Goal: Task Accomplishment & Management: Use online tool/utility

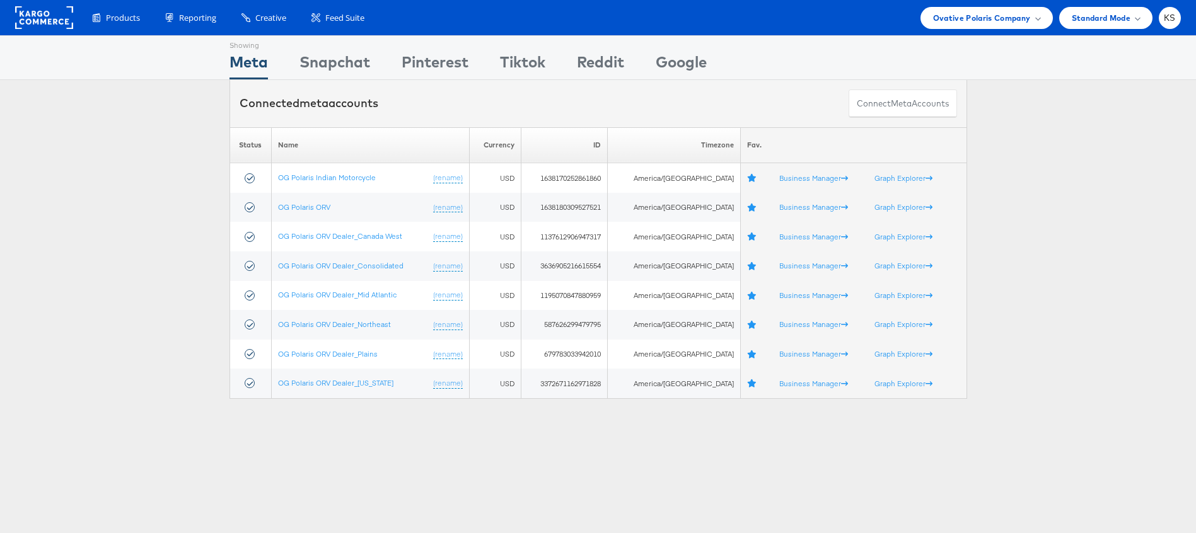
click at [955, 4] on div "Products Product Catalogs Enhance Your Product Catalog, Map Them to Publishers,…" at bounding box center [598, 17] width 1196 height 35
click at [949, 20] on span "Ovative Polaris Company" at bounding box center [982, 17] width 98 height 13
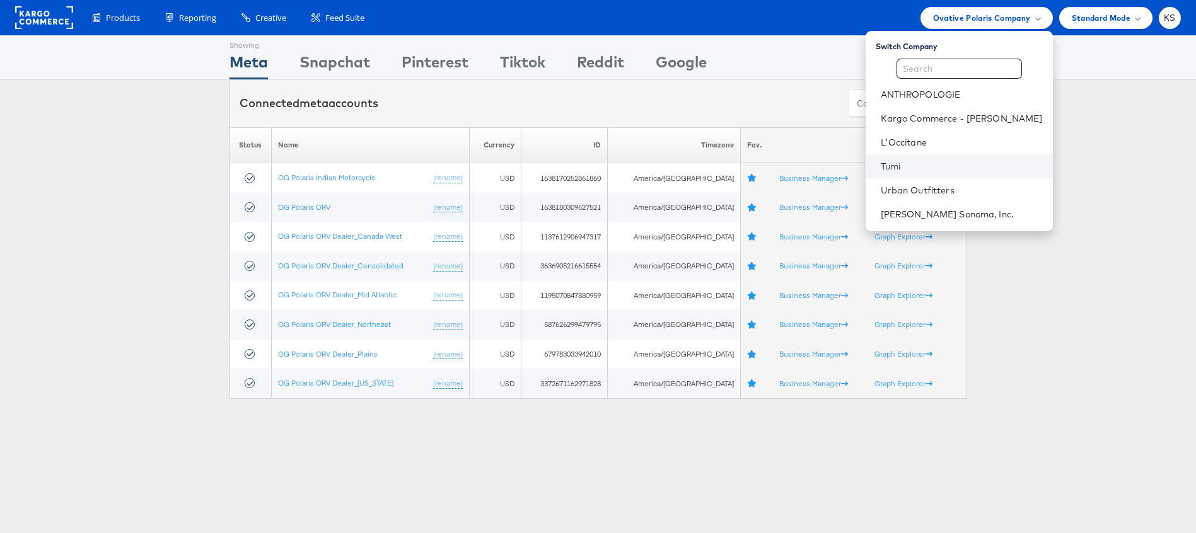
click at [939, 163] on link "Tumi" at bounding box center [962, 166] width 162 height 13
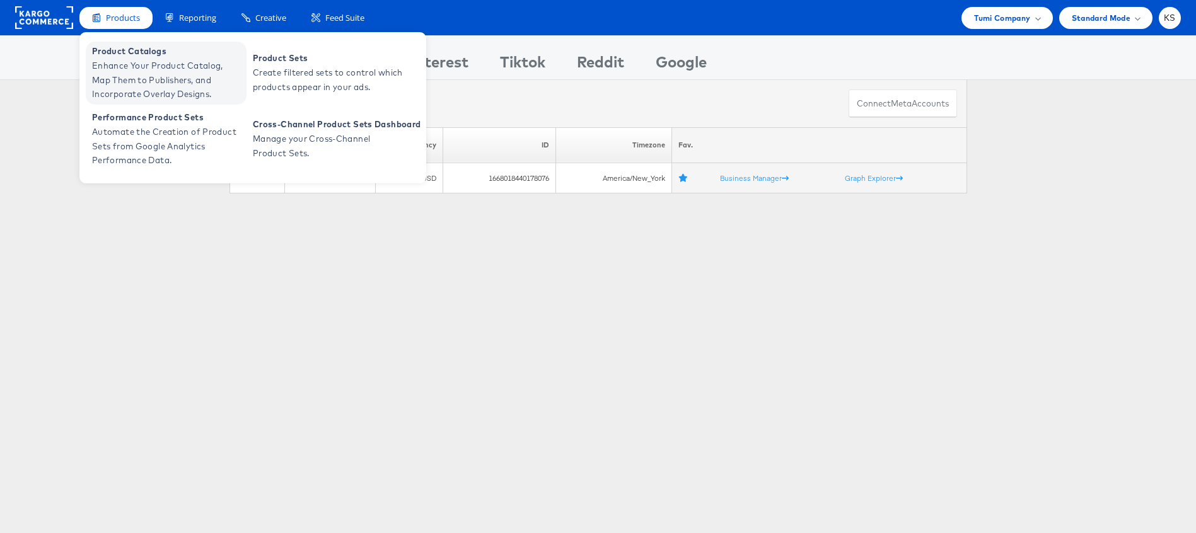
click at [117, 73] on span "Enhance Your Product Catalog, Map Them to Publishers, and Incorporate Overlay D…" at bounding box center [167, 80] width 151 height 43
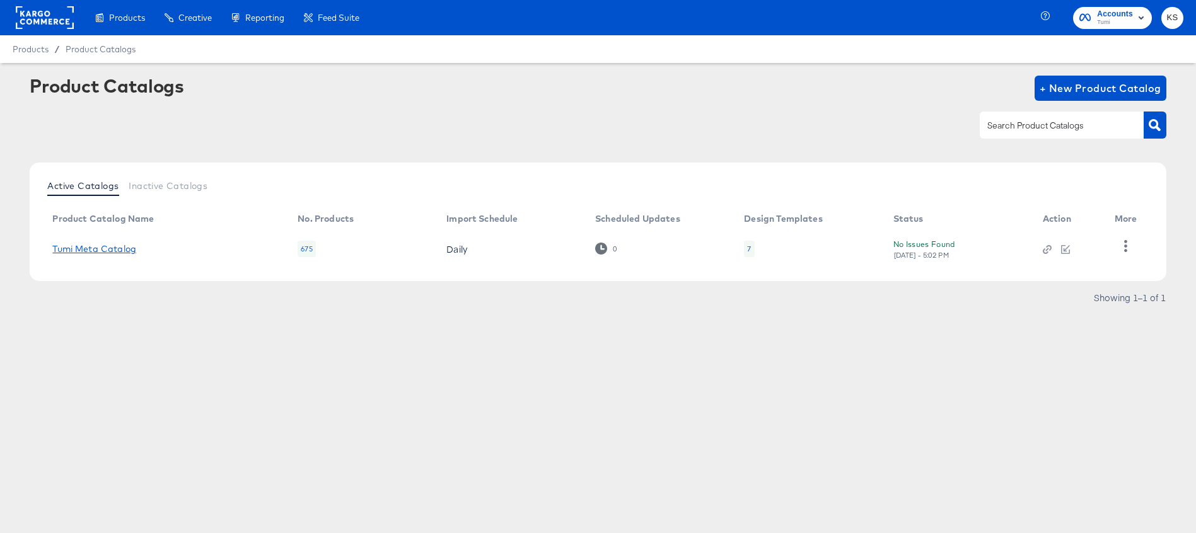
click at [114, 252] on link "Tumi Meta Catalog" at bounding box center [94, 249] width 84 height 10
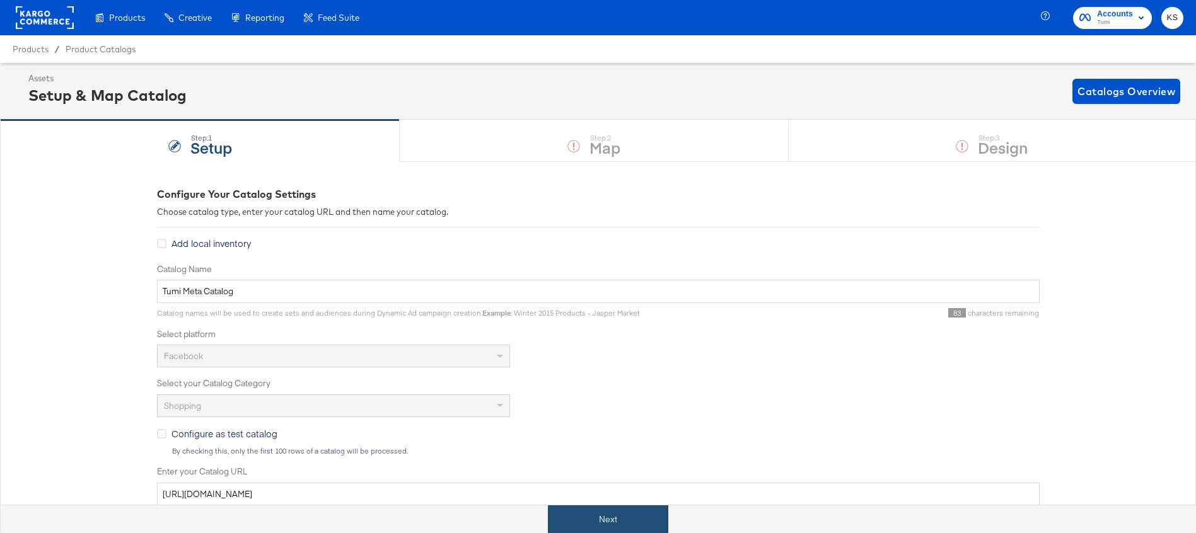
click at [612, 520] on button "Next" at bounding box center [608, 520] width 120 height 28
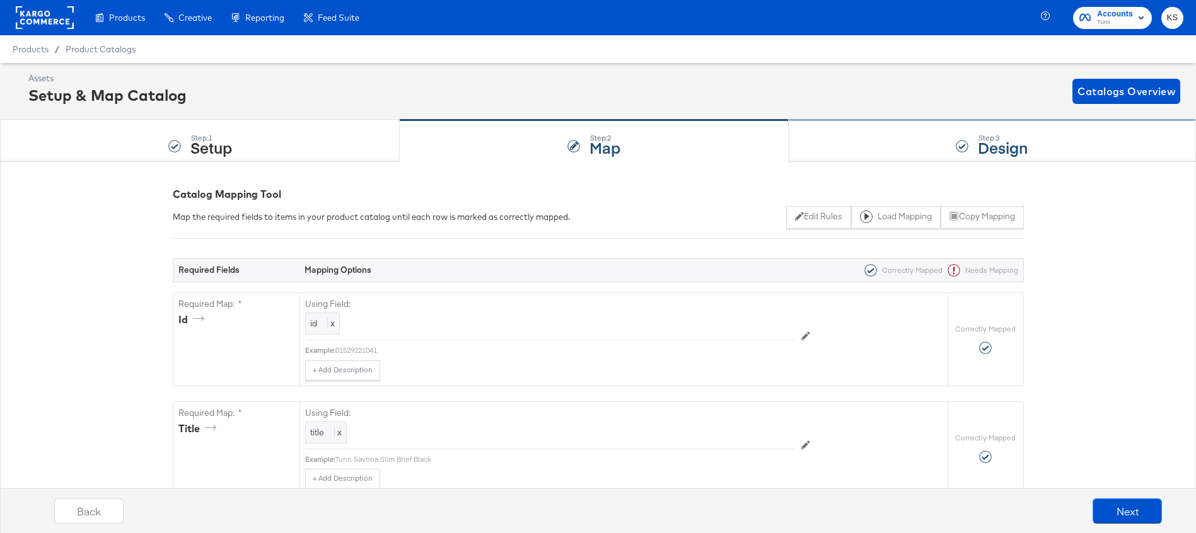
click at [915, 145] on div "Step: 3 Design" at bounding box center [992, 141] width 407 height 42
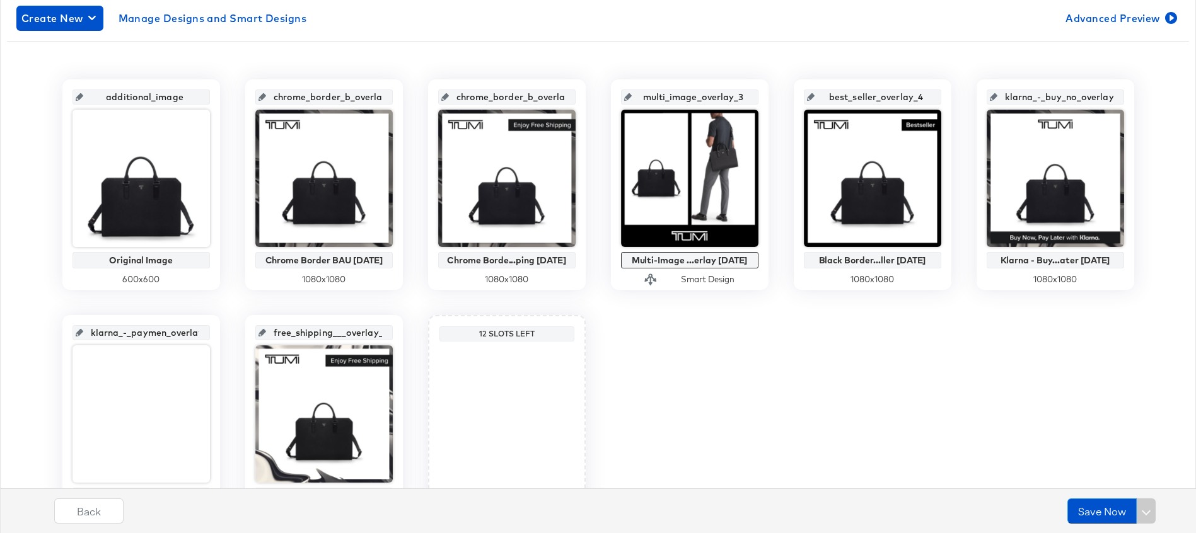
scroll to position [216, 0]
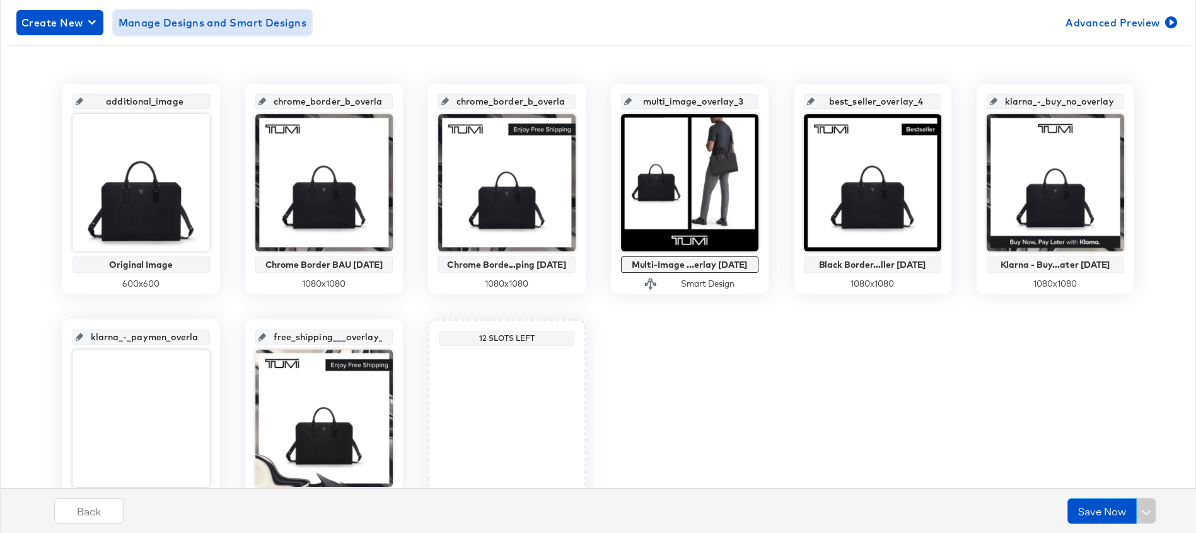
click at [254, 27] on span "Manage Designs and Smart Designs" at bounding box center [213, 23] width 189 height 18
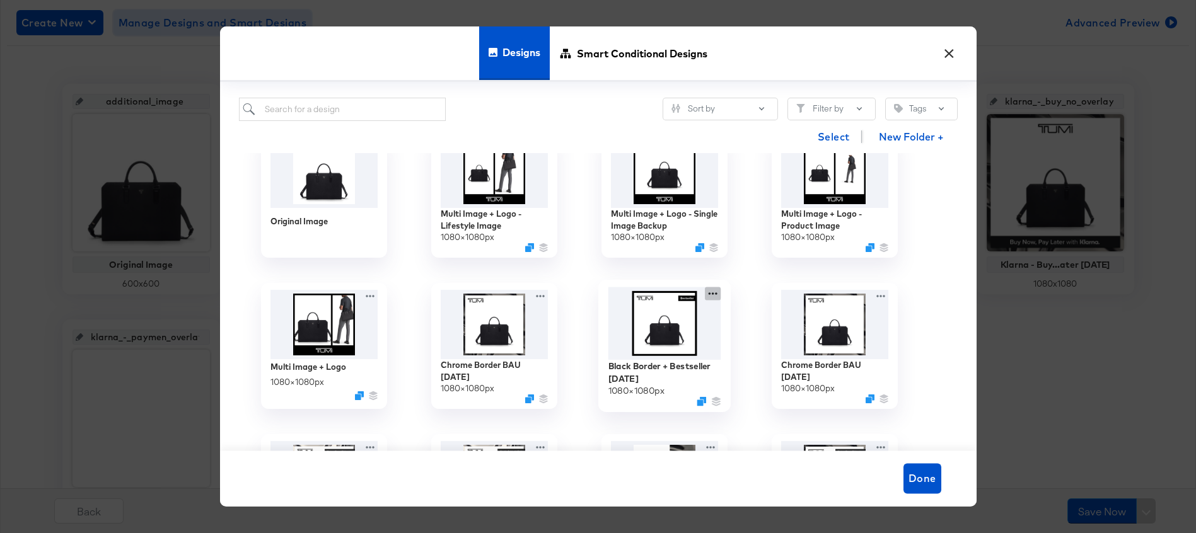
scroll to position [37, 0]
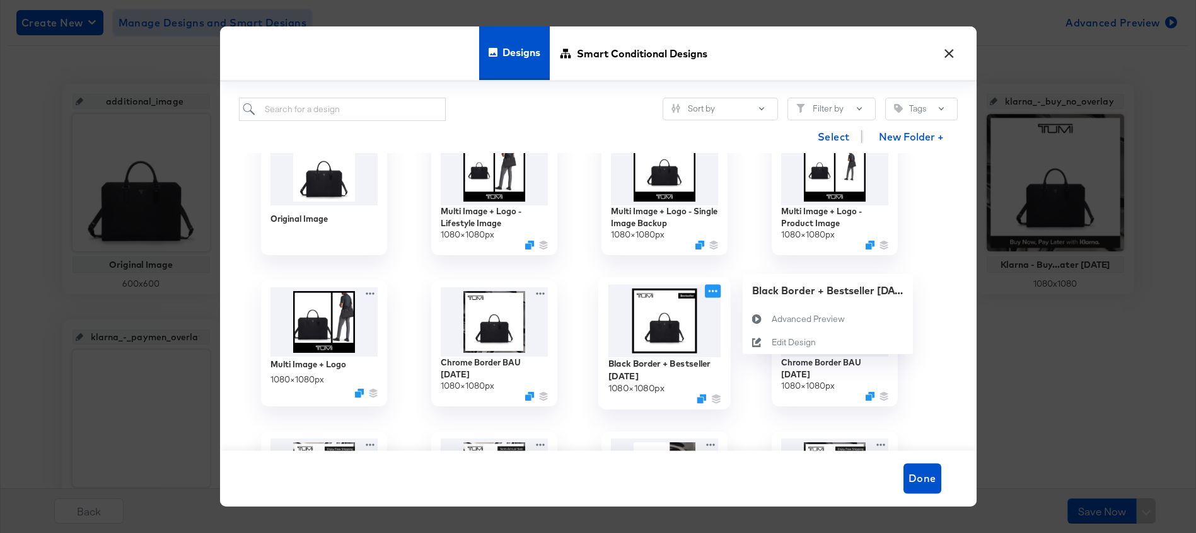
click at [711, 293] on icon at bounding box center [713, 290] width 16 height 13
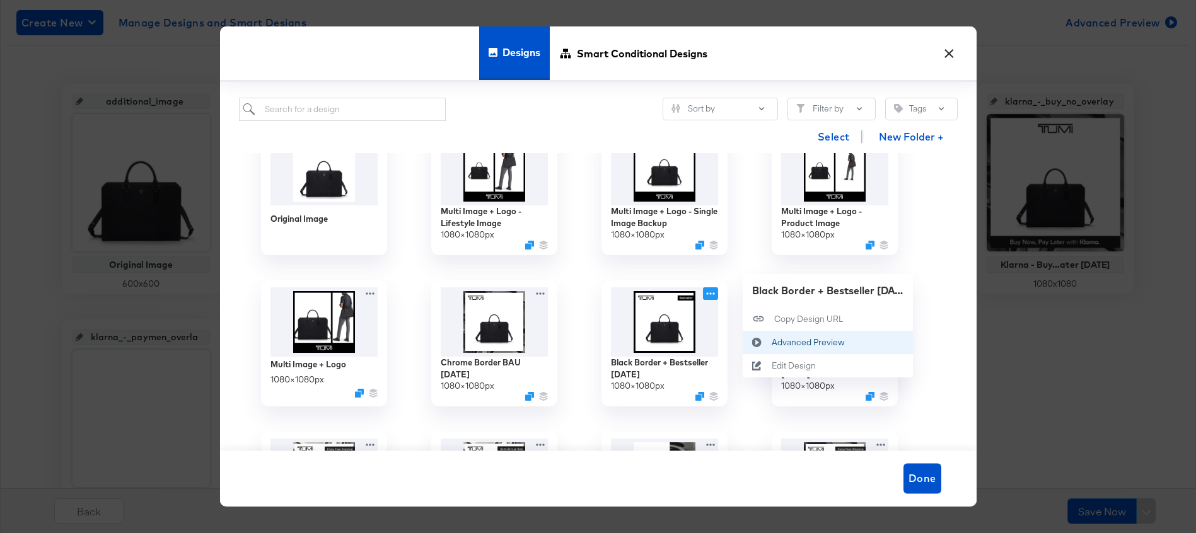
click at [771, 342] on div "Advanced Preview Advanced Preview" at bounding box center [771, 342] width 0 height 0
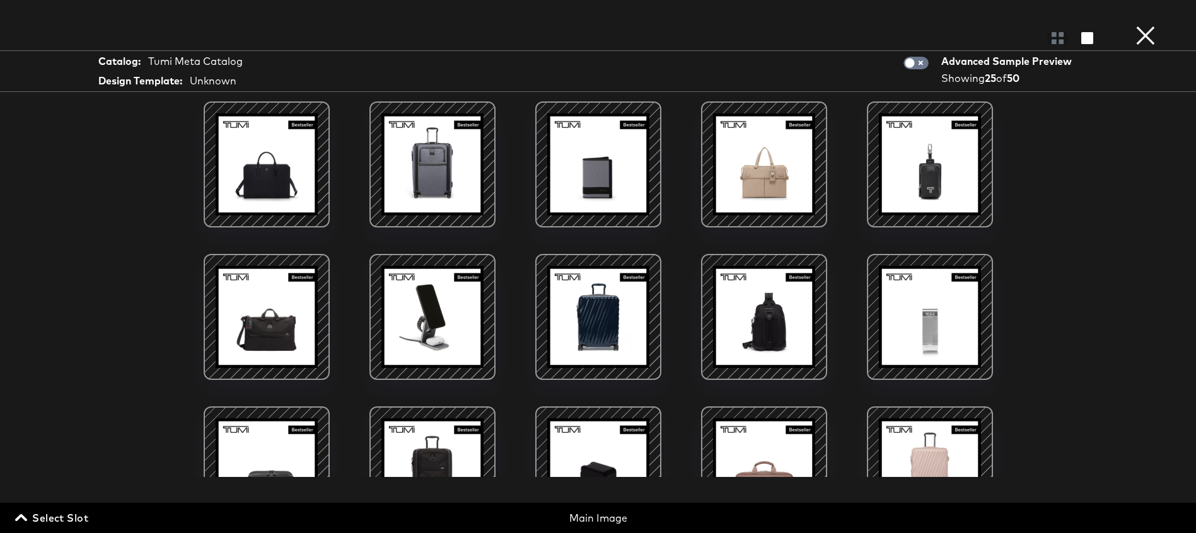
click at [613, 305] on div at bounding box center [598, 317] width 107 height 107
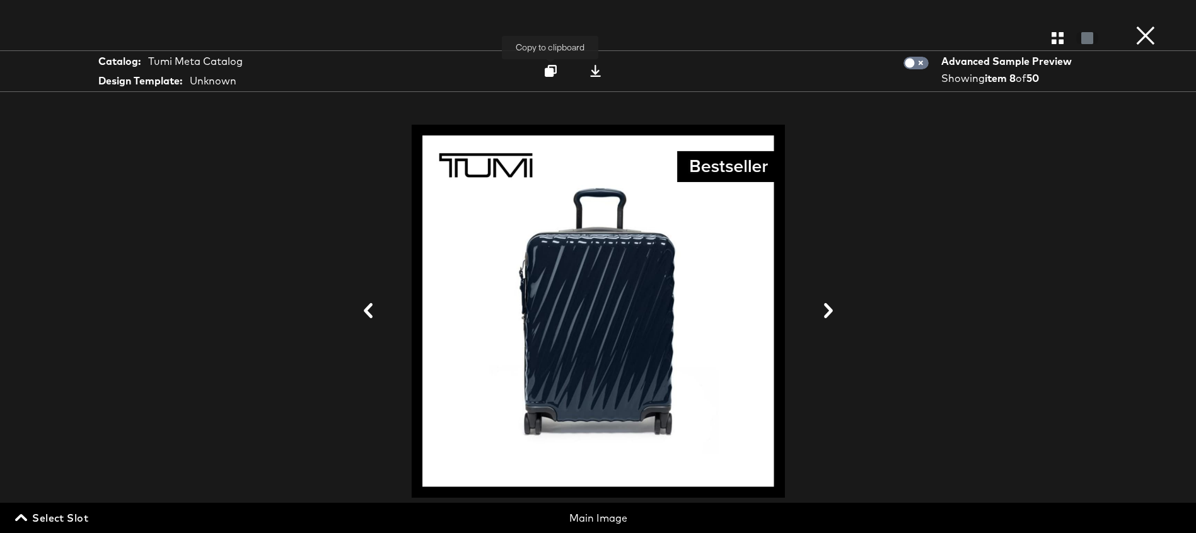
click at [547, 71] on icon at bounding box center [551, 71] width 12 height 12
click at [593, 69] on icon at bounding box center [595, 71] width 12 height 12
click at [1147, 25] on button "×" at bounding box center [1145, 12] width 25 height 25
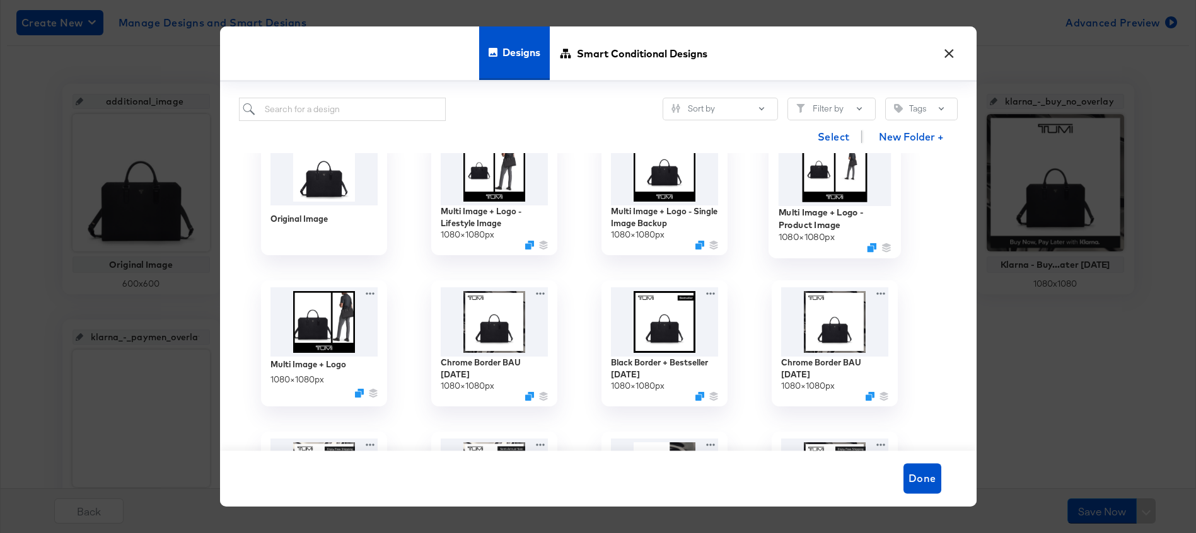
scroll to position [0, 0]
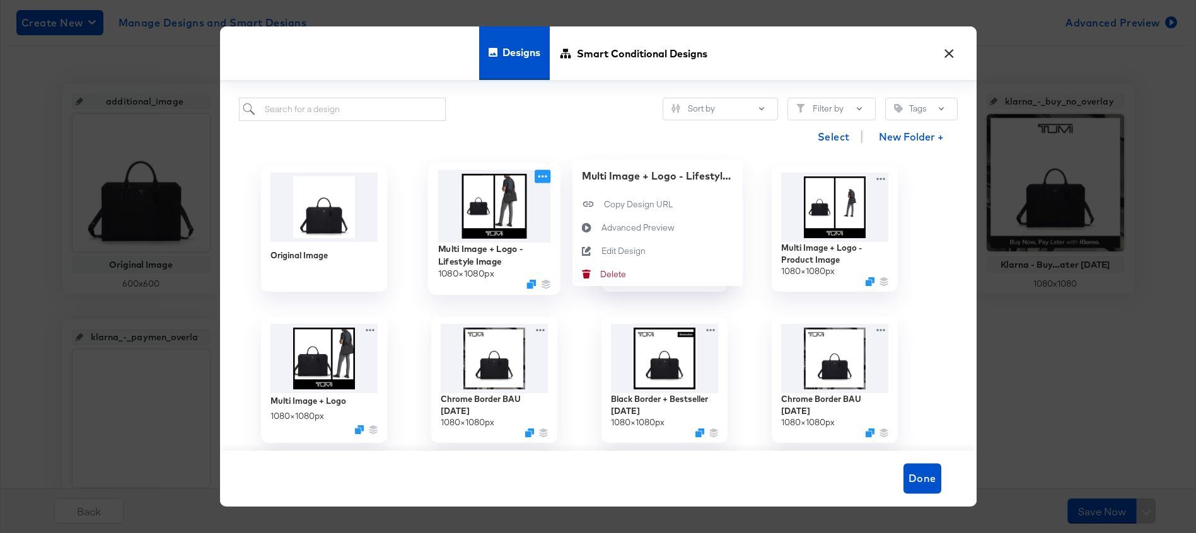
click at [537, 180] on icon at bounding box center [543, 176] width 16 height 13
click at [601, 228] on div "Advanced Preview Advanced Preview" at bounding box center [601, 228] width 0 height 0
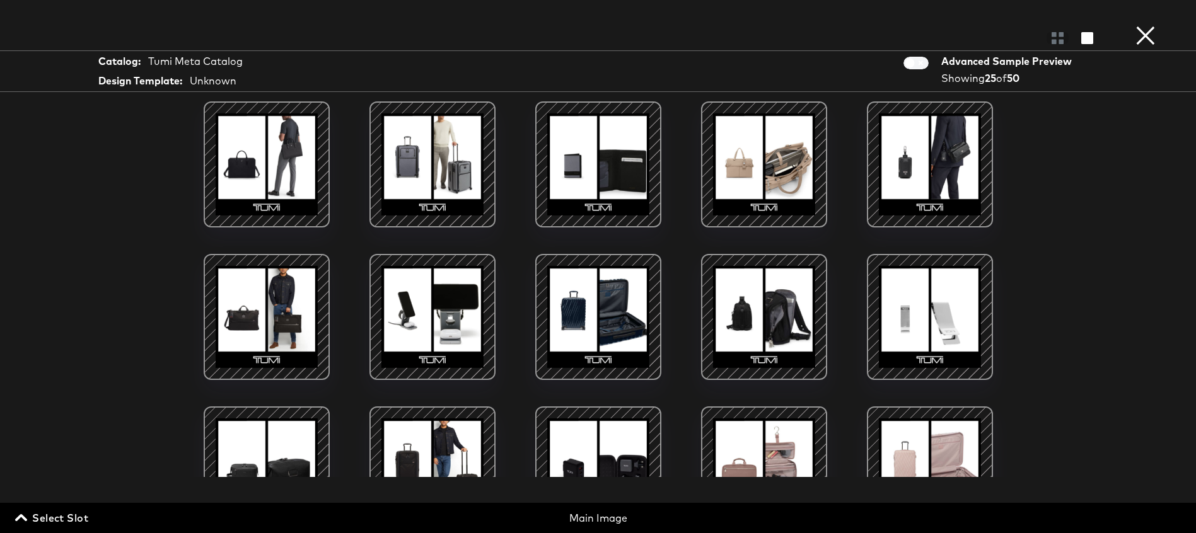
click at [312, 165] on div at bounding box center [266, 164] width 107 height 107
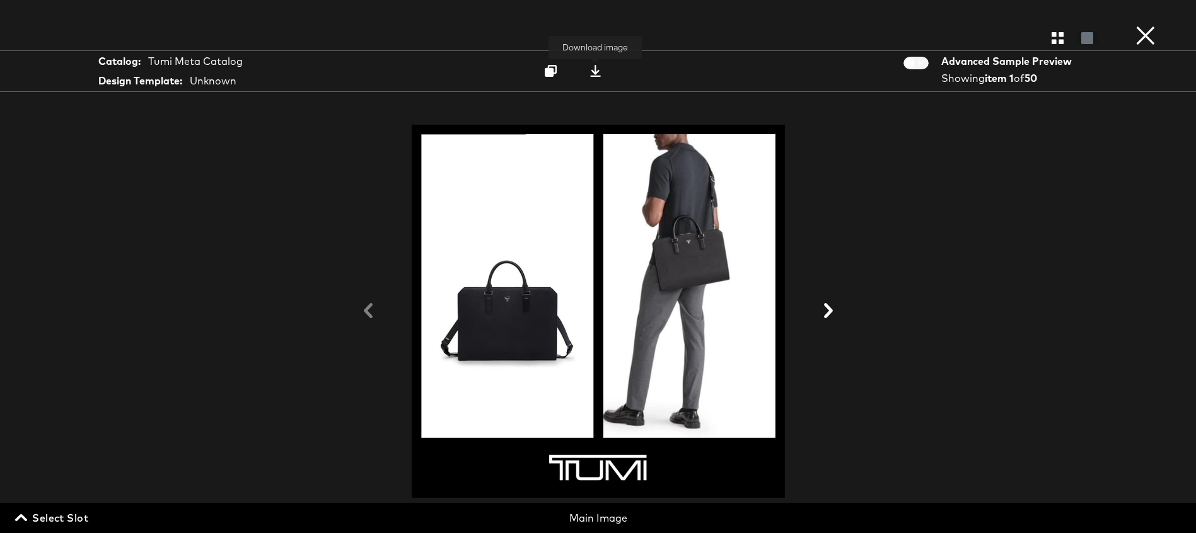
click at [594, 71] on icon at bounding box center [595, 71] width 12 height 12
click at [1154, 25] on button "×" at bounding box center [1145, 12] width 25 height 25
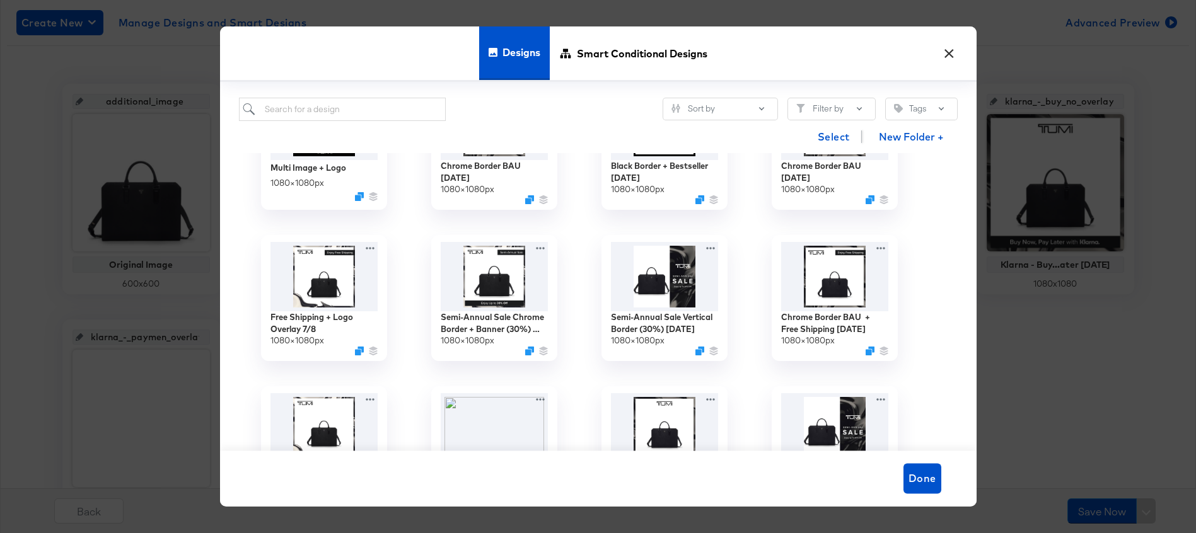
scroll to position [258, 0]
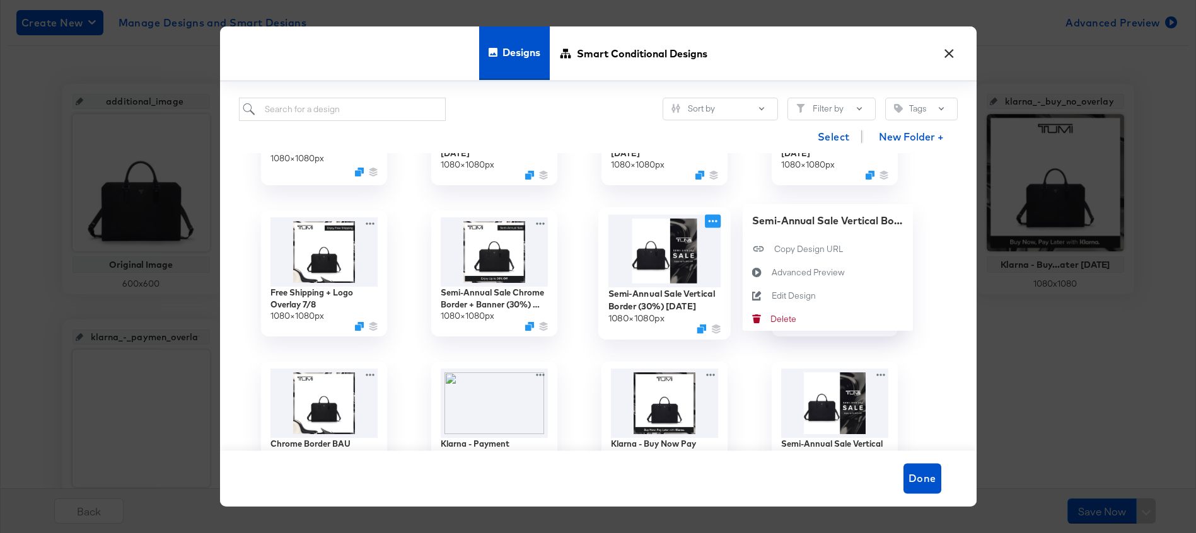
click at [717, 221] on icon at bounding box center [712, 221] width 9 height 3
click at [771, 272] on div "Advanced Preview Advanced Preview" at bounding box center [771, 272] width 0 height 0
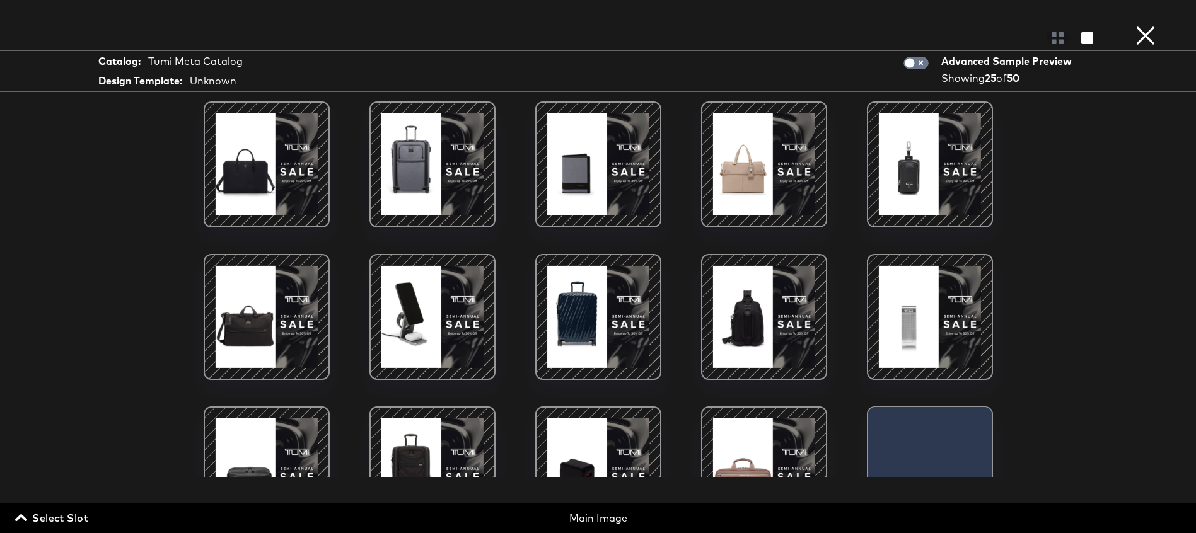
click at [774, 188] on div at bounding box center [764, 164] width 107 height 107
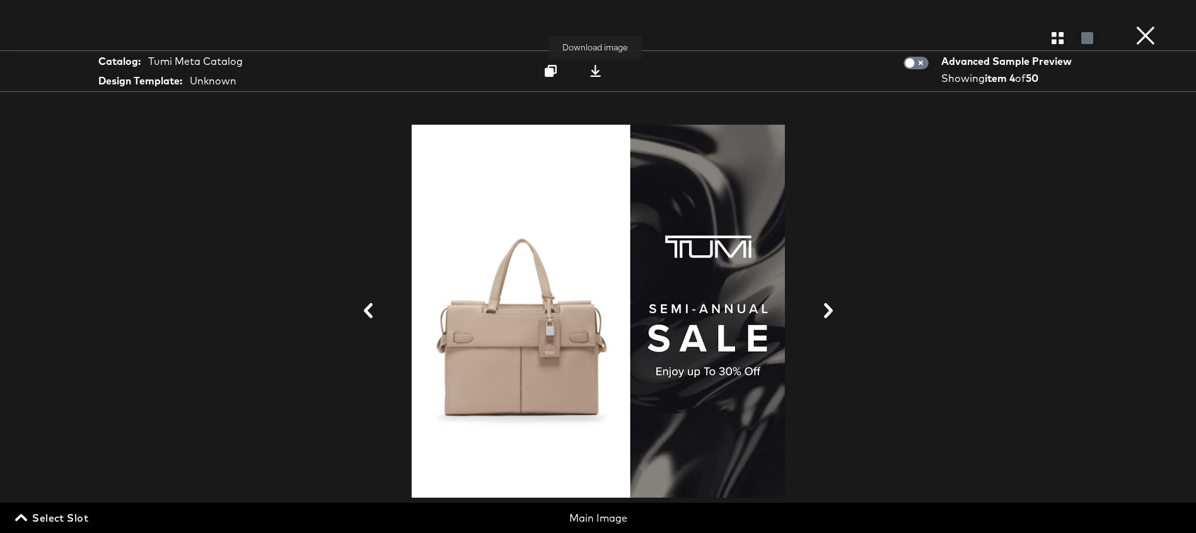
click at [598, 69] on icon at bounding box center [595, 71] width 12 height 12
click at [1151, 25] on button "×" at bounding box center [1145, 12] width 25 height 25
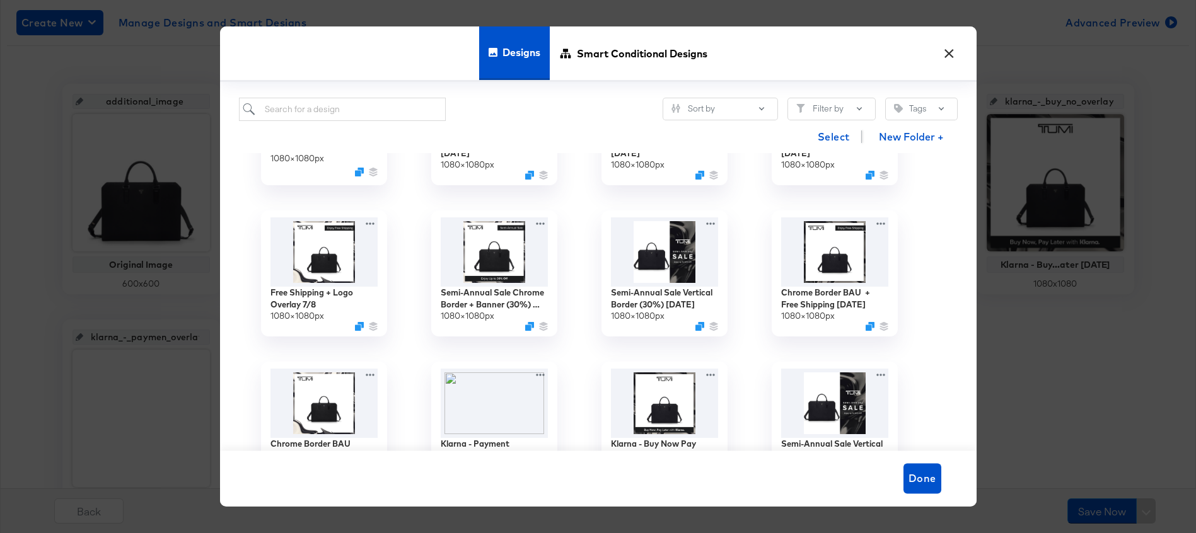
click at [954, 52] on button "×" at bounding box center [949, 50] width 23 height 23
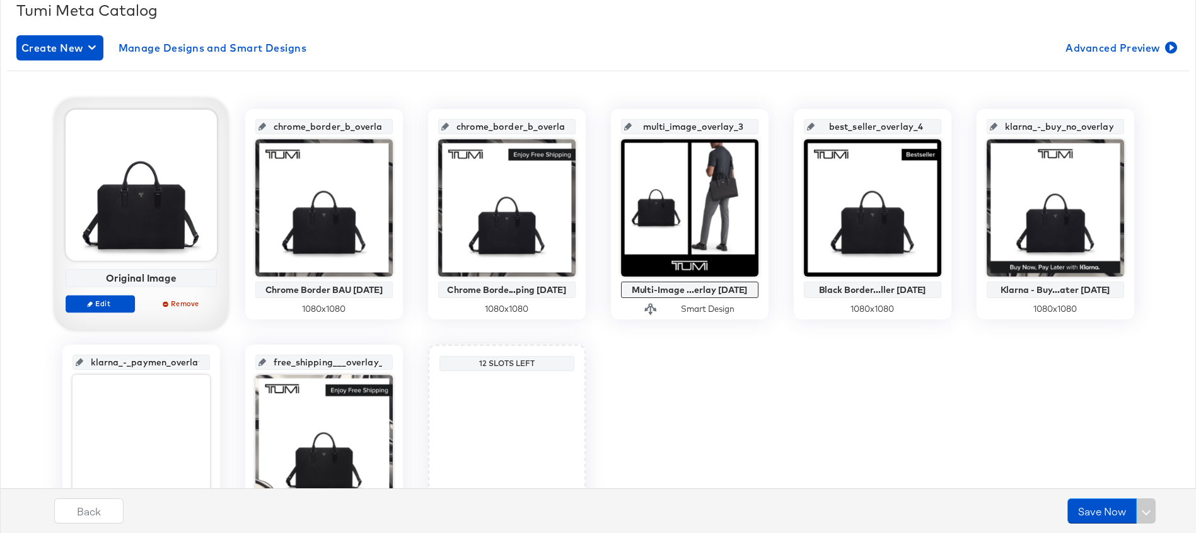
scroll to position [191, 0]
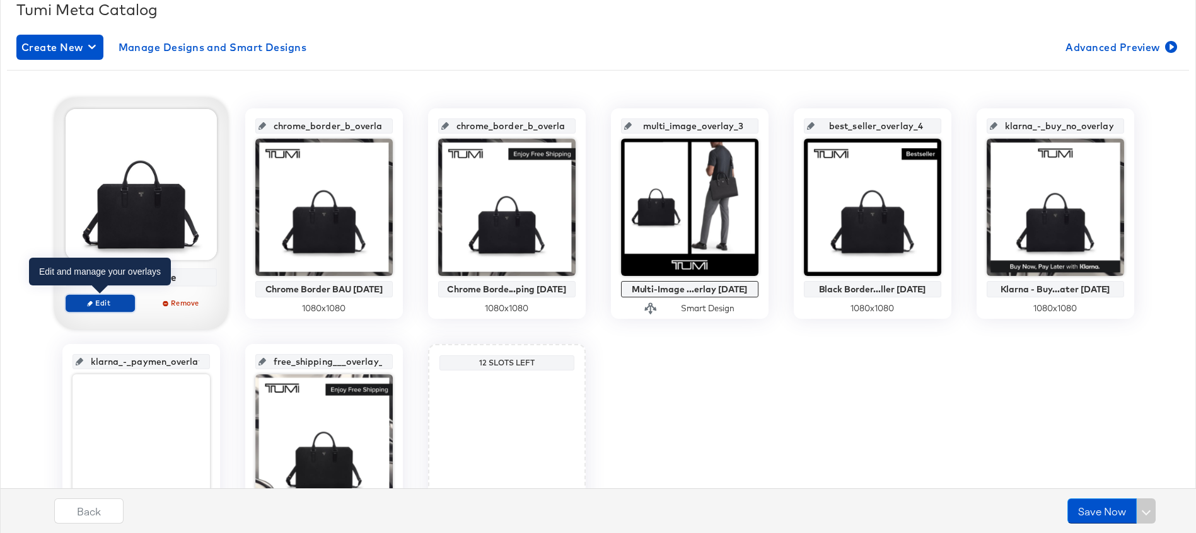
click at [101, 302] on span "Edit" at bounding box center [100, 302] width 58 height 9
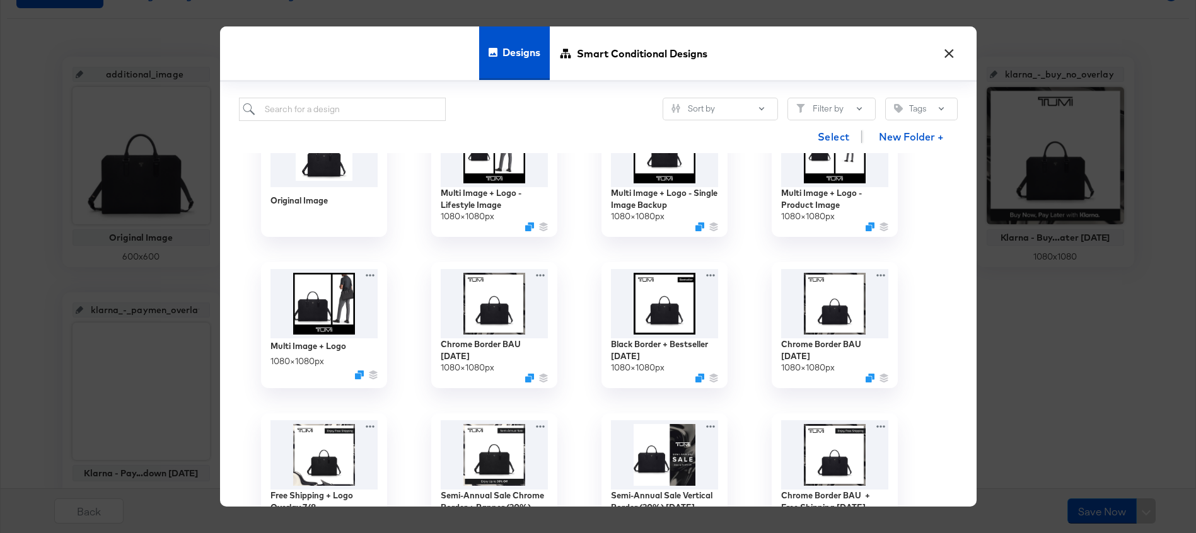
scroll to position [0, 0]
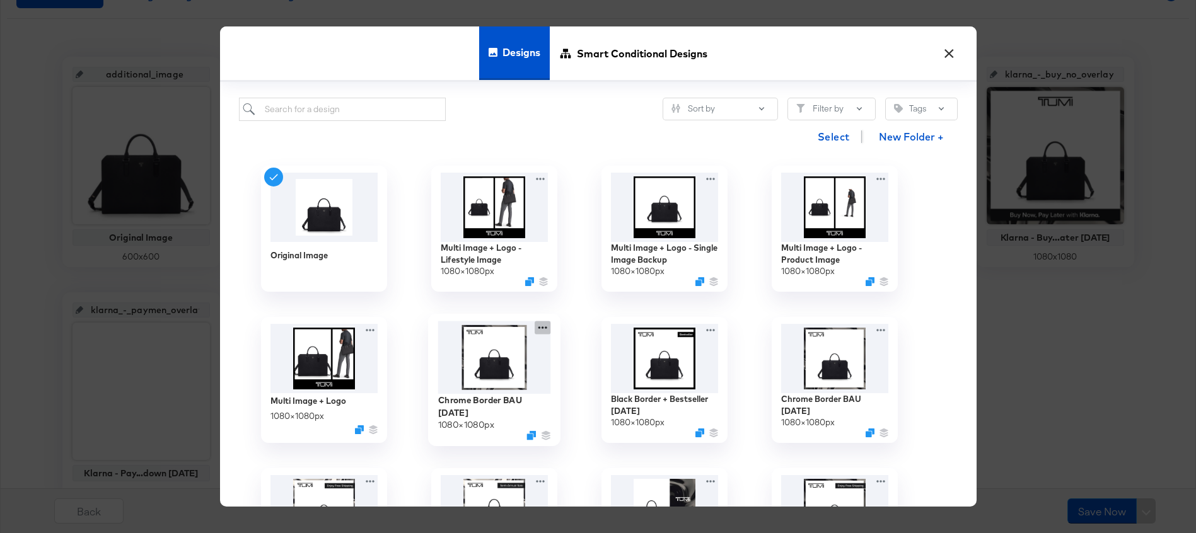
click at [545, 328] on icon at bounding box center [543, 327] width 16 height 13
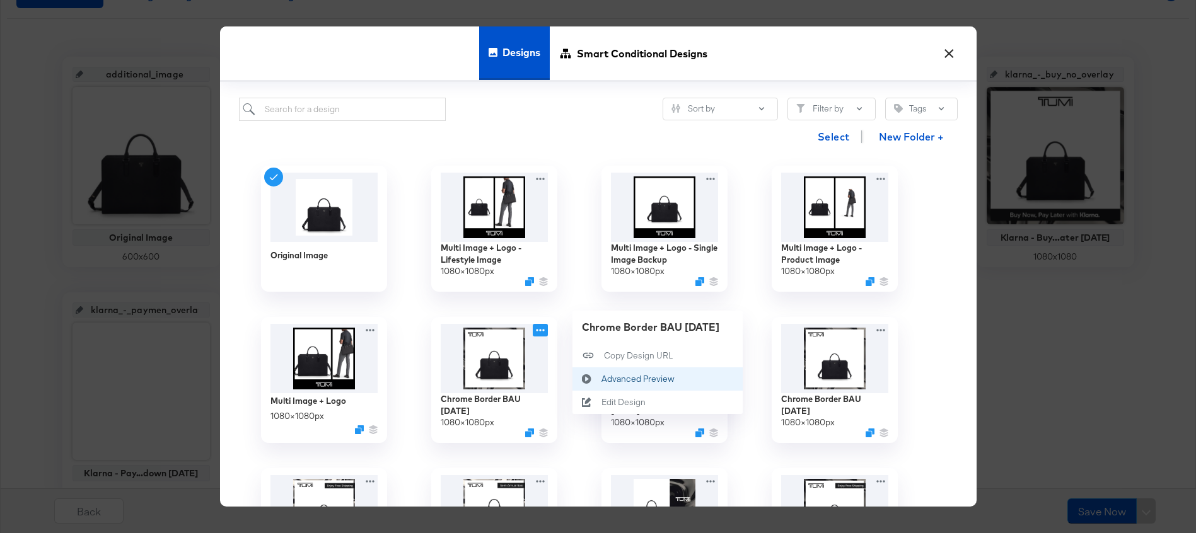
click at [600, 382] on div "Advanced Preview Advanced Preview" at bounding box center [586, 378] width 29 height 23
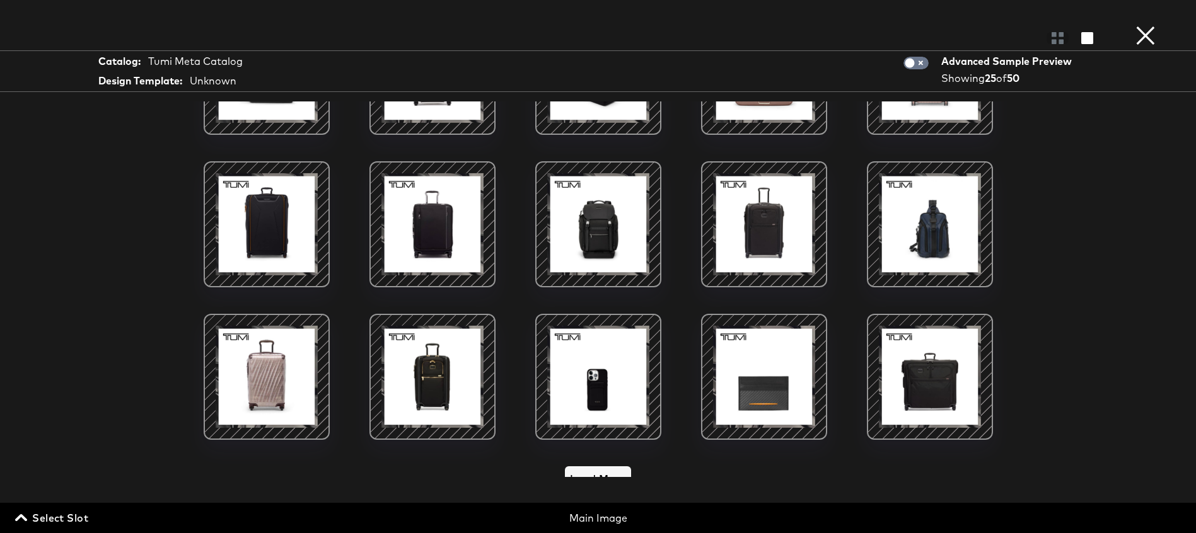
scroll to position [402, 0]
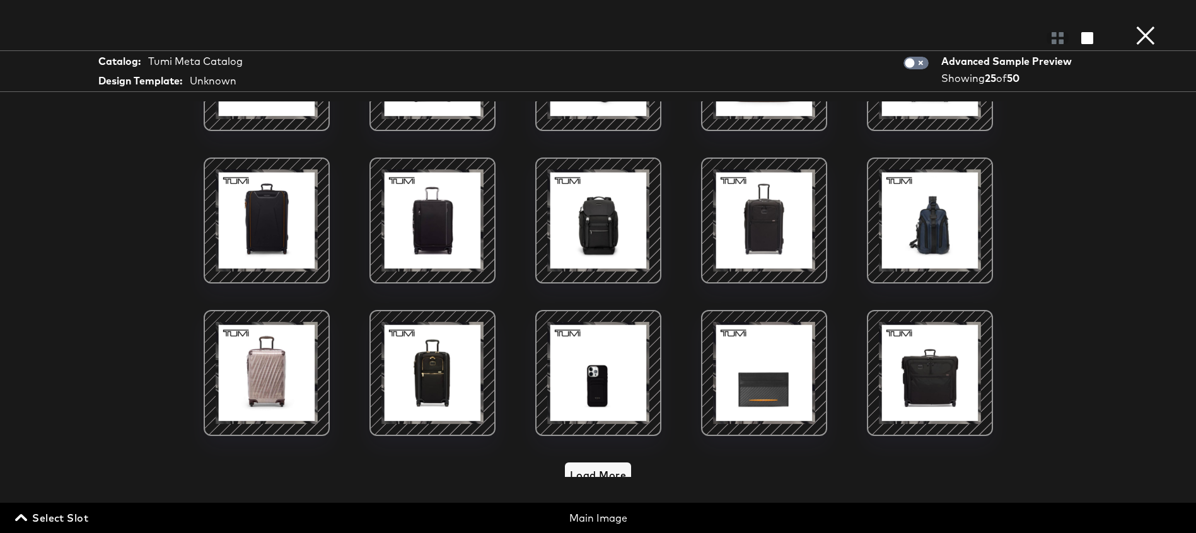
click at [436, 216] on div at bounding box center [432, 220] width 107 height 107
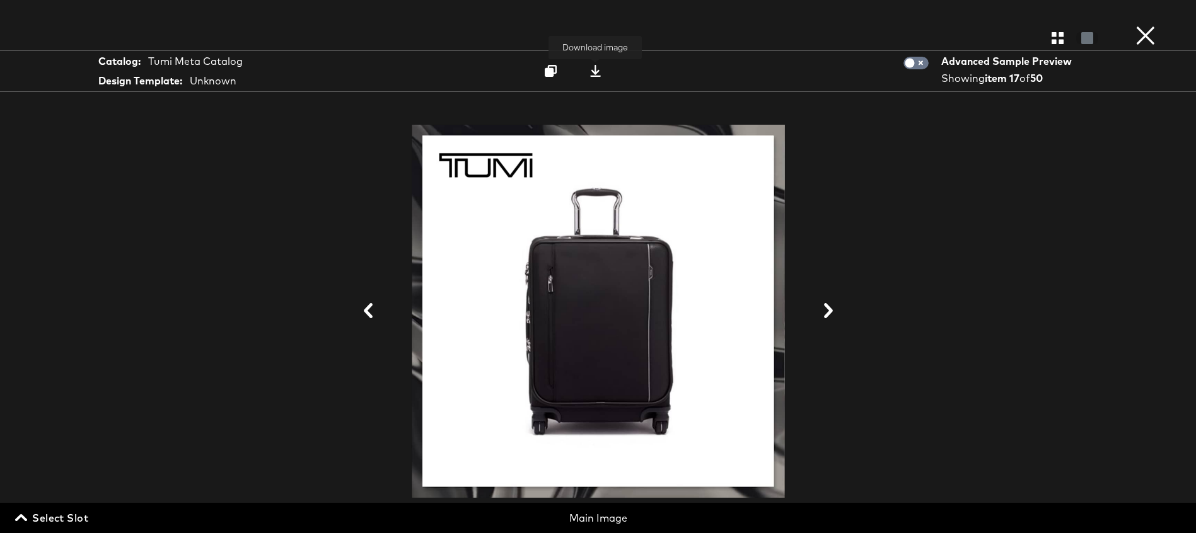
click at [596, 71] on icon at bounding box center [595, 71] width 11 height 12
click at [1144, 25] on button "×" at bounding box center [1145, 12] width 25 height 25
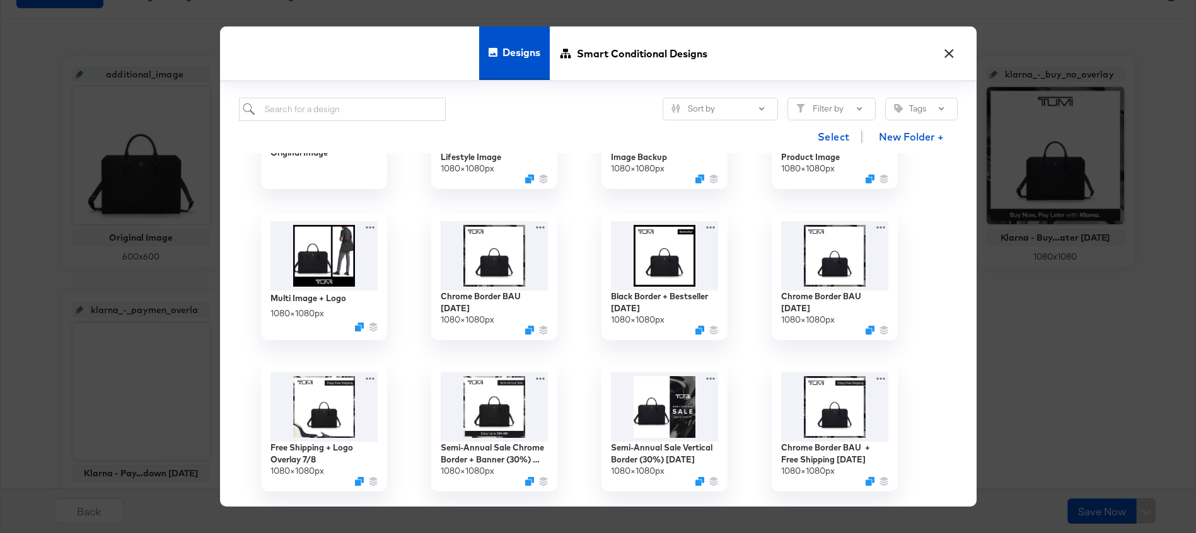
scroll to position [175, 0]
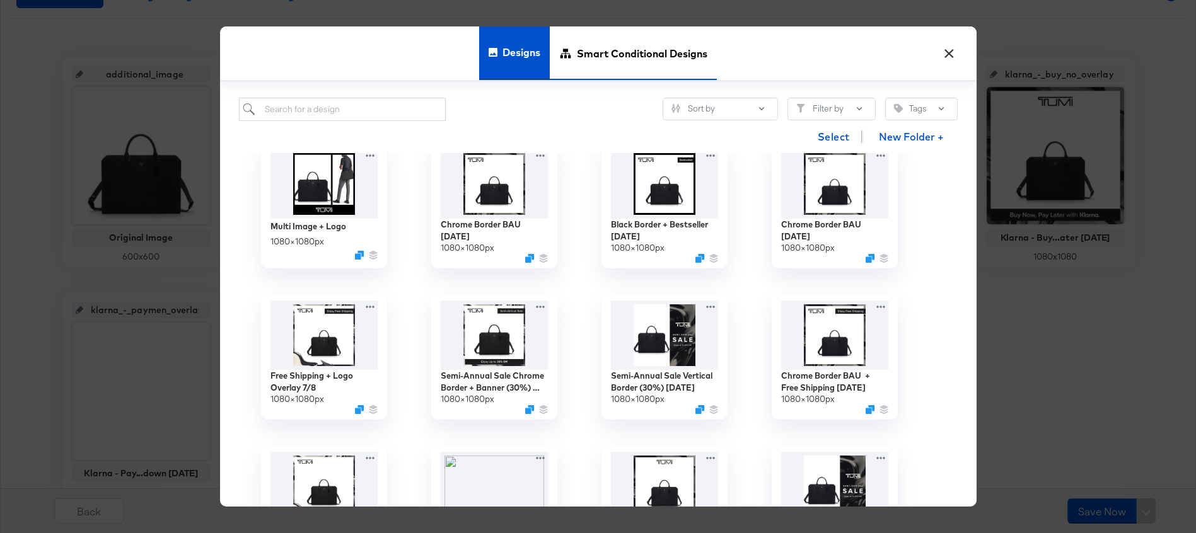
click at [617, 46] on span "Smart Conditional Designs" at bounding box center [642, 53] width 131 height 55
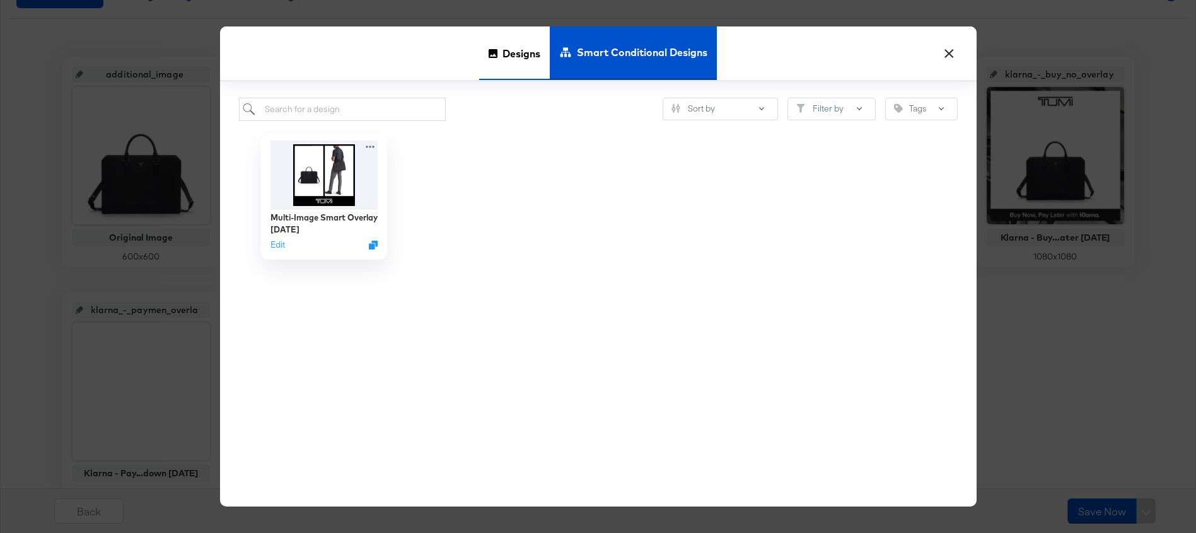
click at [519, 56] on span "Designs" at bounding box center [521, 53] width 38 height 55
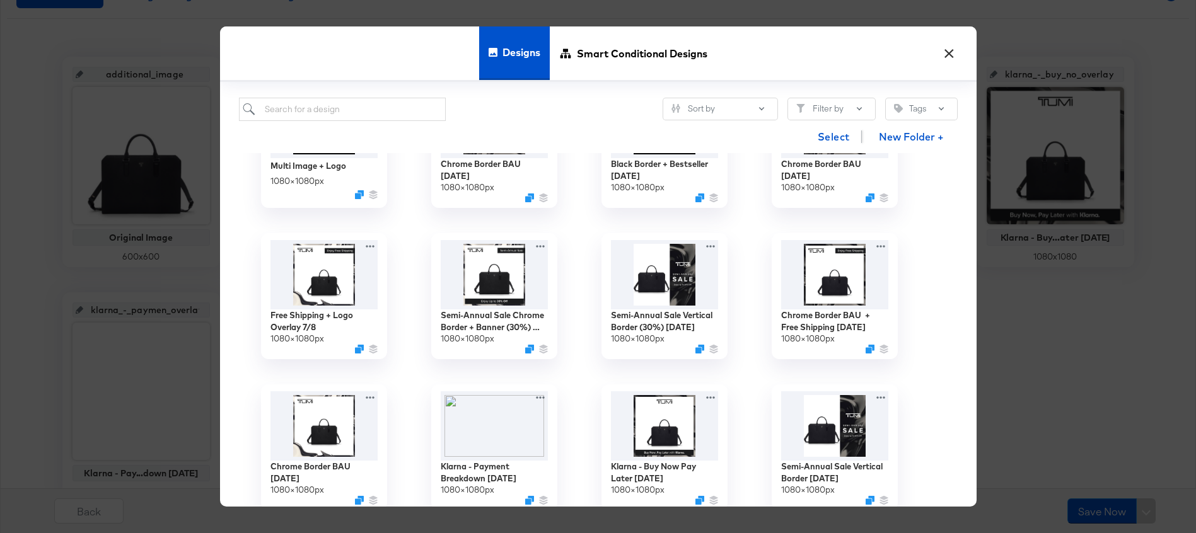
scroll to position [231, 0]
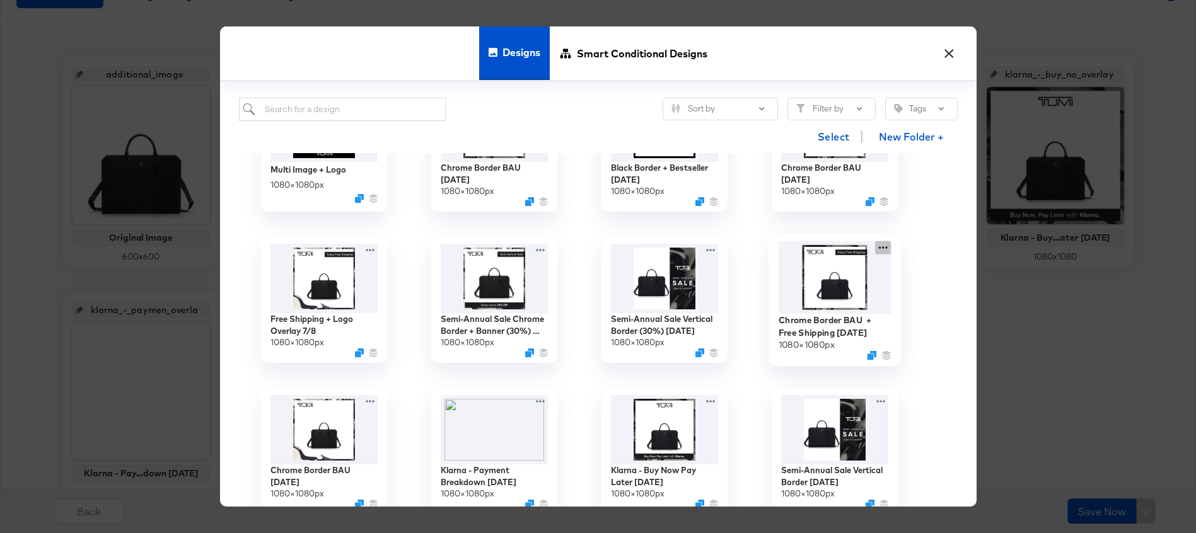
click at [881, 248] on div "Chrome Border BAU + Free Shipping 5.23.25 1080 × 1080 px" at bounding box center [835, 299] width 170 height 151
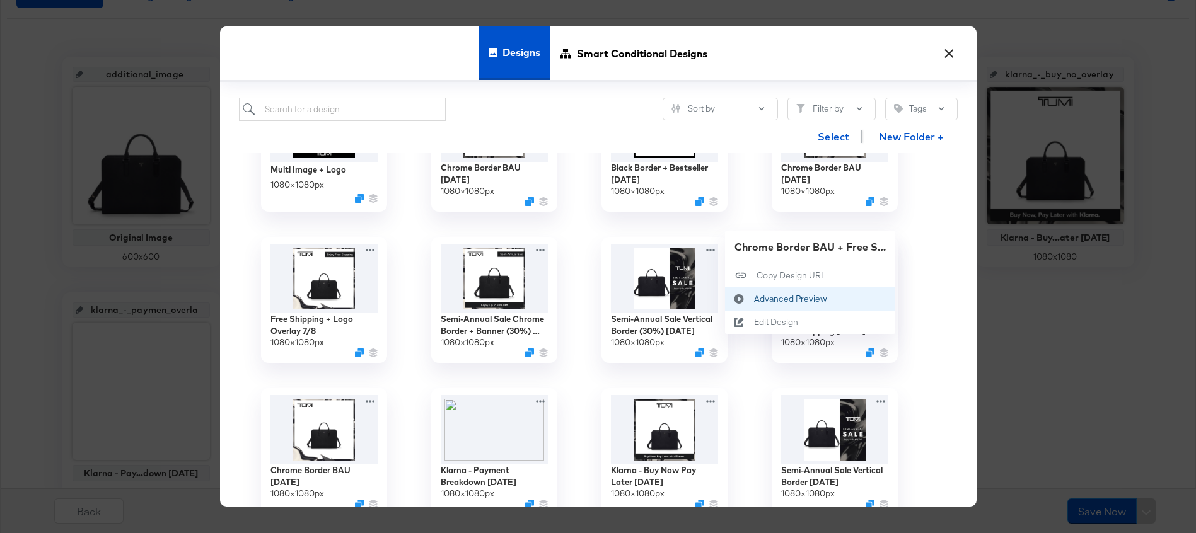
click at [753, 299] on div "Advanced Preview Advanced Preview" at bounding box center [753, 299] width 0 height 0
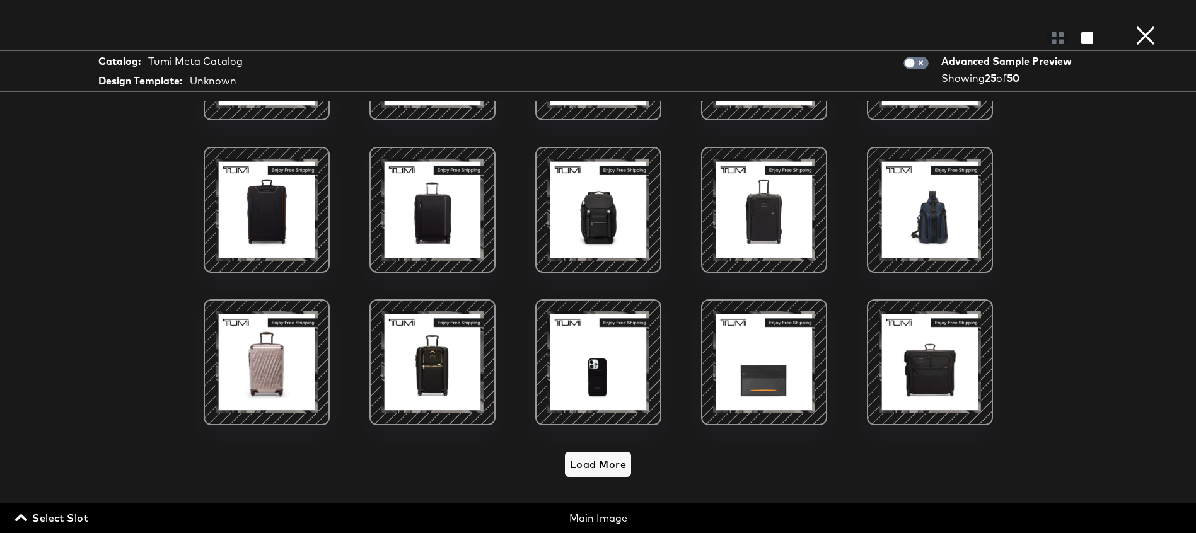
scroll to position [277, 0]
click at [584, 464] on span "Load More" at bounding box center [598, 465] width 56 height 18
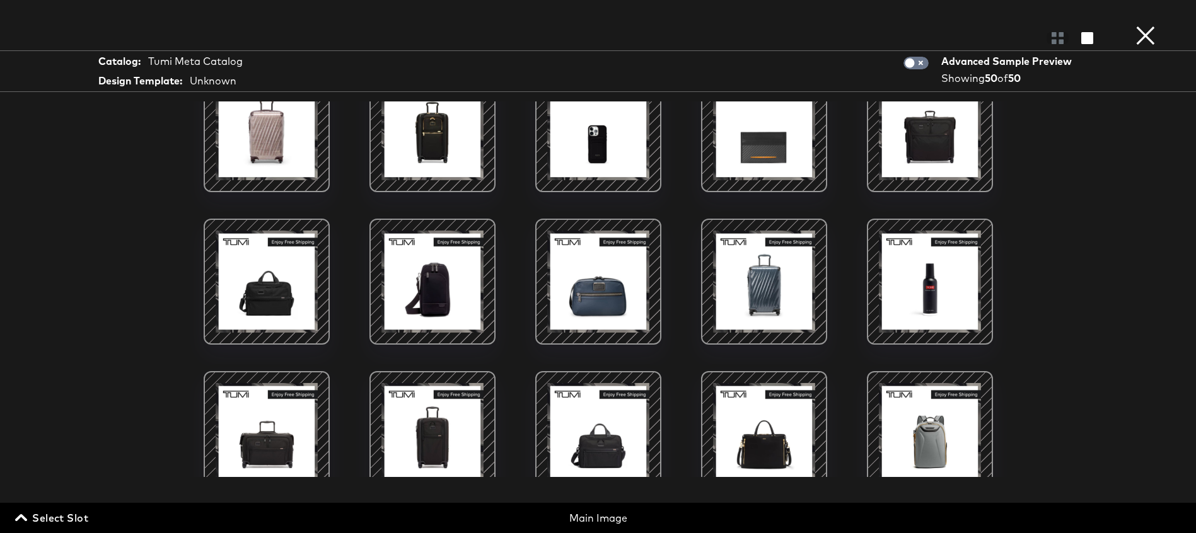
scroll to position [661, 0]
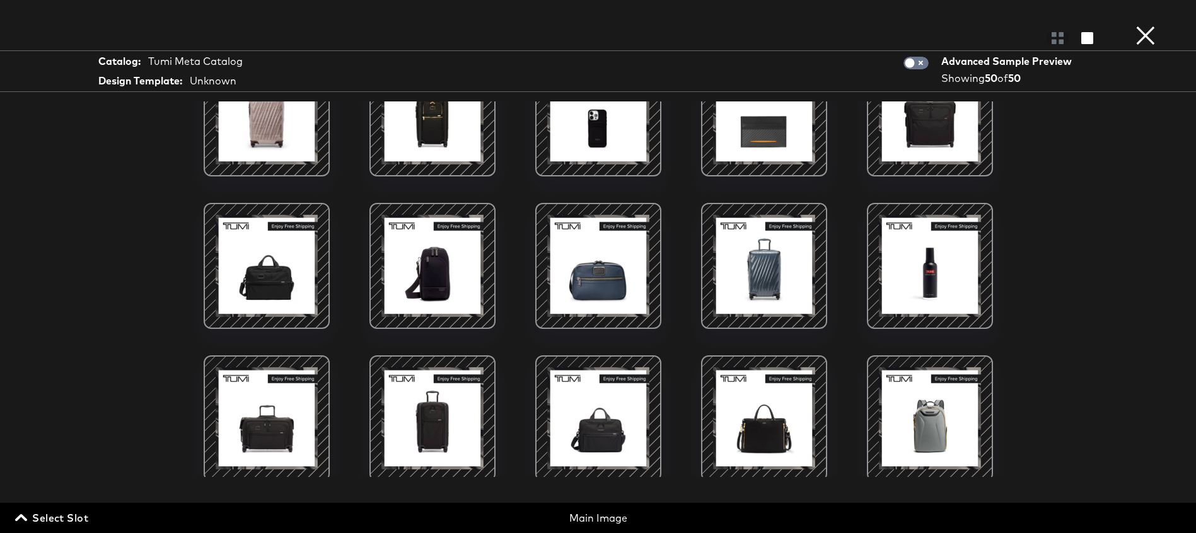
click at [448, 290] on div at bounding box center [432, 265] width 107 height 107
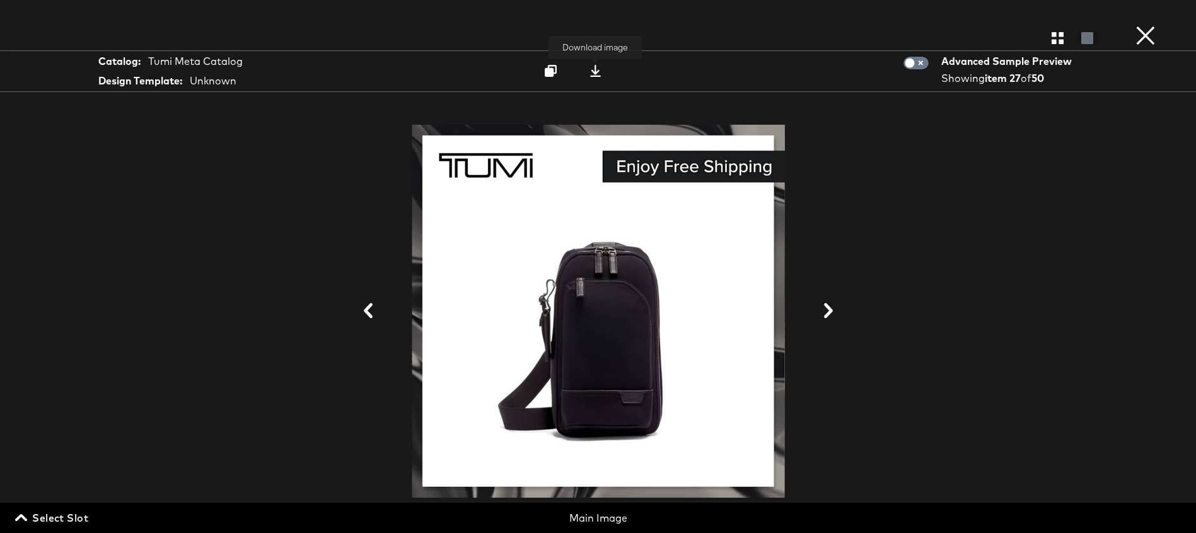
click at [597, 70] on icon at bounding box center [595, 71] width 12 height 12
click at [866, 282] on div at bounding box center [598, 311] width 946 height 407
click at [1150, 25] on button "×" at bounding box center [1145, 12] width 25 height 25
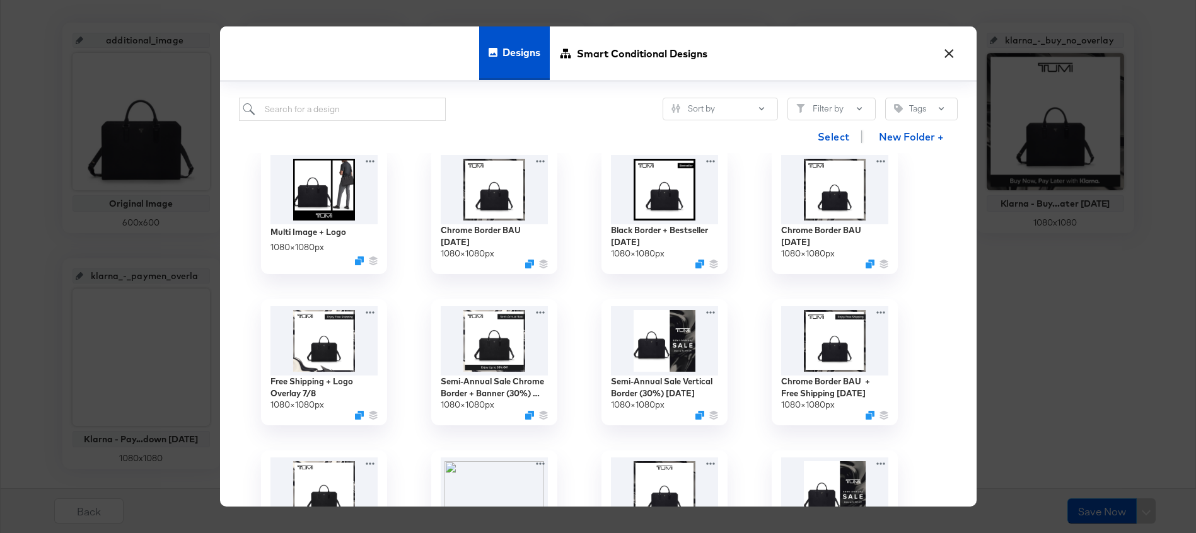
scroll to position [147, 0]
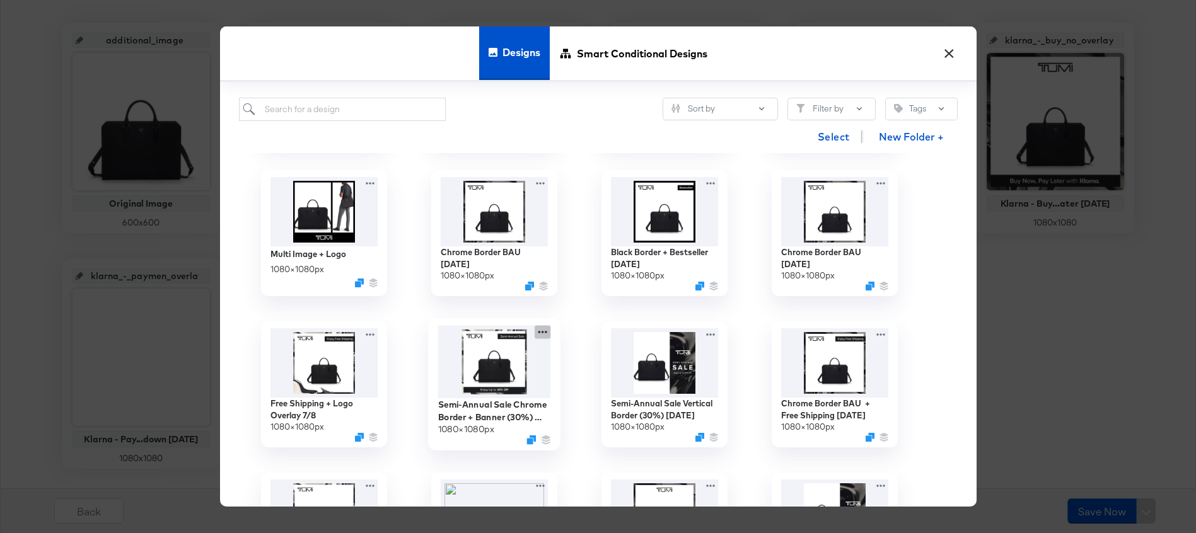
click at [543, 330] on icon at bounding box center [543, 331] width 16 height 13
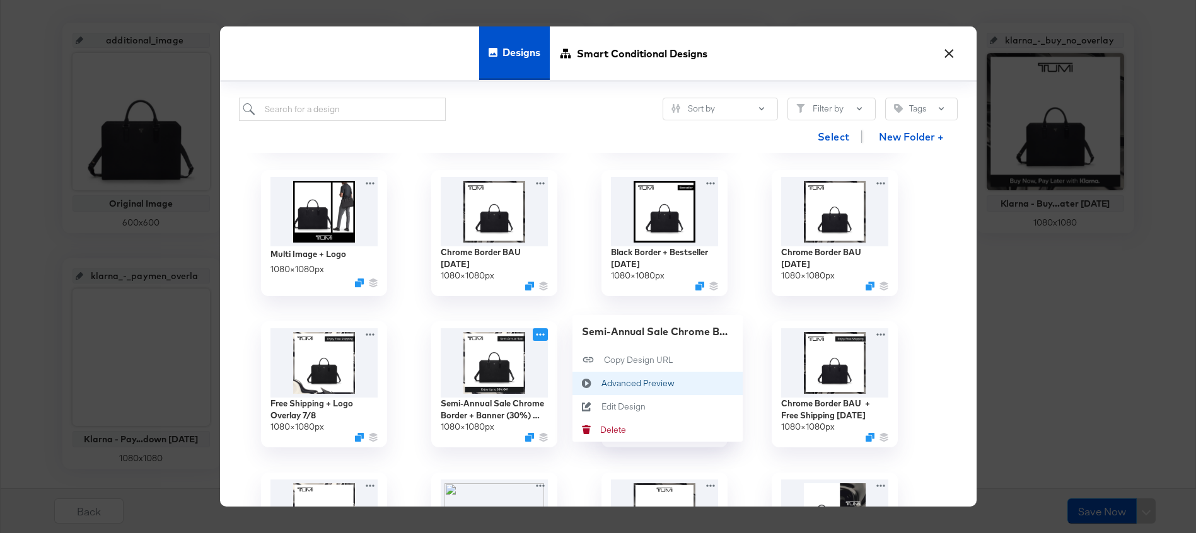
click at [601, 383] on div "Advanced Preview Advanced Preview" at bounding box center [601, 383] width 0 height 0
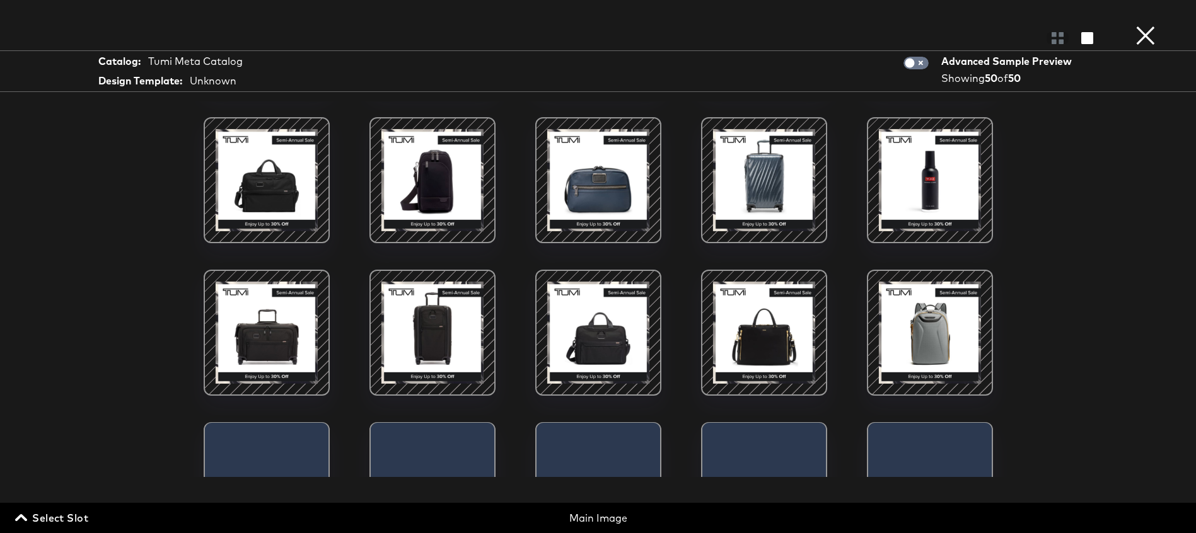
scroll to position [765, 0]
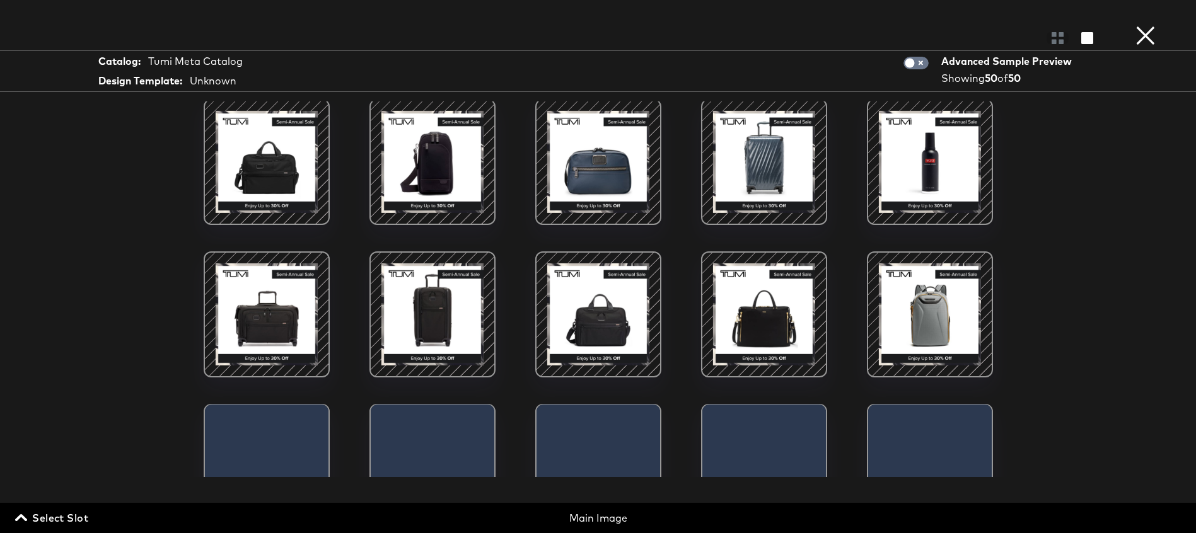
click at [914, 320] on div at bounding box center [929, 314] width 107 height 107
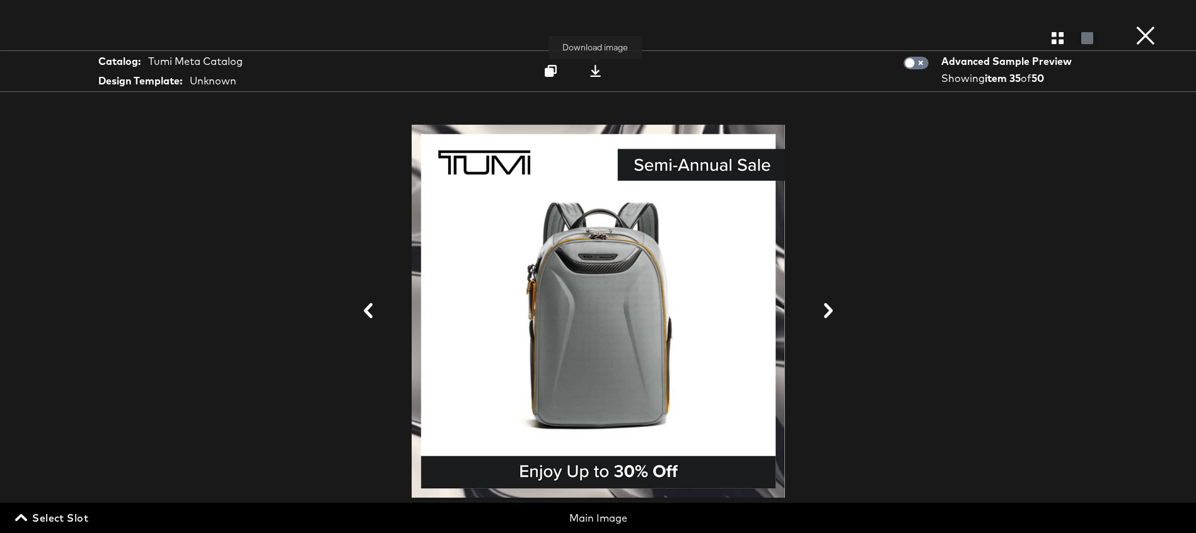
click at [593, 69] on icon at bounding box center [595, 71] width 12 height 12
click at [1152, 25] on button "×" at bounding box center [1145, 12] width 25 height 25
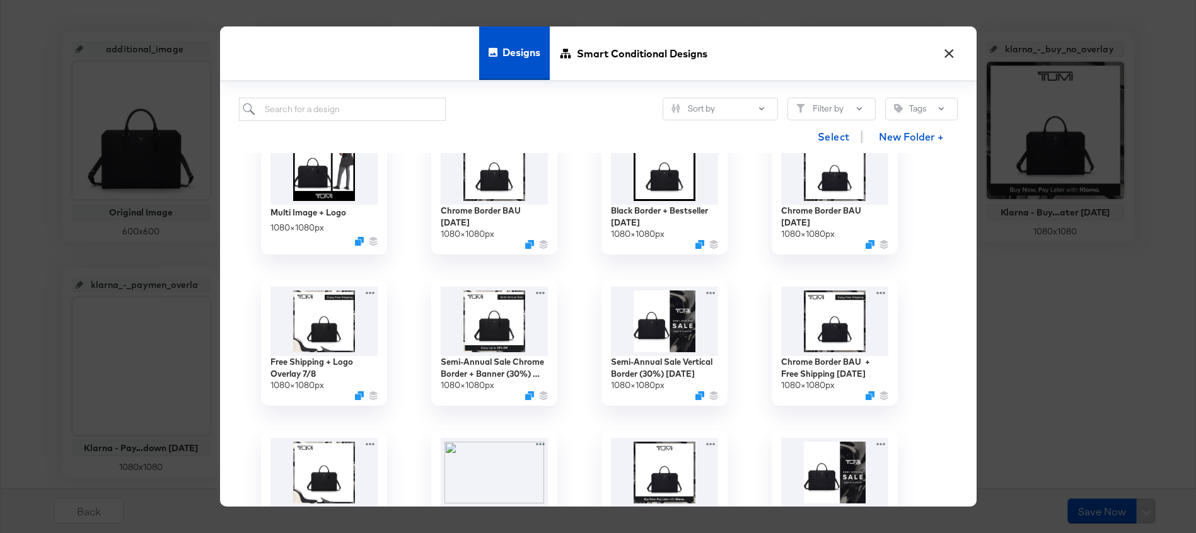
scroll to position [307, 0]
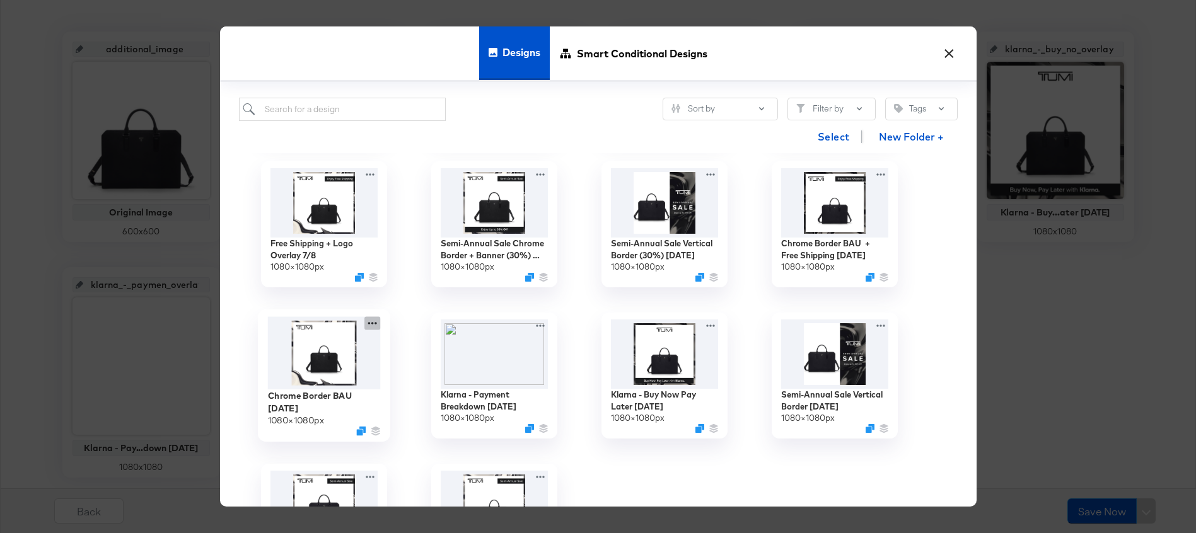
click at [374, 325] on icon at bounding box center [372, 322] width 16 height 13
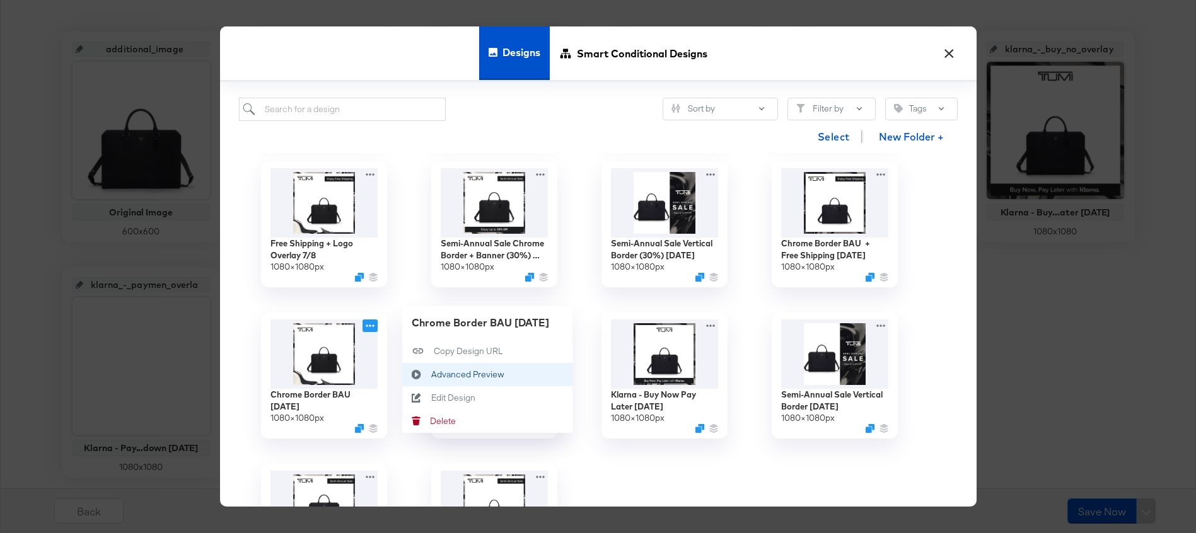
click at [431, 374] on div "Advanced Preview Advanced Preview" at bounding box center [431, 374] width 0 height 0
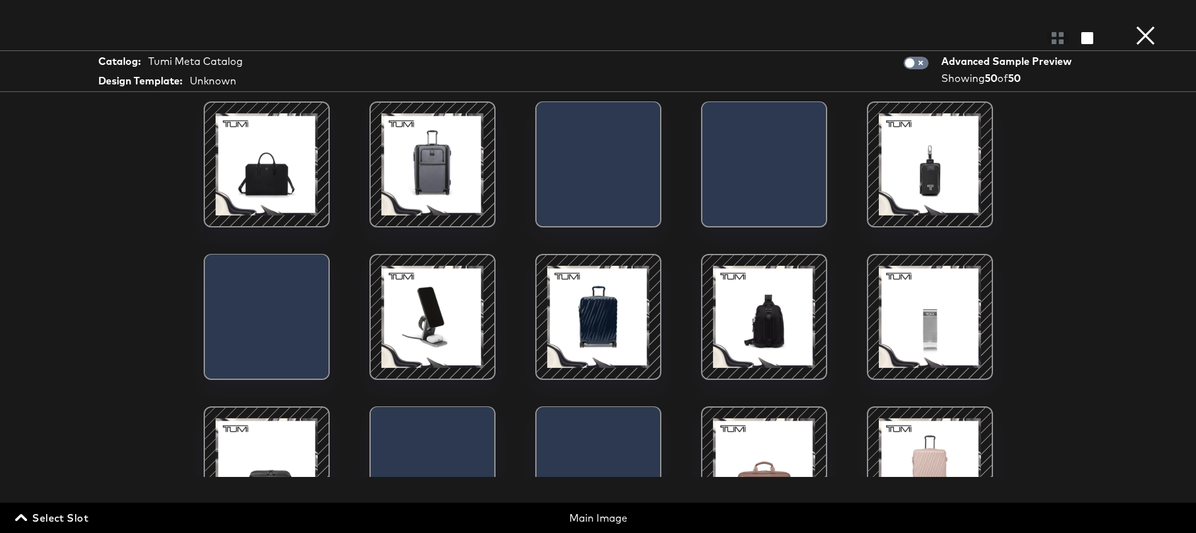
click at [451, 170] on div at bounding box center [432, 164] width 107 height 107
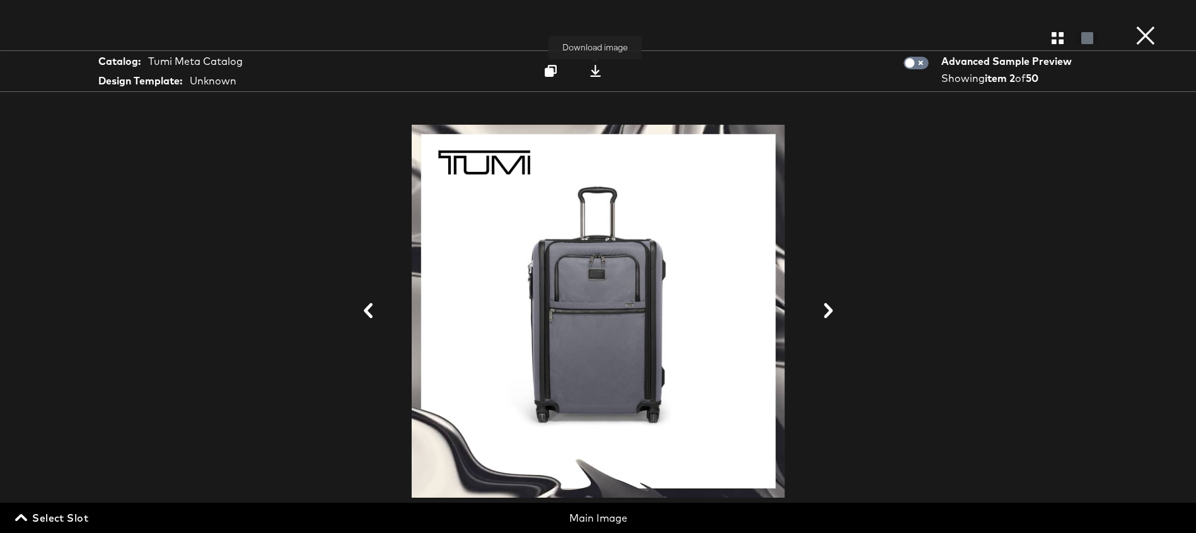
click at [594, 73] on icon at bounding box center [595, 71] width 11 height 12
click at [1142, 25] on button "×" at bounding box center [1145, 12] width 25 height 25
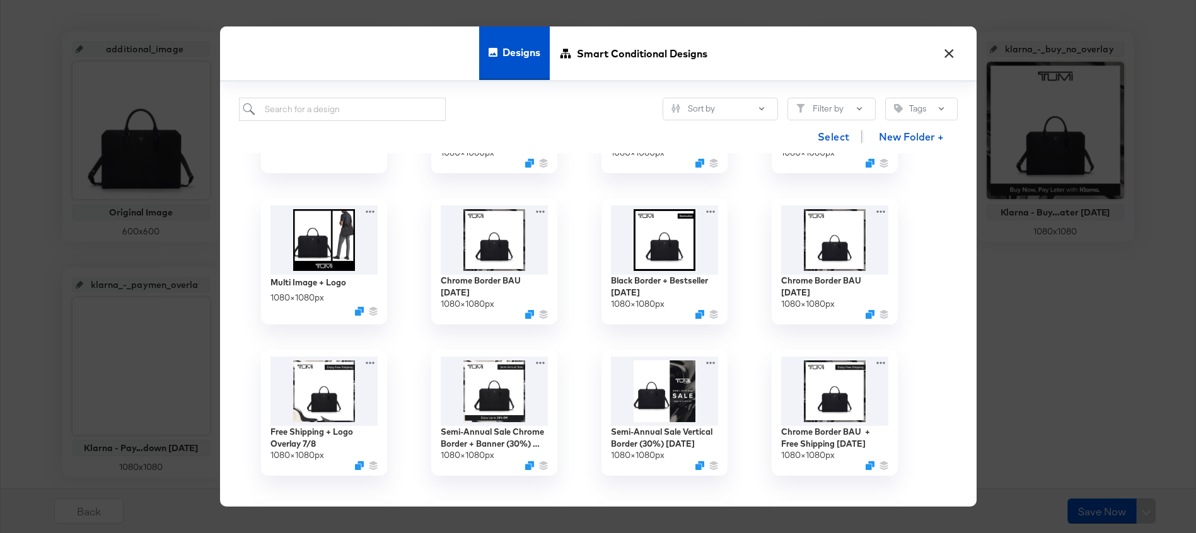
scroll to position [199, 0]
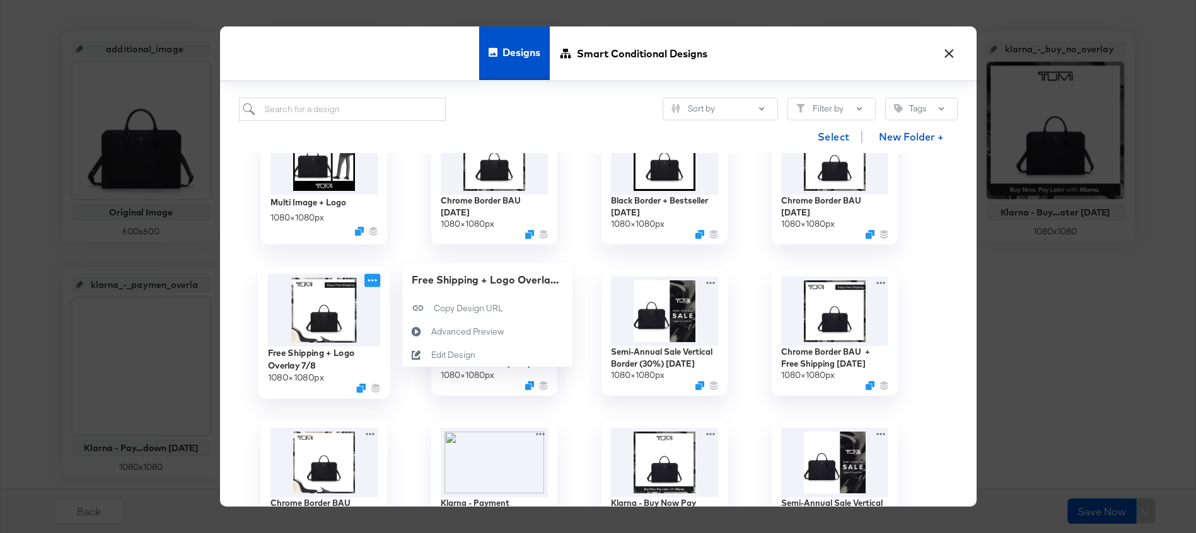
click at [374, 280] on icon at bounding box center [372, 280] width 16 height 13
click at [431, 332] on div "Advanced Preview Advanced Preview" at bounding box center [431, 332] width 0 height 0
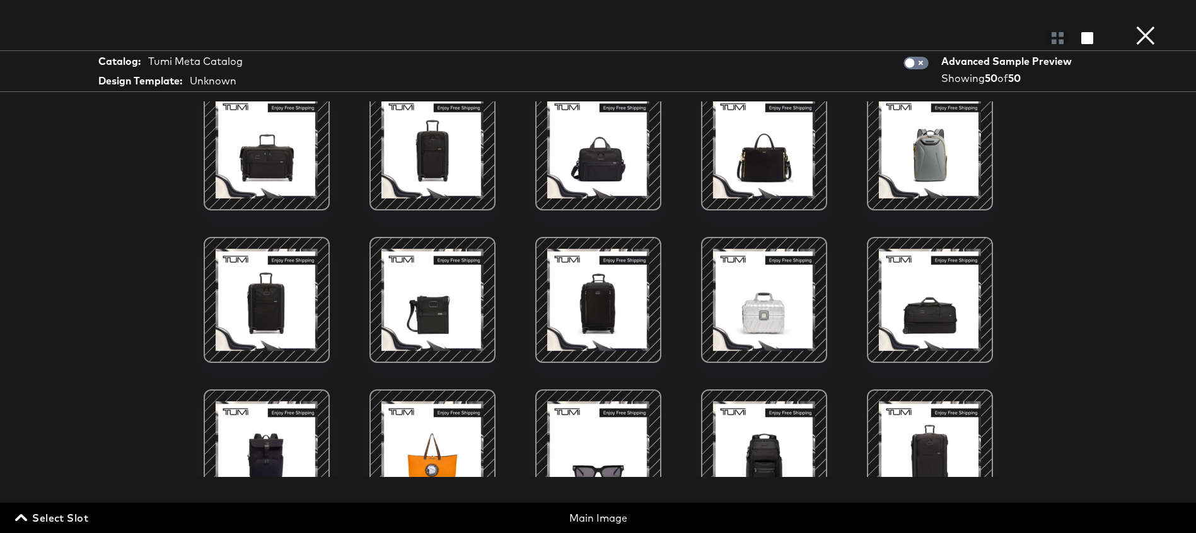
scroll to position [920, 0]
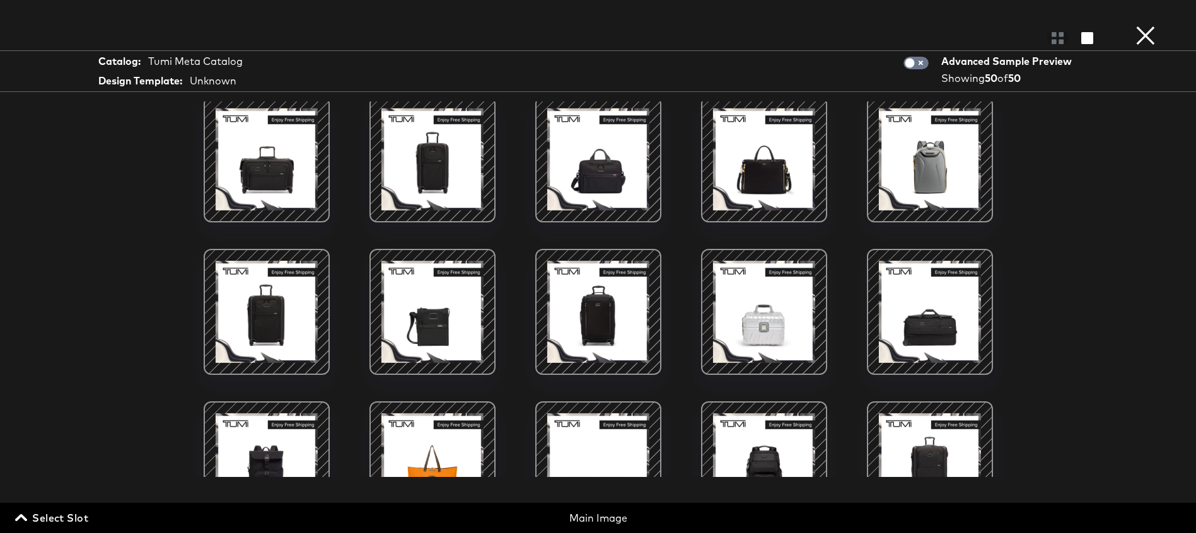
click at [297, 306] on div at bounding box center [266, 311] width 107 height 107
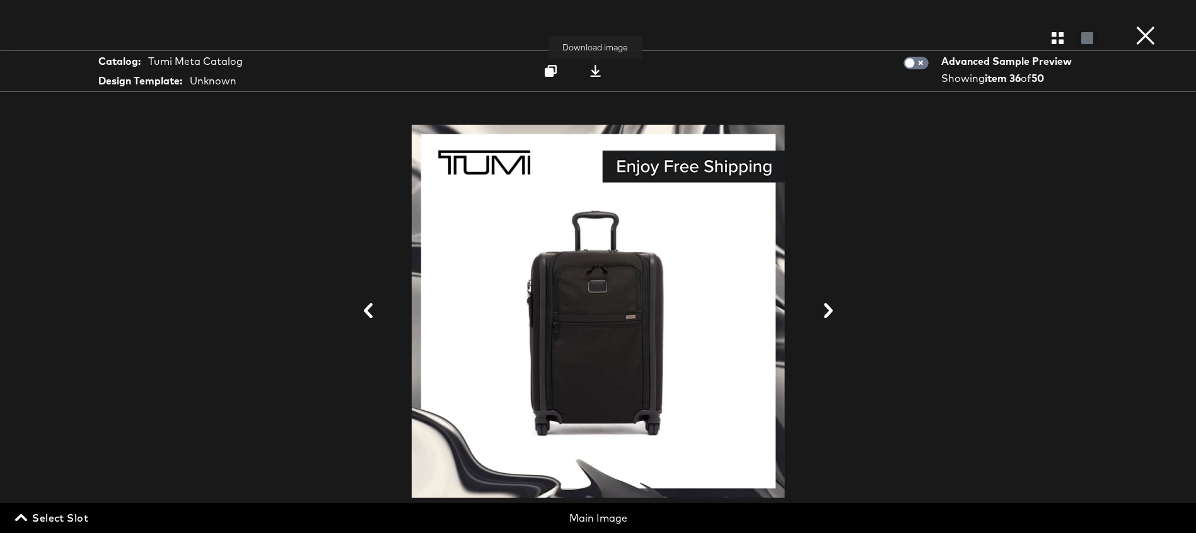
click at [597, 70] on icon at bounding box center [595, 71] width 12 height 12
click at [1149, 25] on button "×" at bounding box center [1145, 12] width 25 height 25
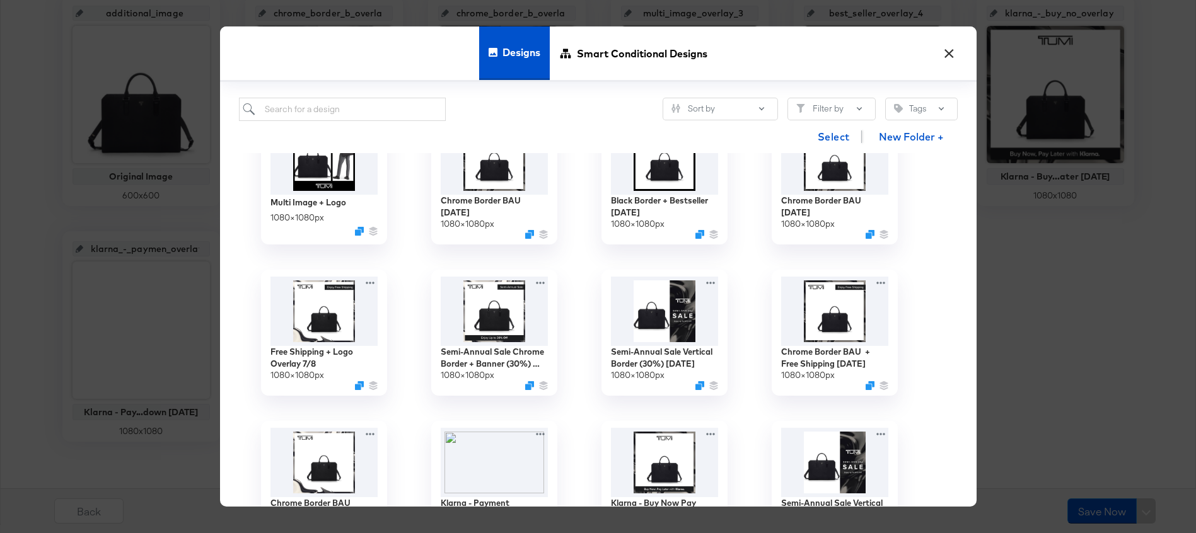
scroll to position [0, 0]
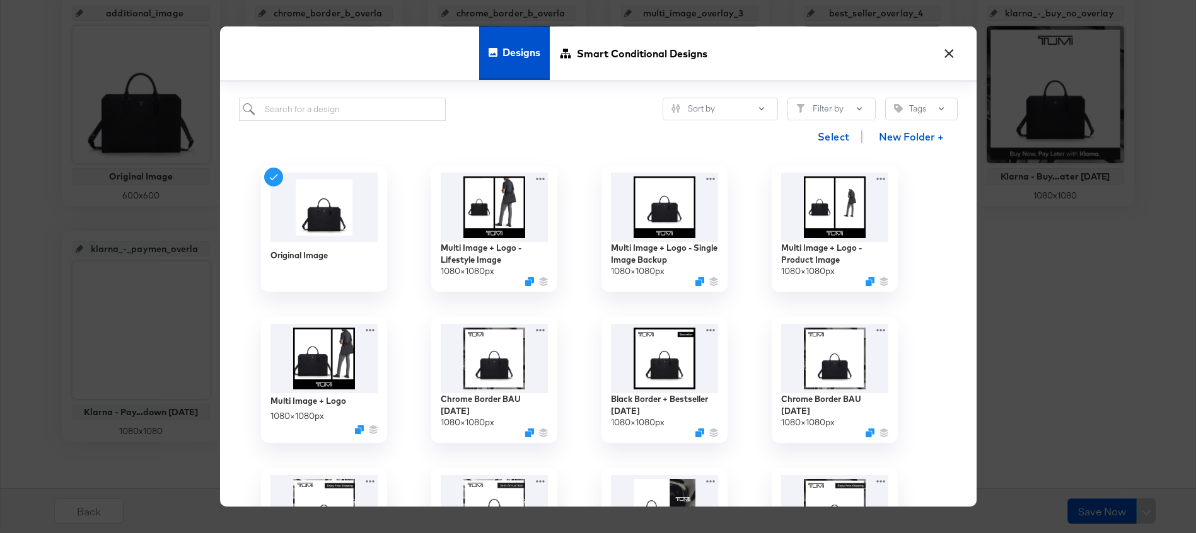
click at [947, 52] on button "×" at bounding box center [949, 50] width 23 height 23
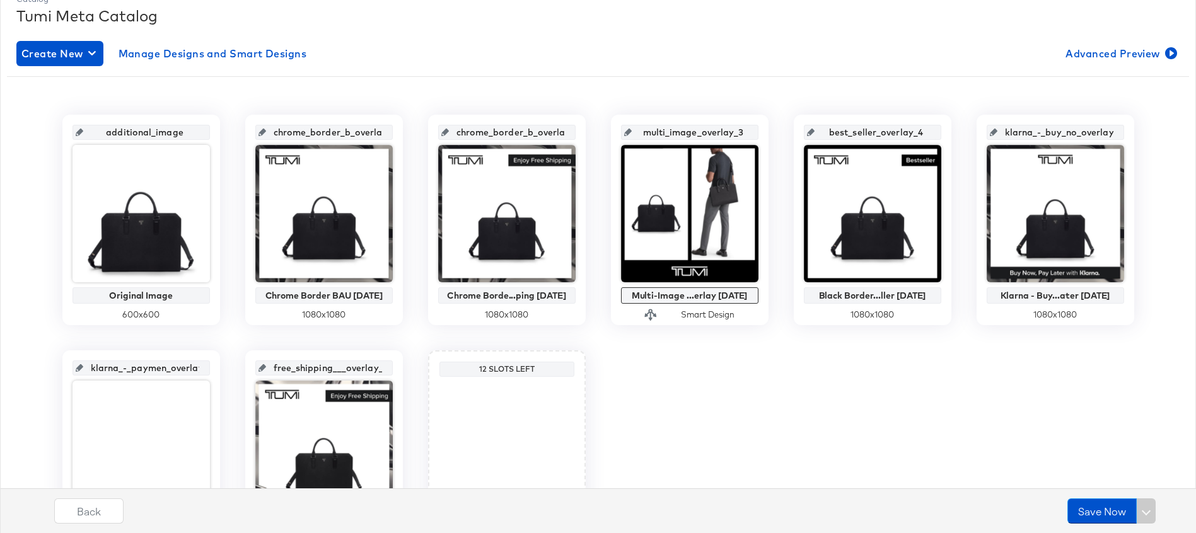
scroll to position [182, 0]
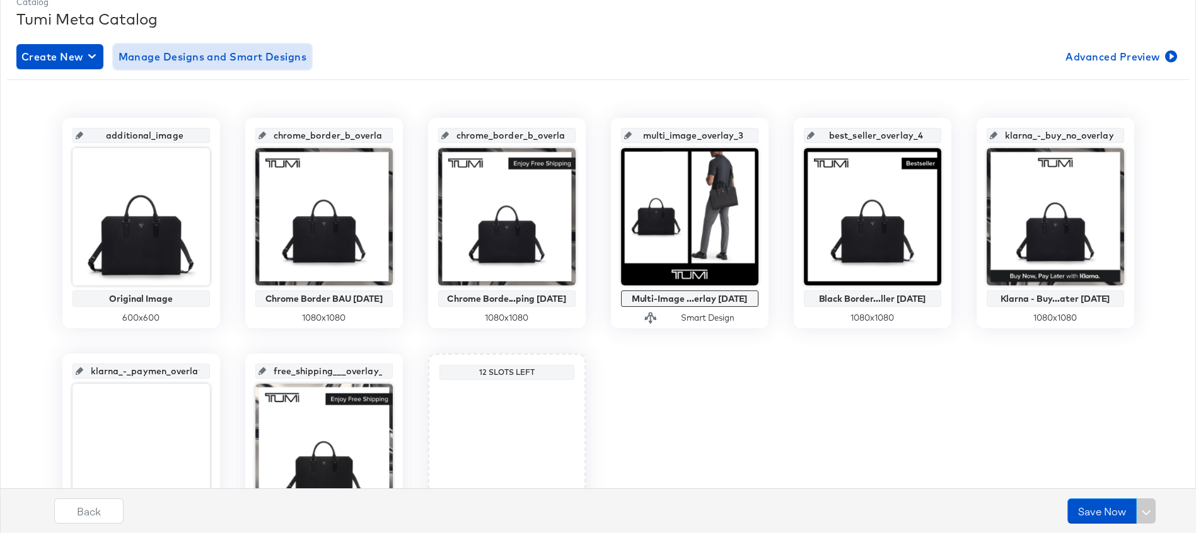
click at [208, 59] on span "Manage Designs and Smart Designs" at bounding box center [213, 57] width 189 height 18
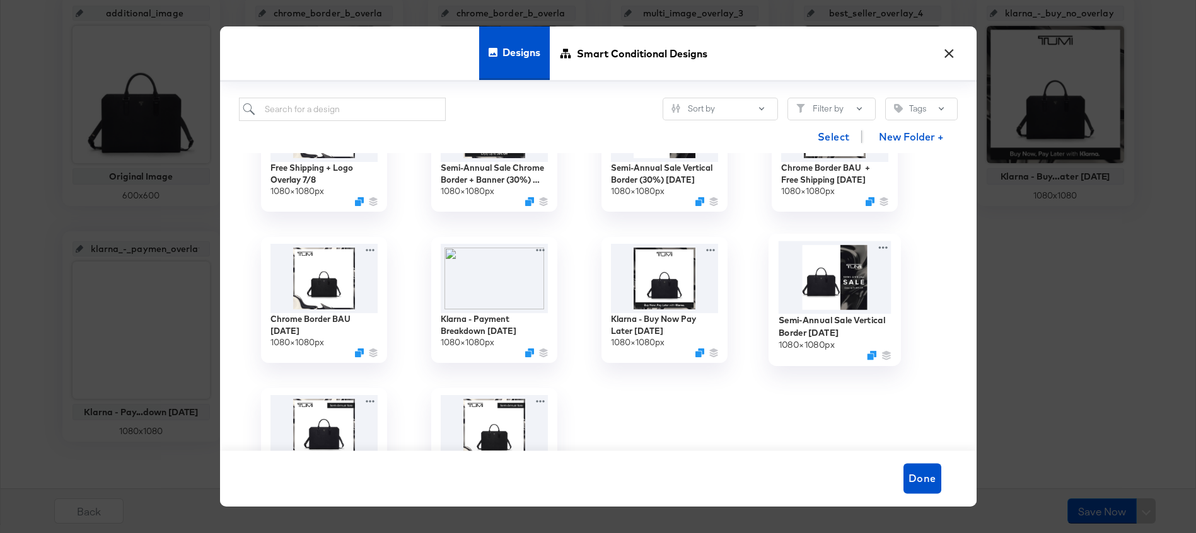
scroll to position [380, 0]
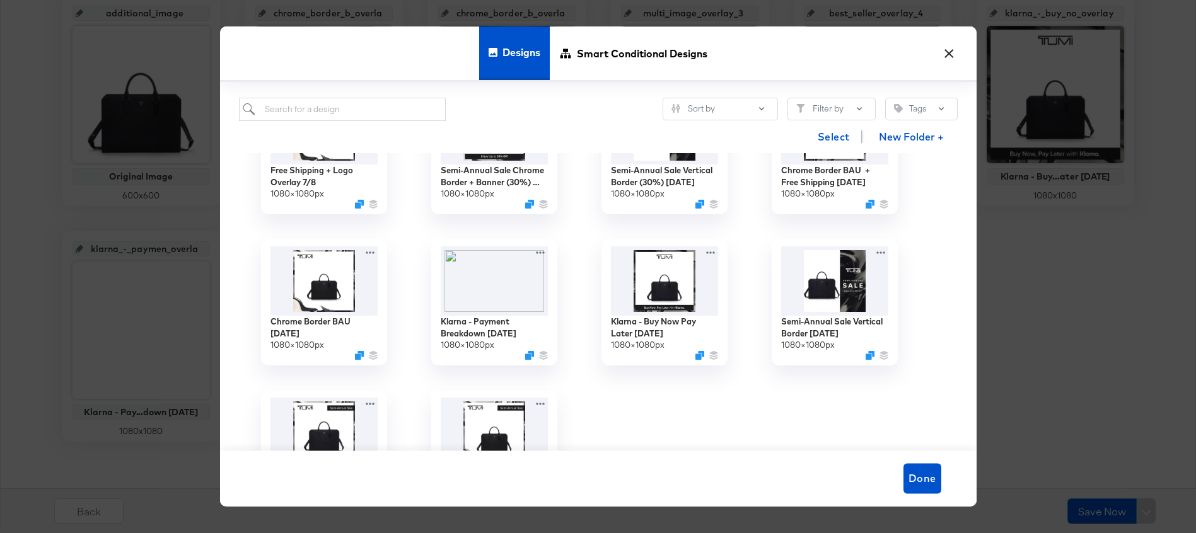
click at [951, 53] on button "×" at bounding box center [949, 50] width 23 height 23
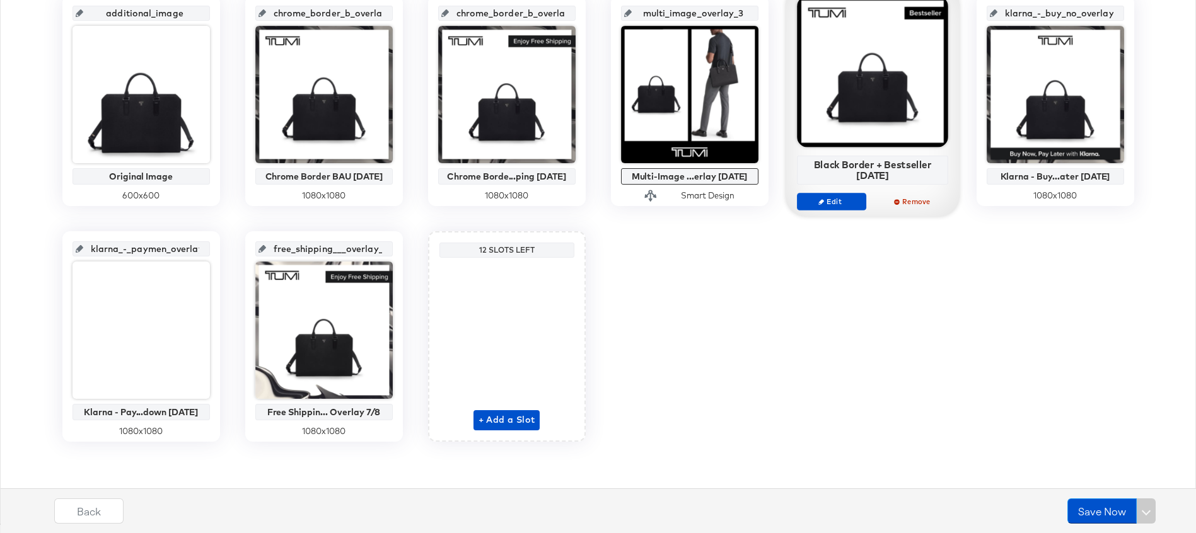
scroll to position [0, 0]
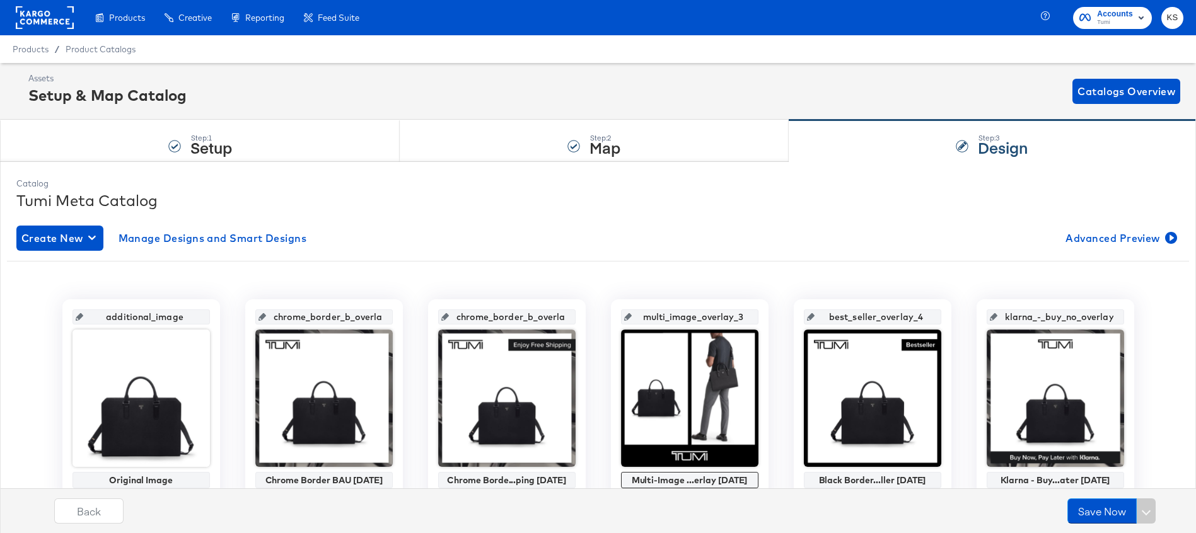
click at [1127, 21] on span "Tumi" at bounding box center [1115, 23] width 36 height 10
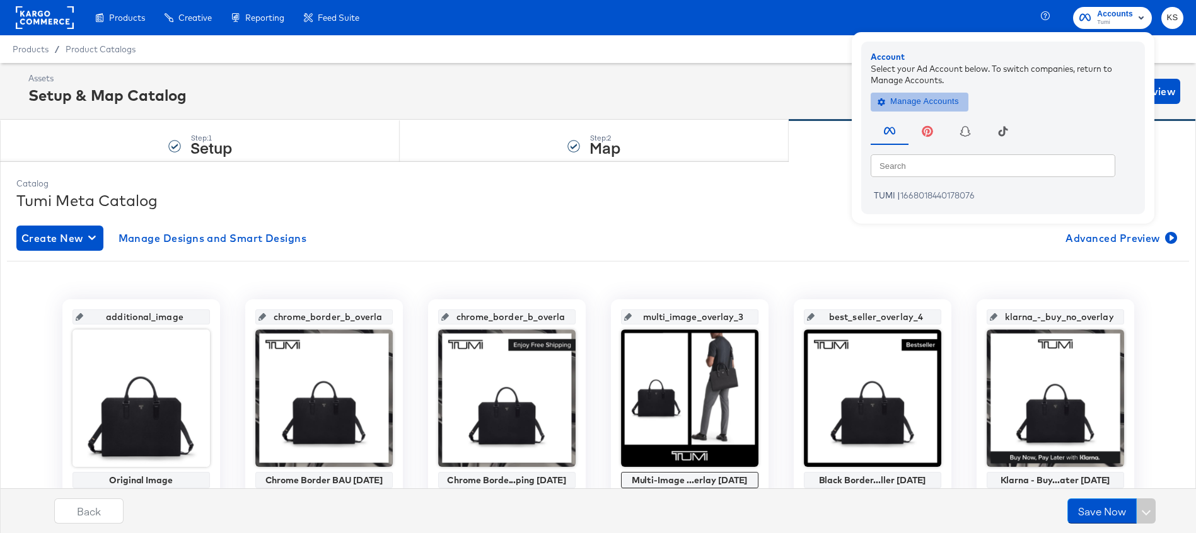
click at [921, 97] on span "Manage Accounts" at bounding box center [919, 102] width 79 height 15
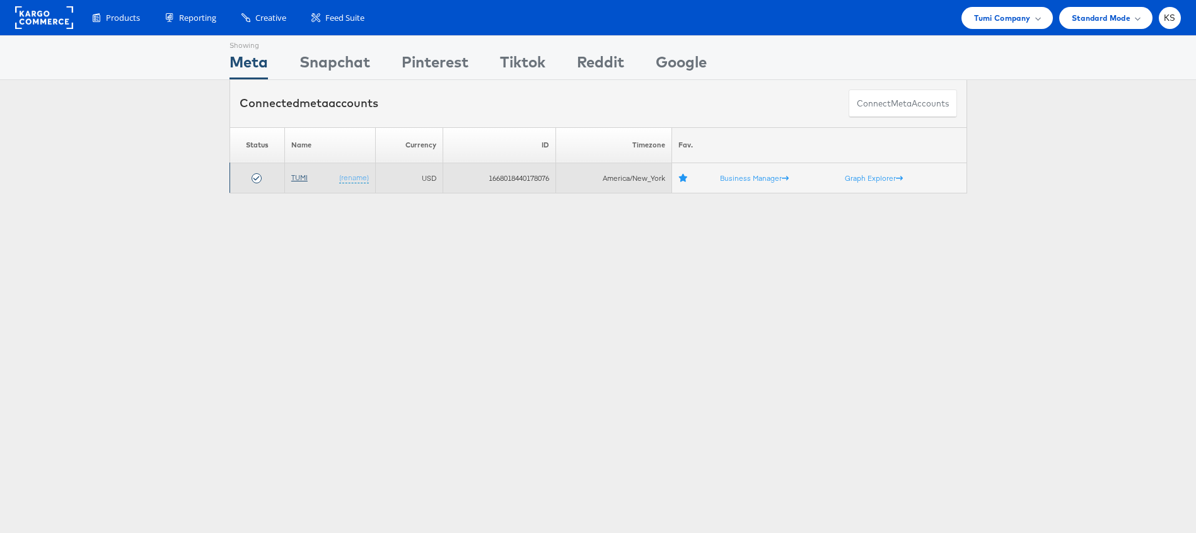
click at [301, 180] on link "TUMI" at bounding box center [299, 177] width 16 height 9
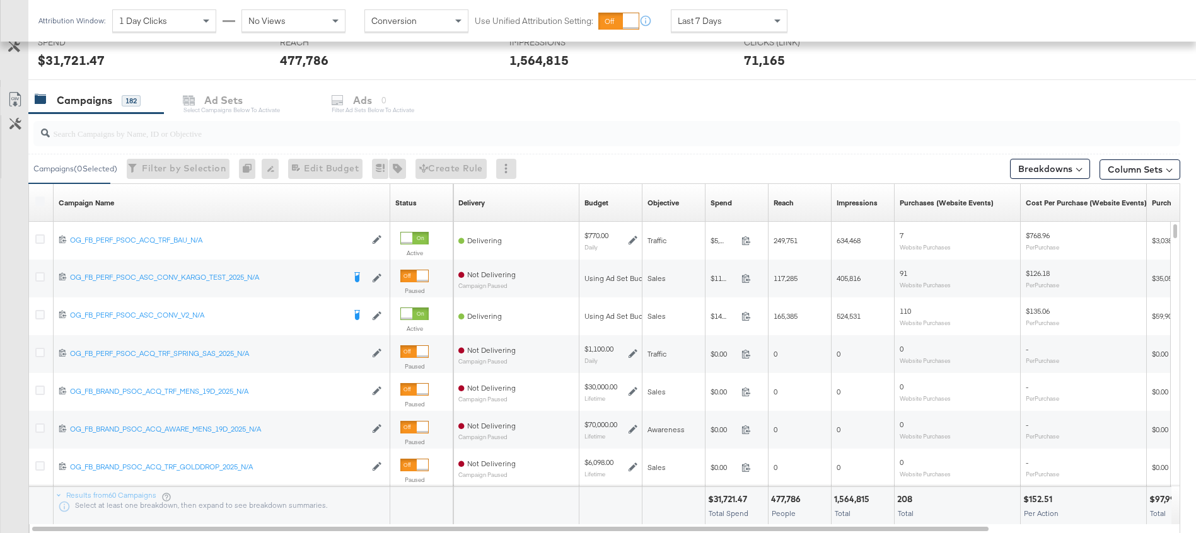
scroll to position [503, 0]
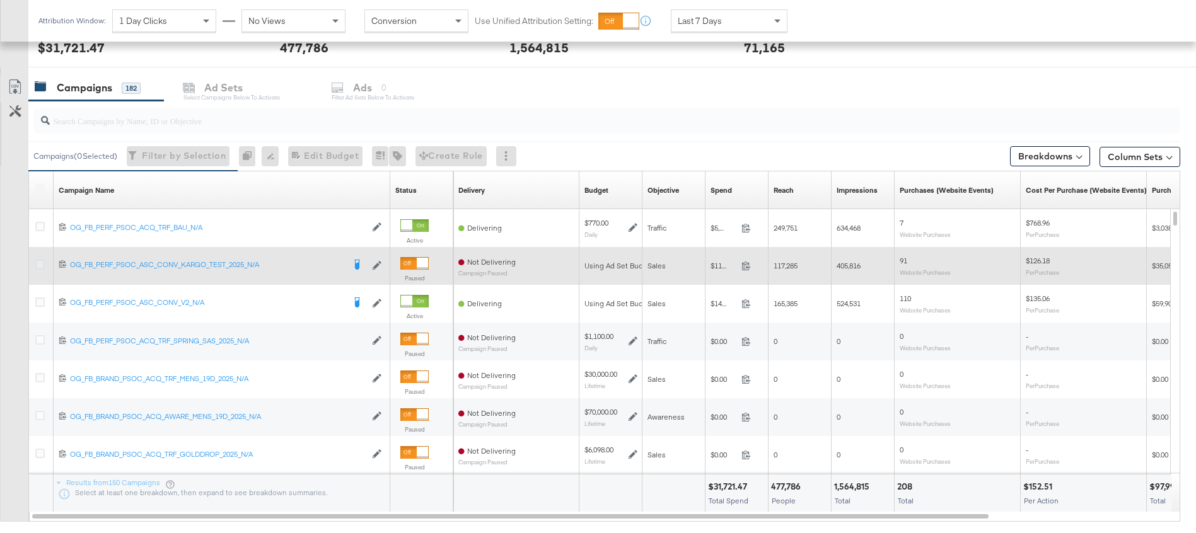
click at [40, 264] on icon at bounding box center [39, 264] width 9 height 9
click at [0, 0] on input "checkbox" at bounding box center [0, 0] width 0 height 0
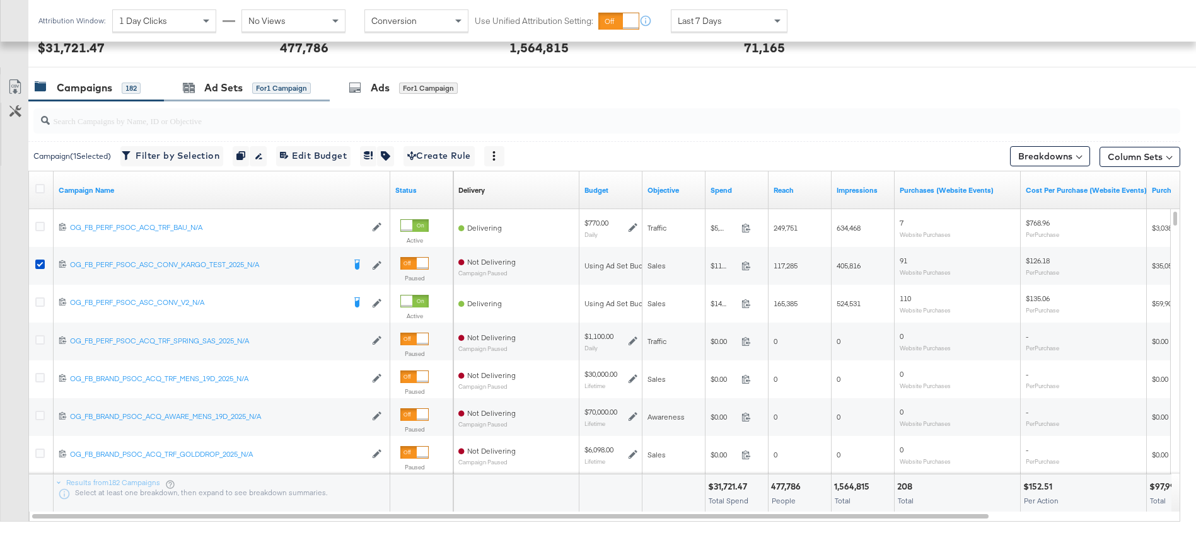
click at [236, 96] on div "Ad Sets for 1 Campaign" at bounding box center [247, 87] width 166 height 27
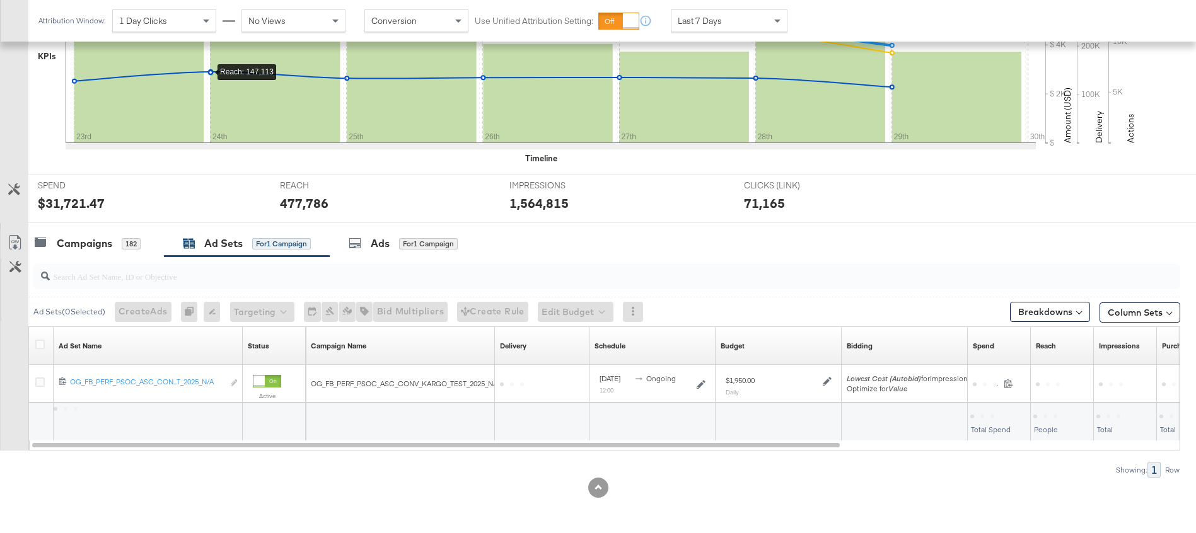
scroll to position [347, 0]
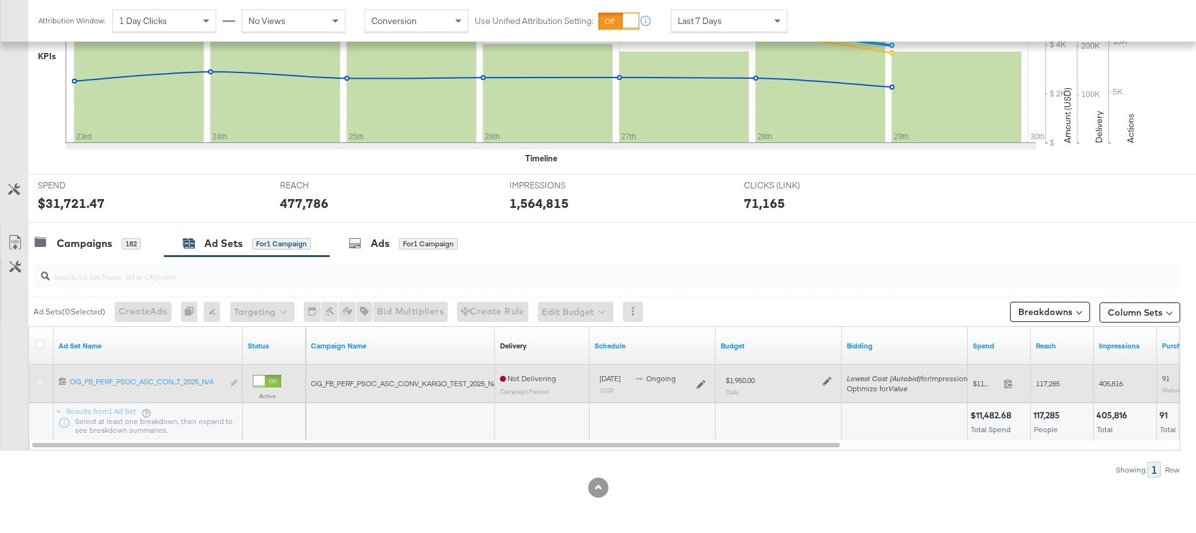
click at [42, 381] on icon at bounding box center [39, 382] width 9 height 9
click at [0, 0] on input "checkbox" at bounding box center [0, 0] width 0 height 0
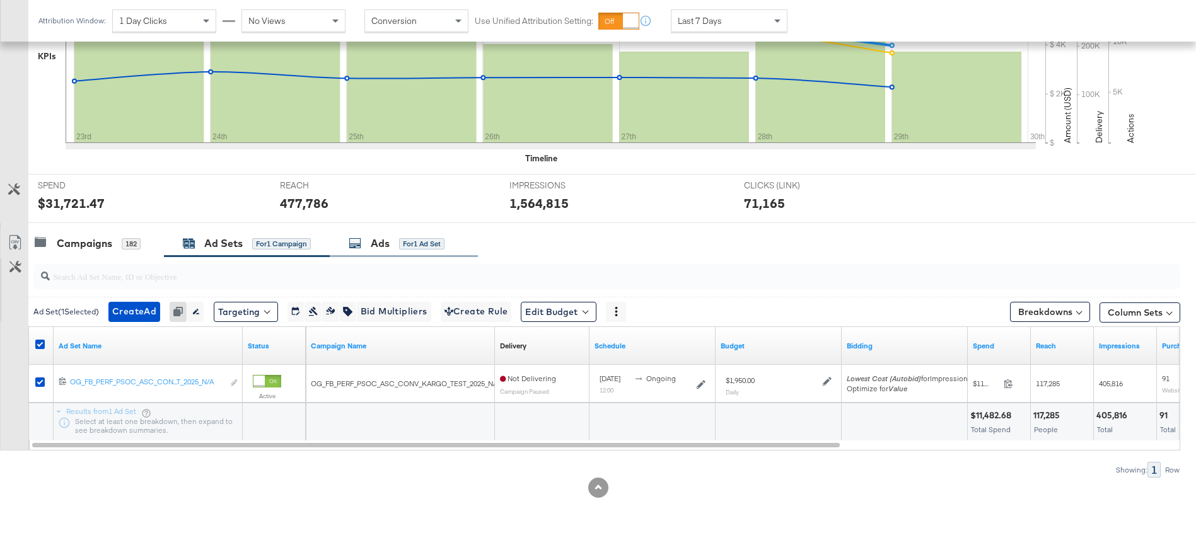
click at [380, 247] on div "Ads" at bounding box center [380, 243] width 19 height 15
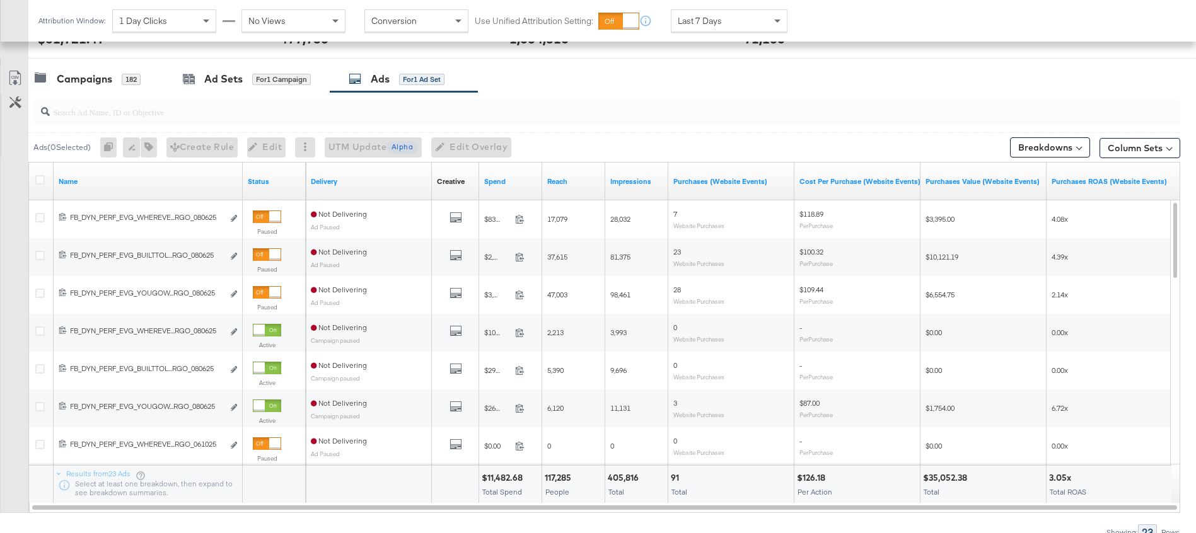
scroll to position [543, 0]
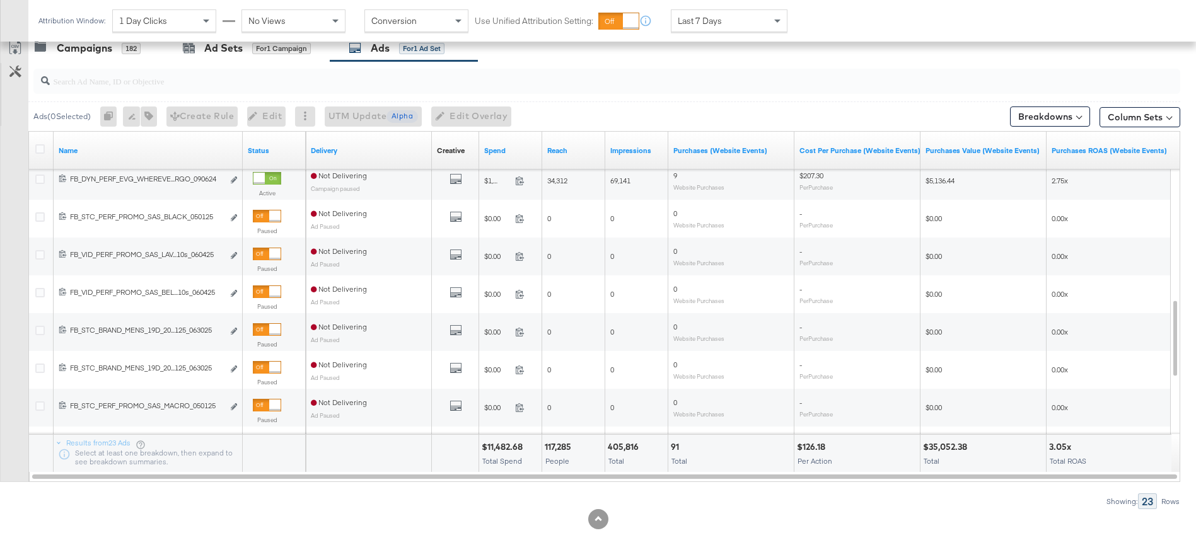
click at [252, 80] on input "search" at bounding box center [562, 76] width 1025 height 25
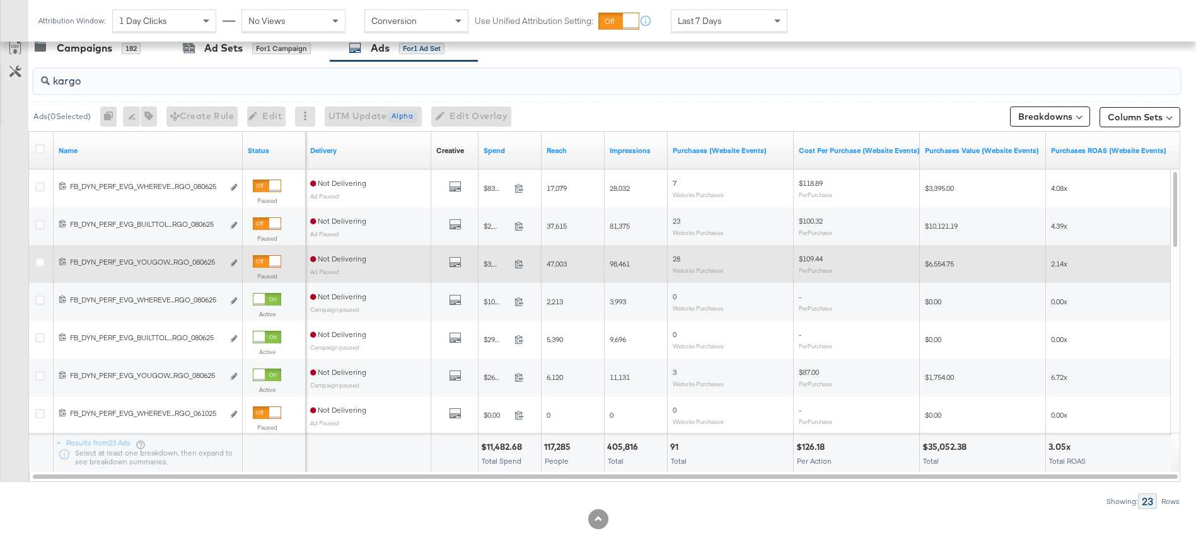
scroll to position [427, 0]
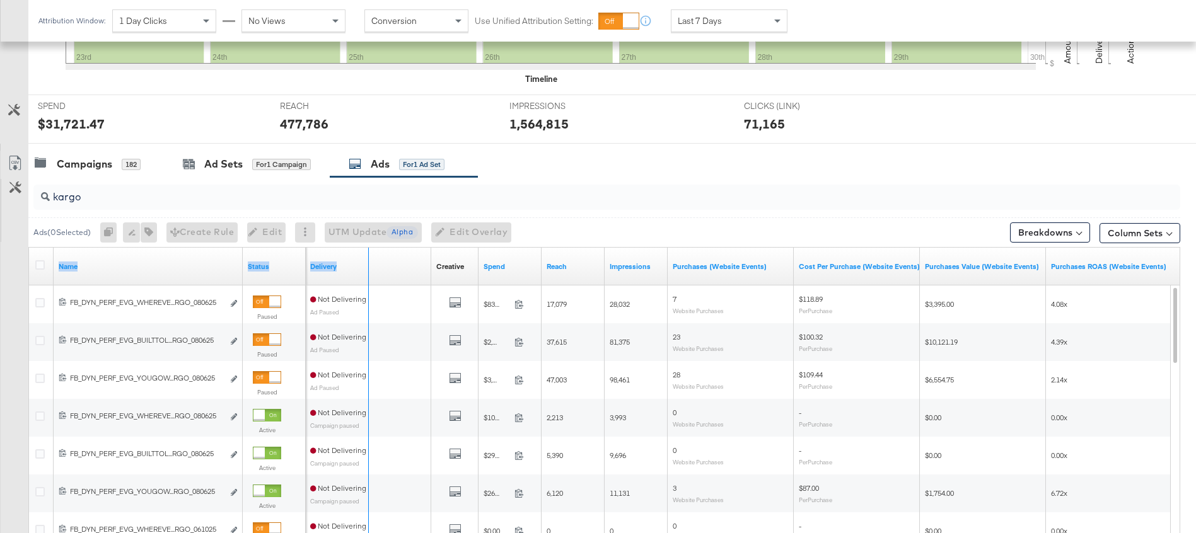
drag, startPoint x: 241, startPoint y: 276, endPoint x: 423, endPoint y: 276, distance: 182.2
click at [29, 248] on div "Name Status Delivery Creative Sorting Unavailable Spend Reach Impressions Purch…" at bounding box center [29, 248] width 0 height 0
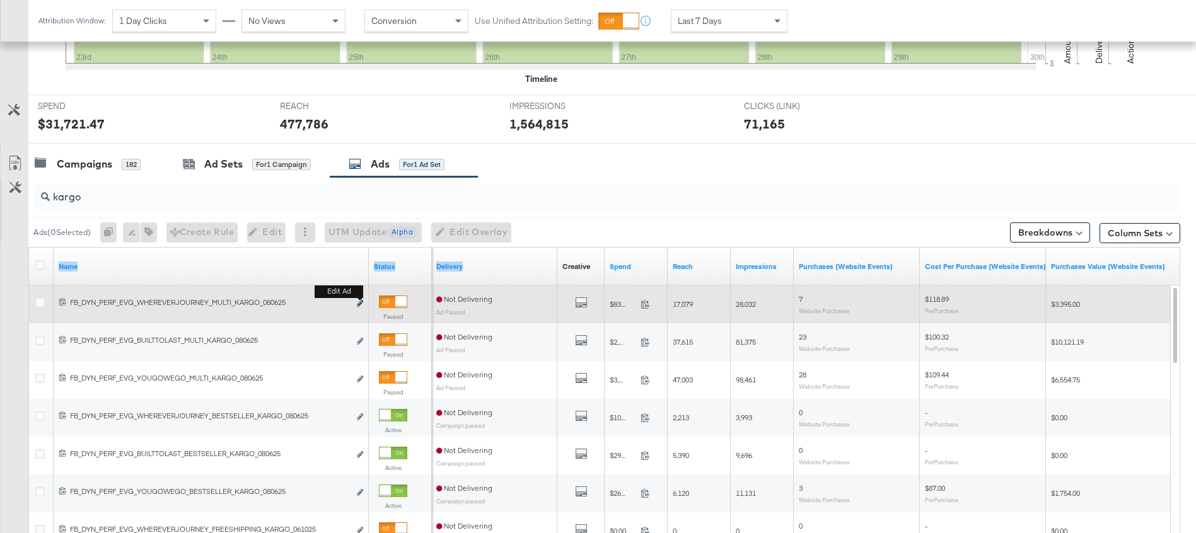
click at [360, 304] on icon "link" at bounding box center [360, 303] width 6 height 7
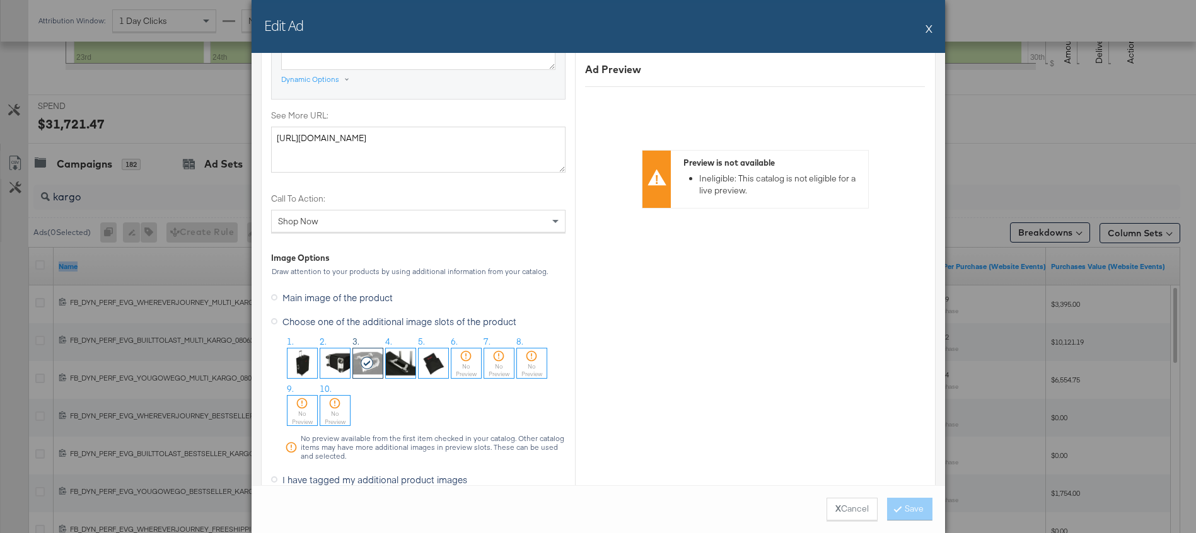
scroll to position [1060, 0]
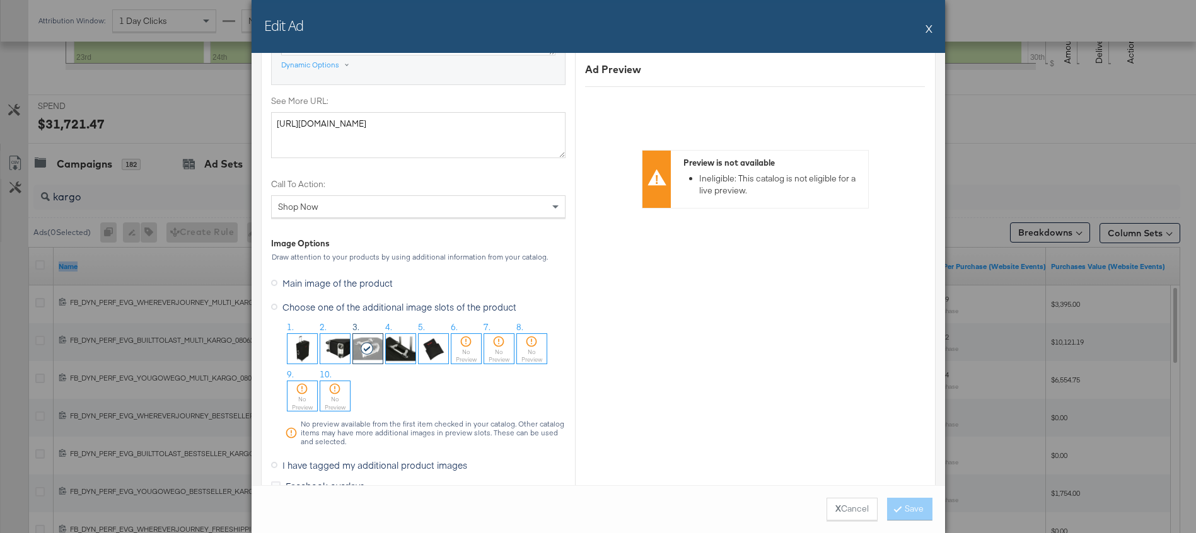
click at [931, 33] on button "X" at bounding box center [929, 28] width 7 height 25
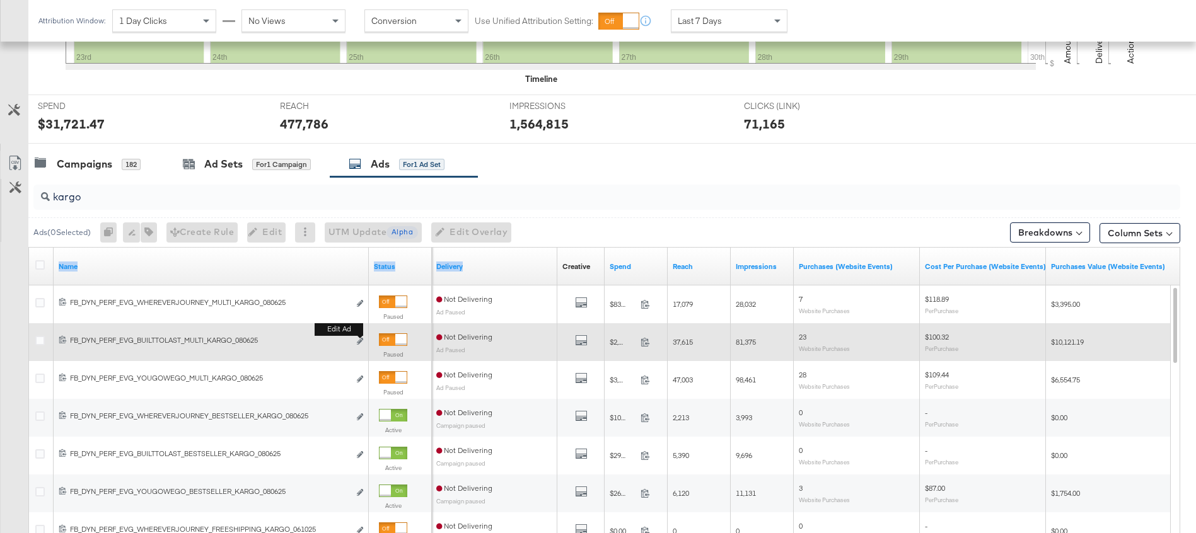
click at [359, 336] on b "Edit ad" at bounding box center [339, 329] width 49 height 13
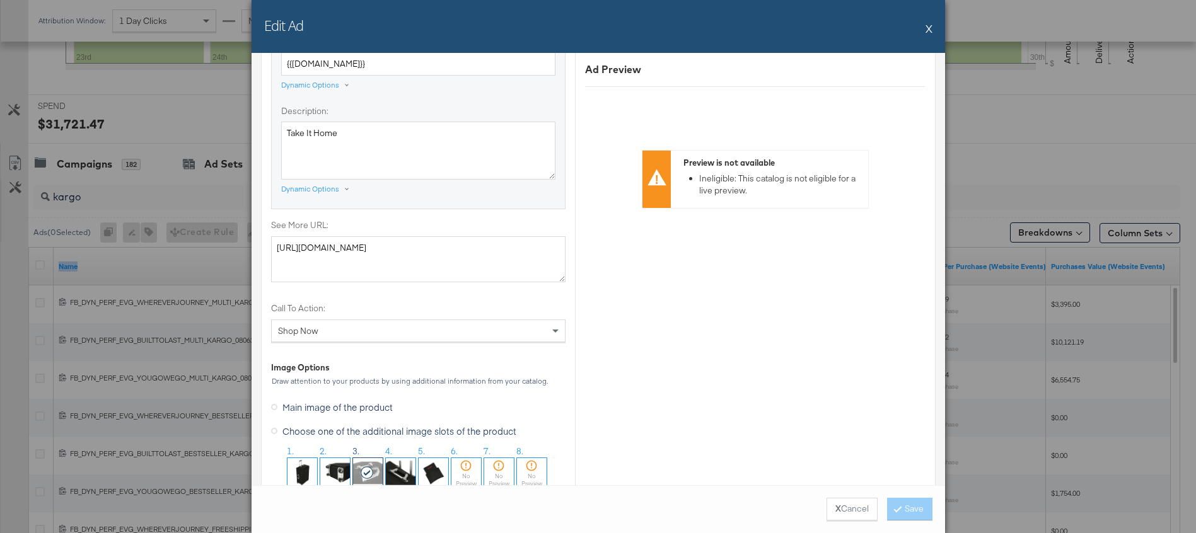
scroll to position [1082, 0]
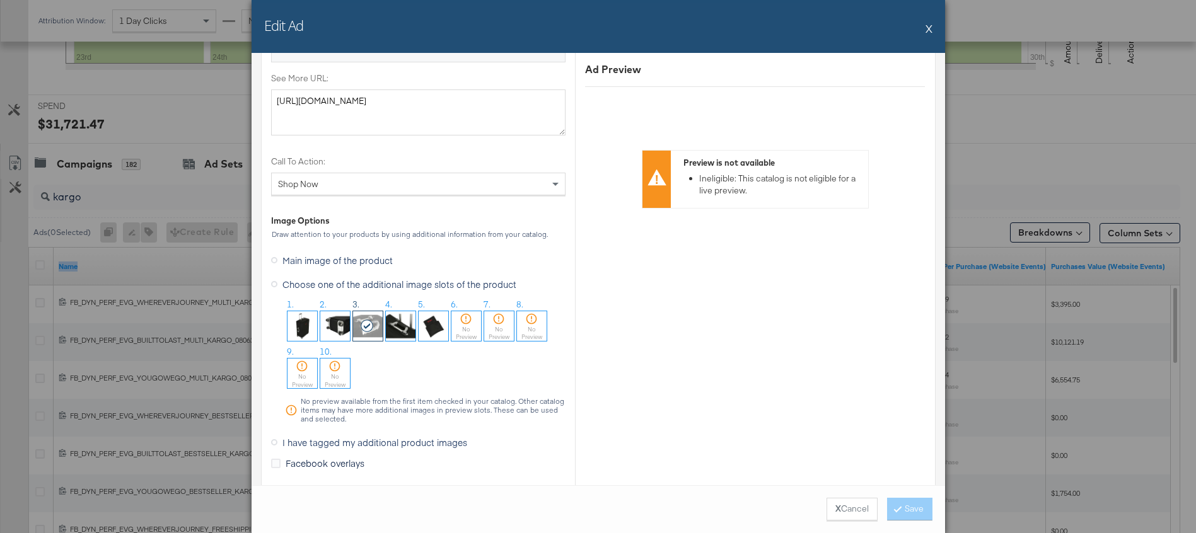
click at [929, 32] on button "X" at bounding box center [929, 28] width 7 height 25
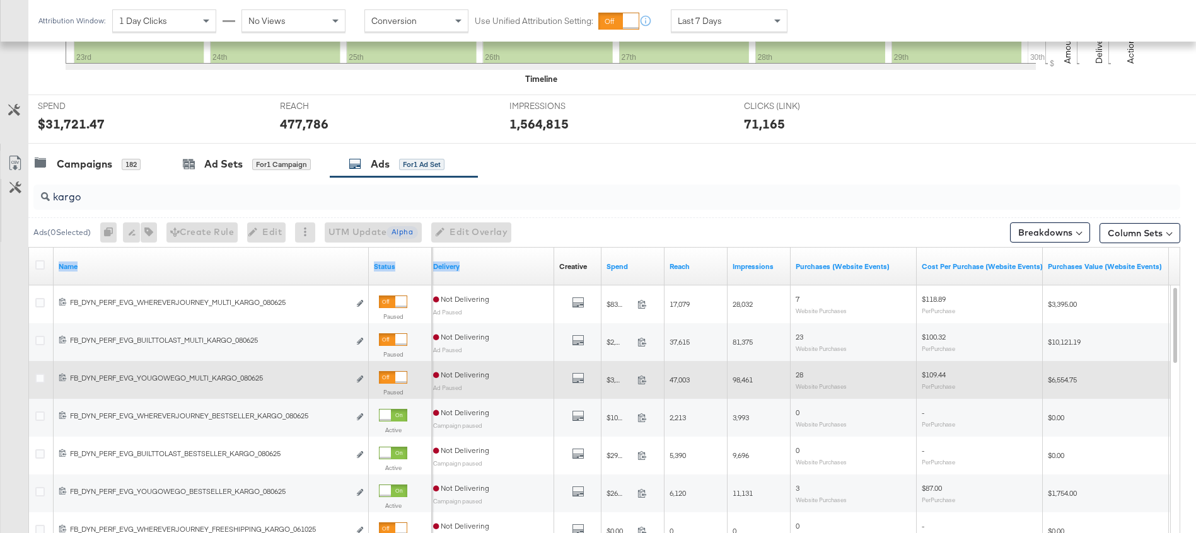
scroll to position [426, 0]
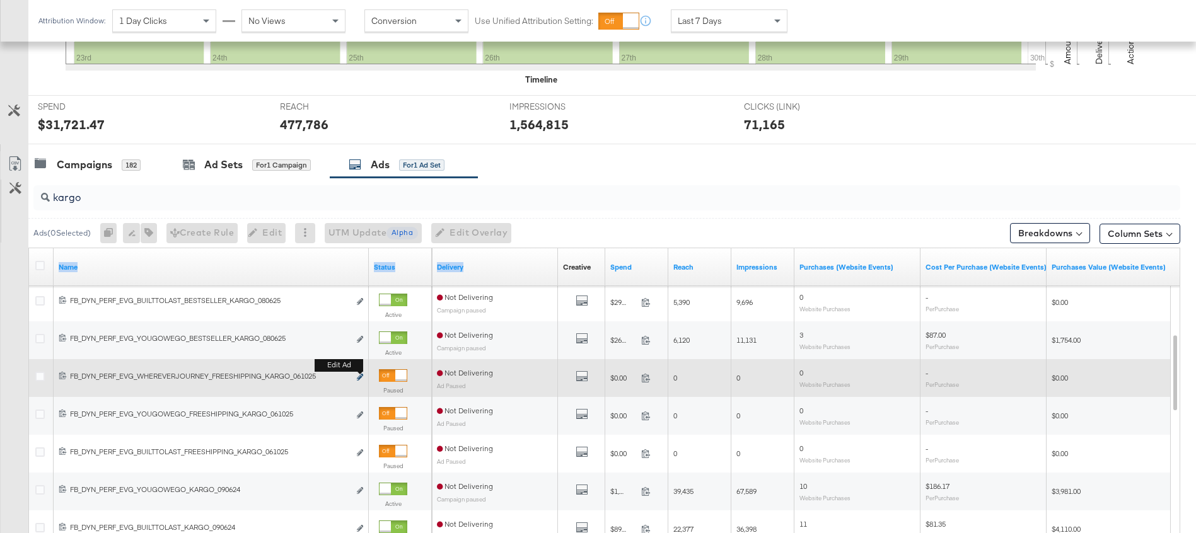
click at [359, 376] on icon "link" at bounding box center [360, 377] width 6 height 7
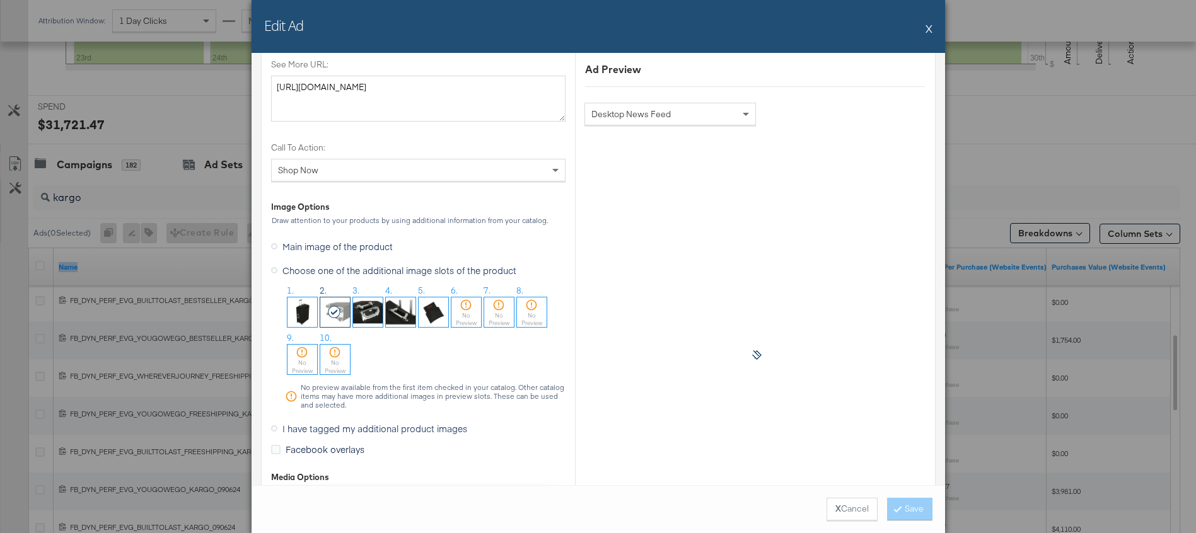
scroll to position [1118, 0]
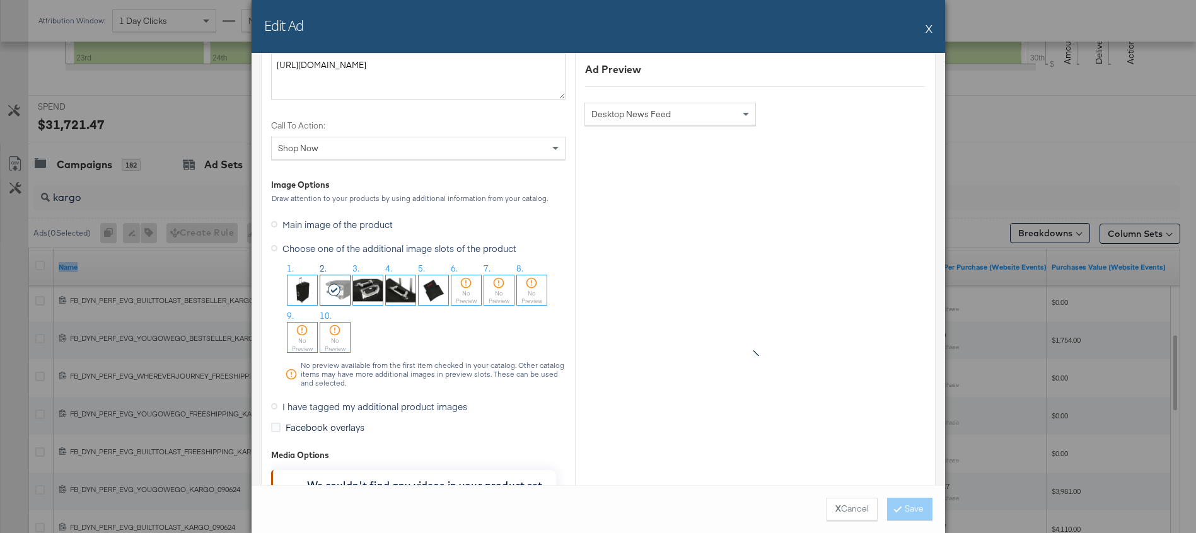
click at [929, 28] on button "X" at bounding box center [929, 28] width 7 height 25
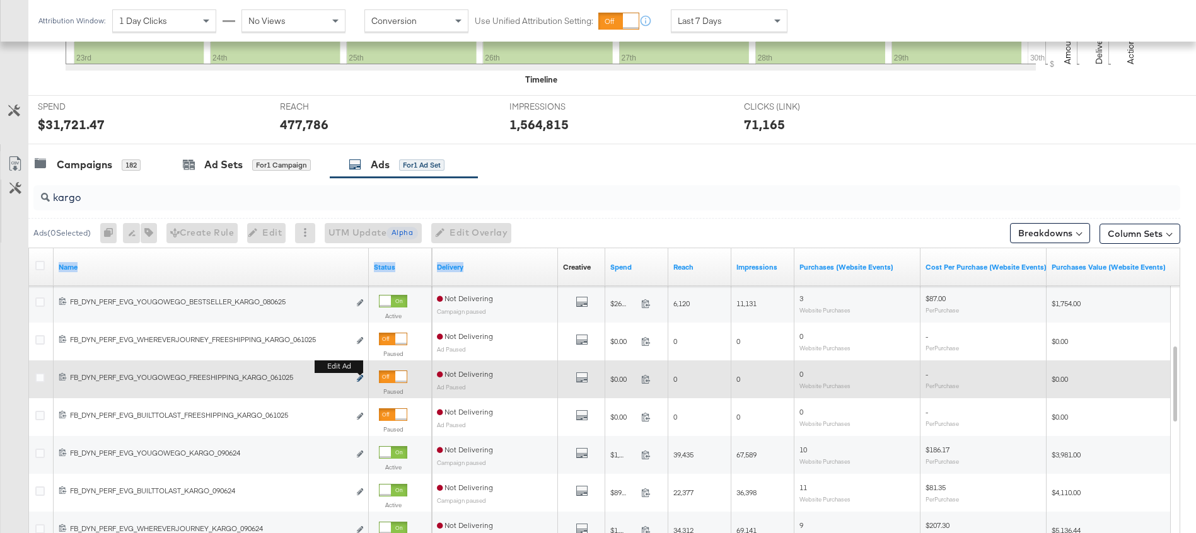
click at [361, 380] on icon "link" at bounding box center [360, 378] width 6 height 7
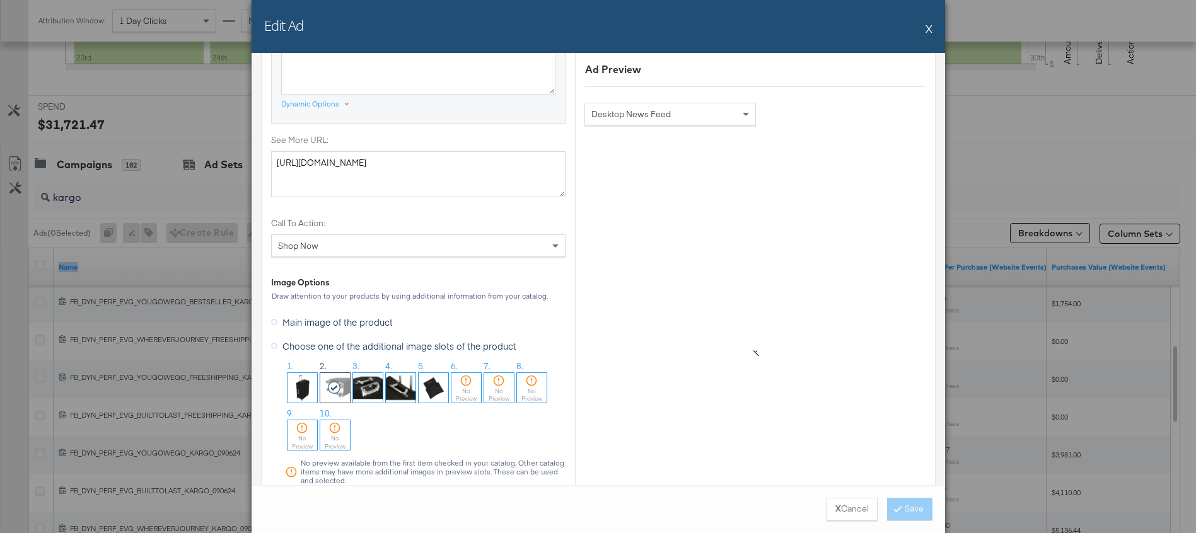
scroll to position [1150, 0]
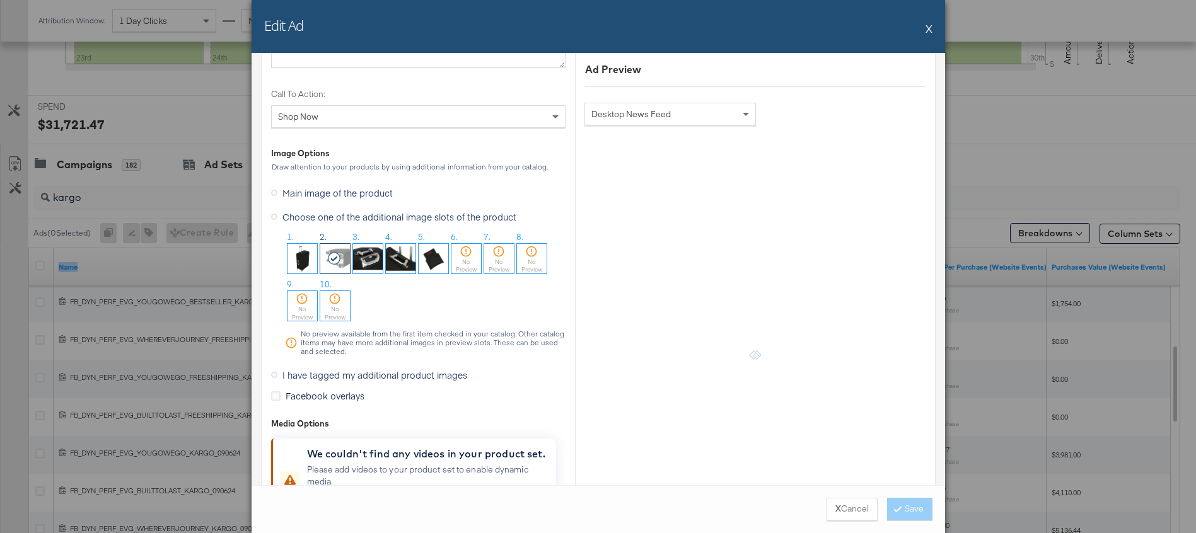
click at [931, 28] on button "X" at bounding box center [929, 28] width 7 height 25
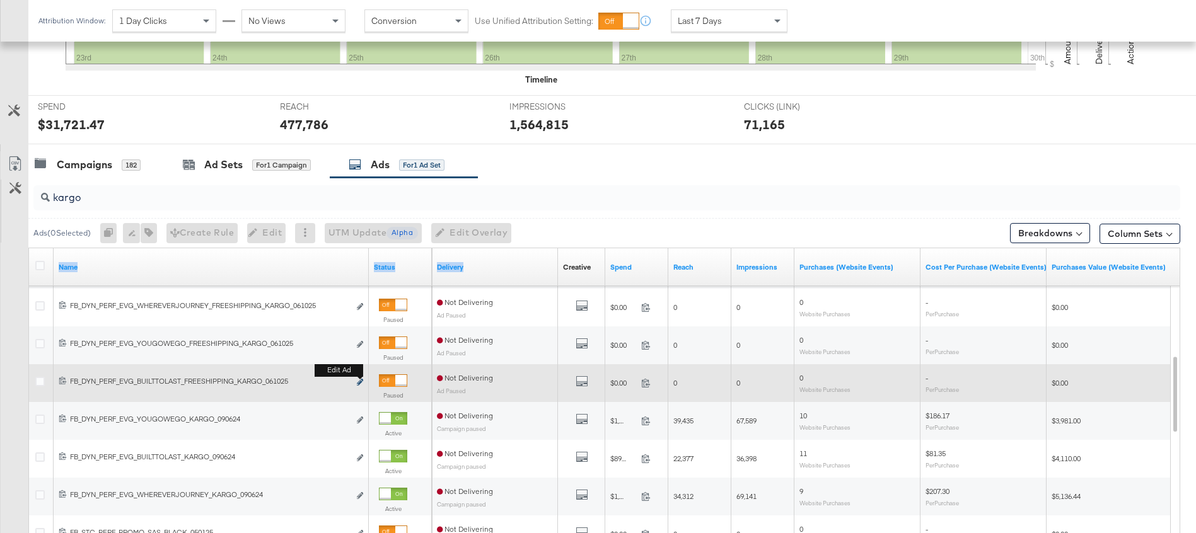
click at [361, 377] on b "Edit ad" at bounding box center [339, 370] width 49 height 13
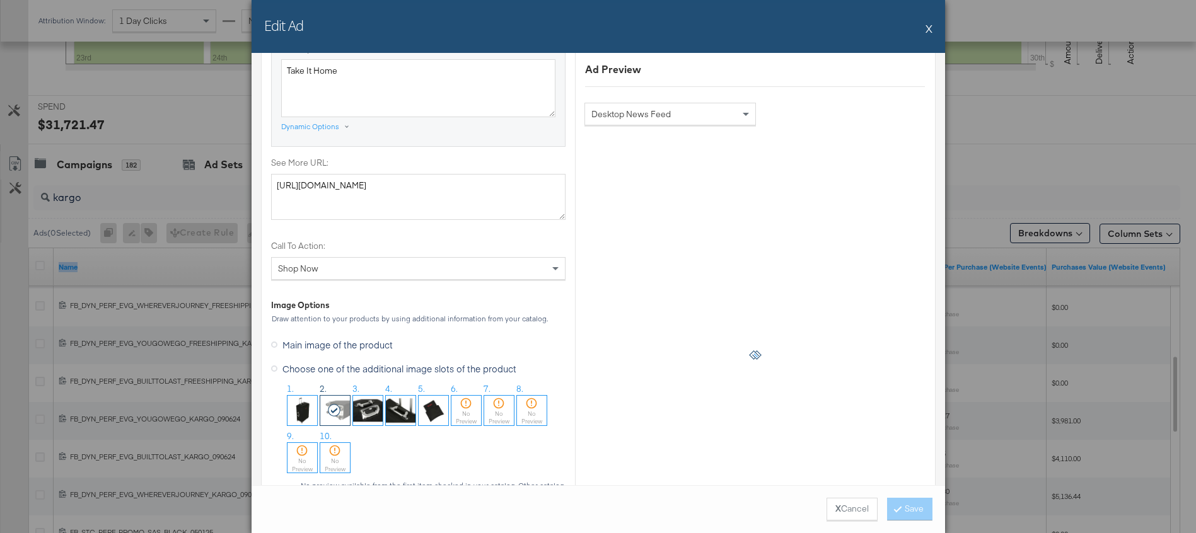
scroll to position [1043, 0]
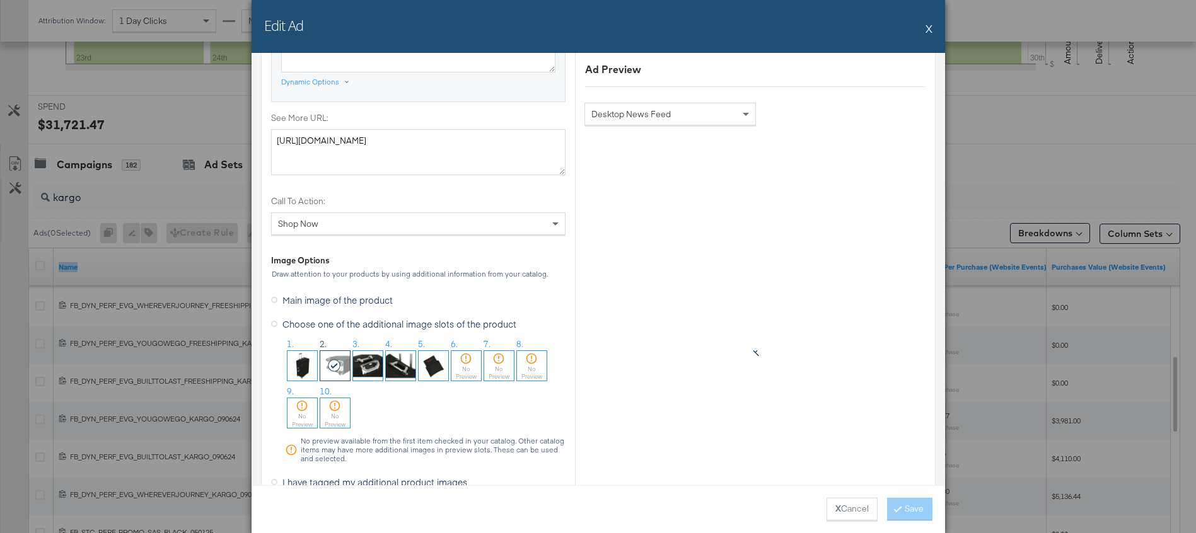
click at [931, 26] on button "X" at bounding box center [929, 28] width 7 height 25
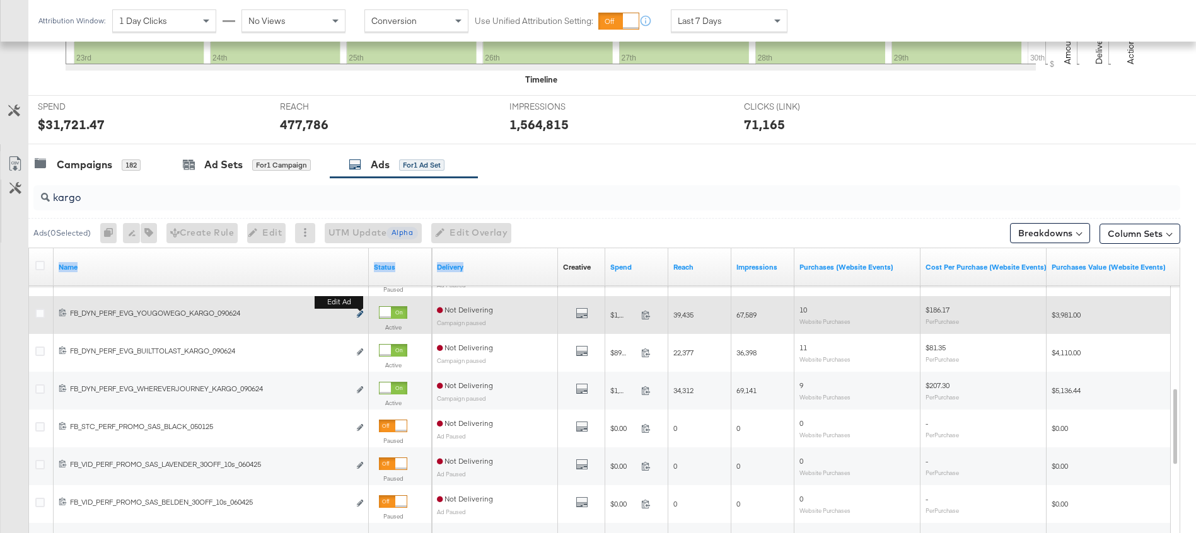
click at [360, 315] on icon "link" at bounding box center [360, 314] width 6 height 7
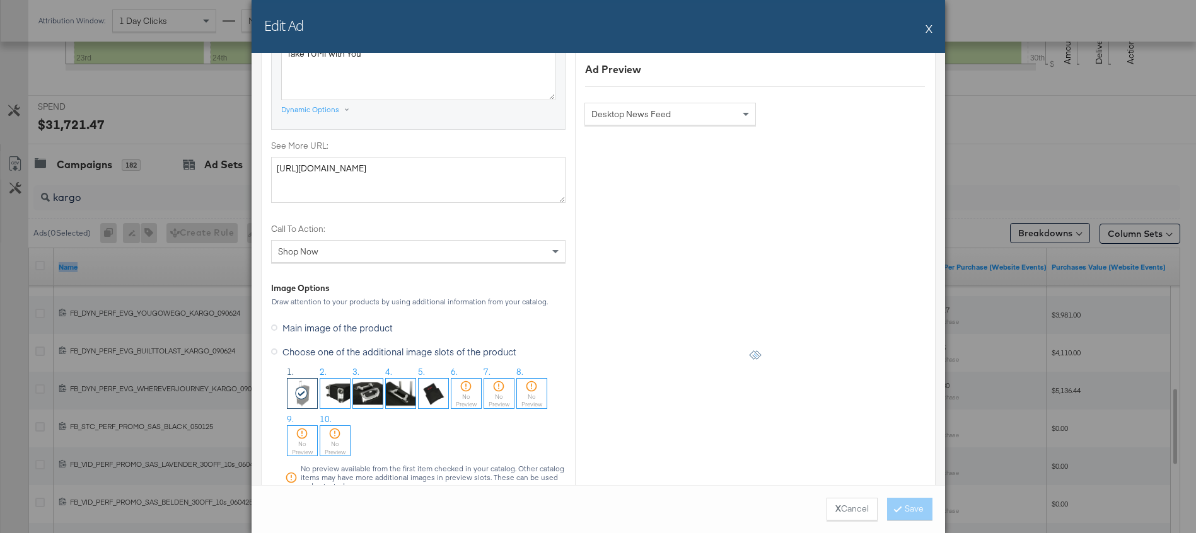
scroll to position [1059, 0]
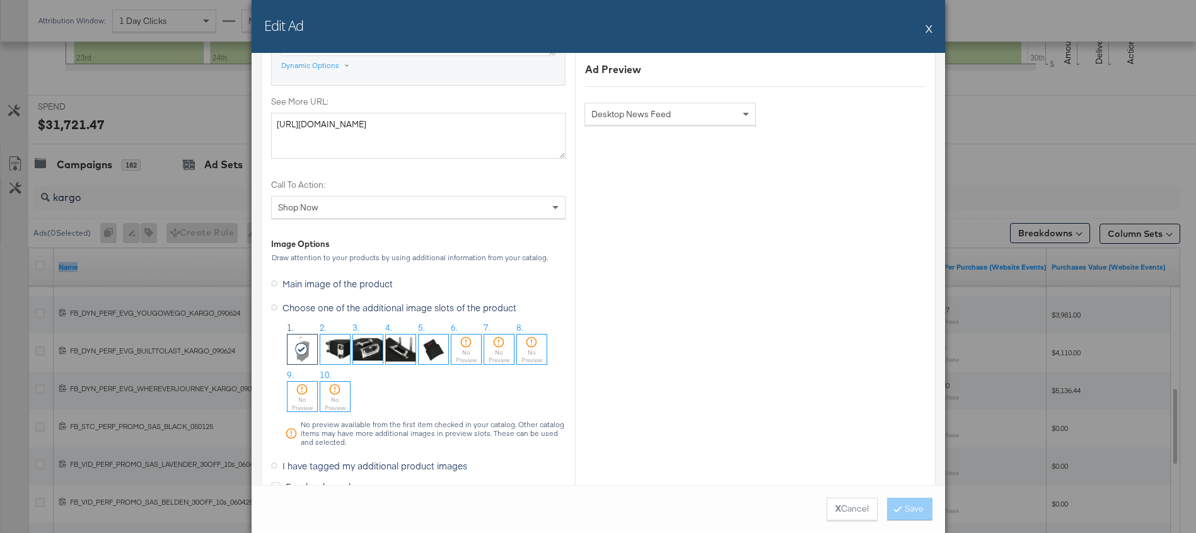
click at [928, 31] on button "X" at bounding box center [929, 28] width 7 height 25
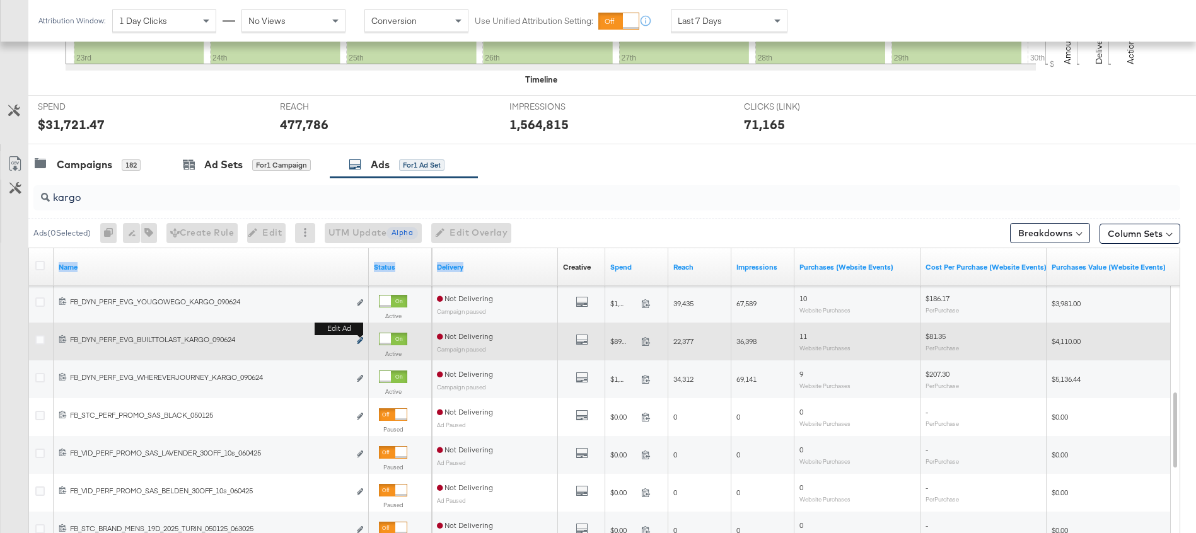
click at [357, 340] on icon "link" at bounding box center [360, 340] width 6 height 7
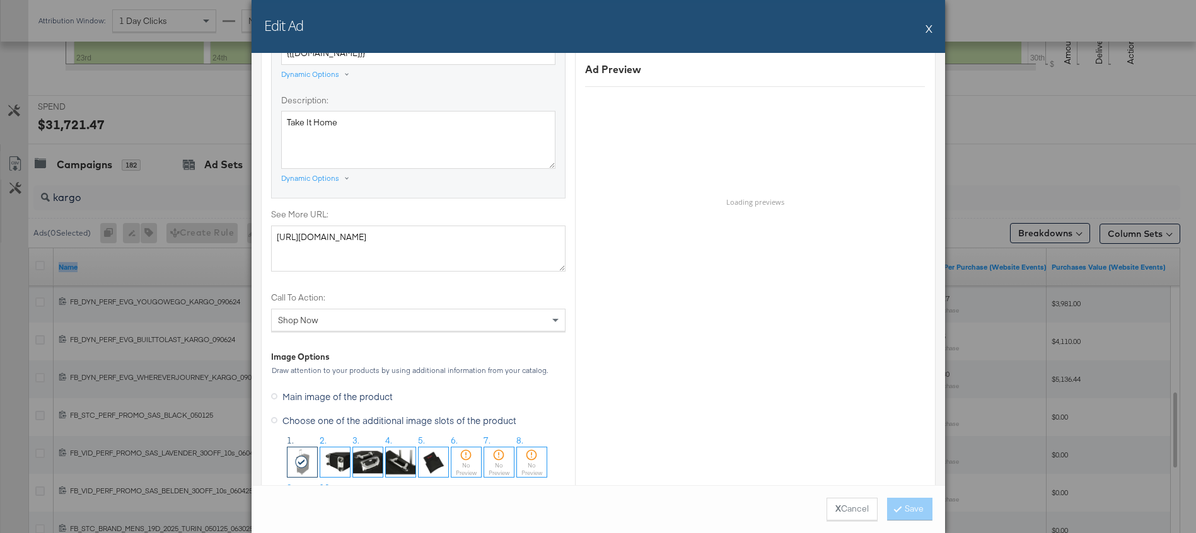
scroll to position [982, 0]
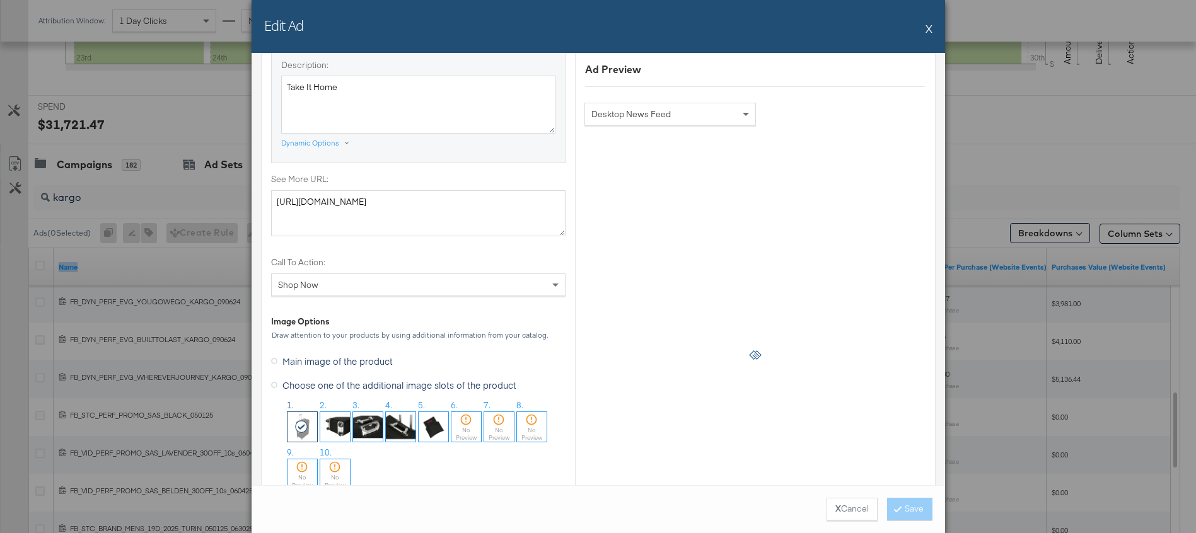
click at [927, 30] on button "X" at bounding box center [929, 28] width 7 height 25
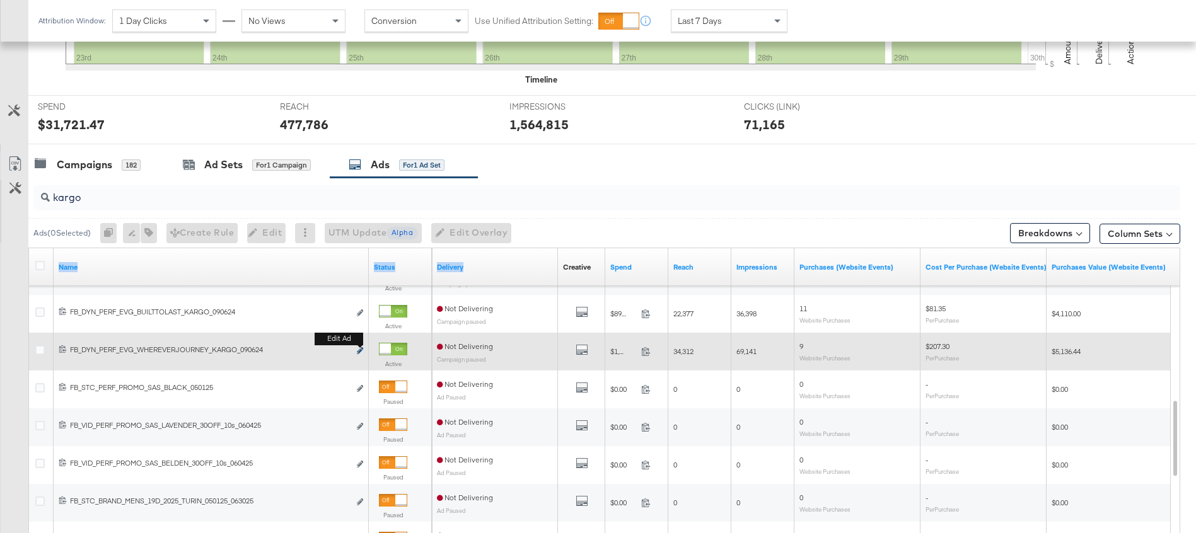
click at [361, 349] on icon "link" at bounding box center [360, 350] width 6 height 7
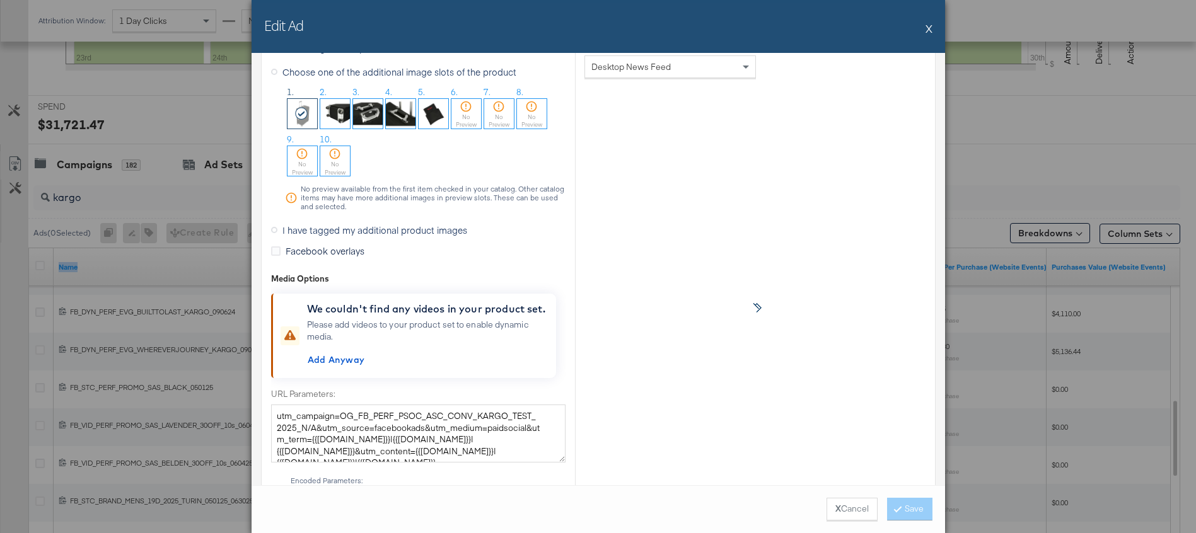
scroll to position [1301, 0]
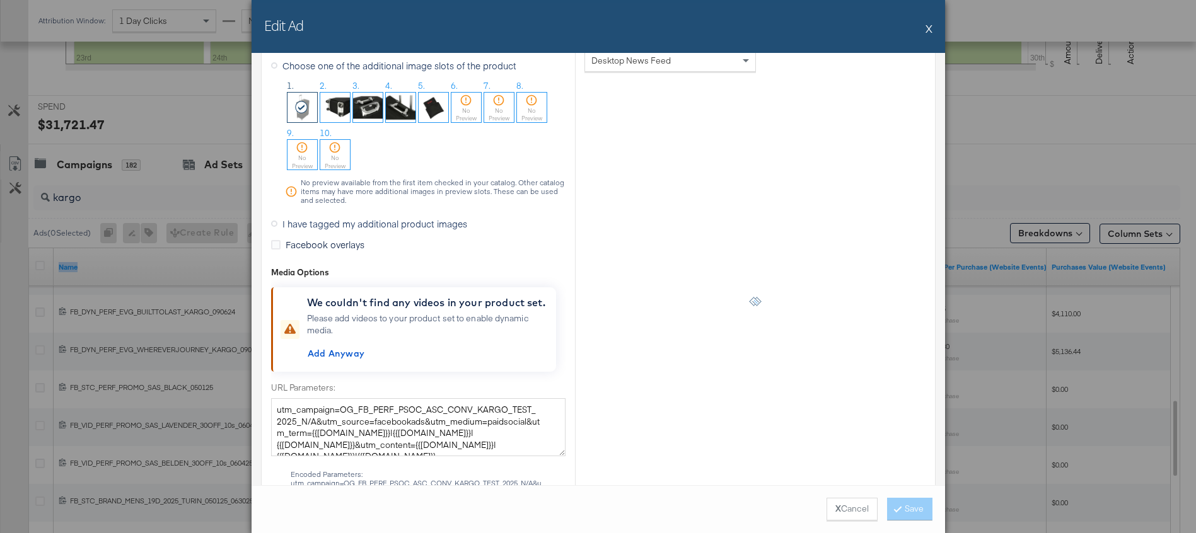
click at [927, 30] on button "X" at bounding box center [929, 28] width 7 height 25
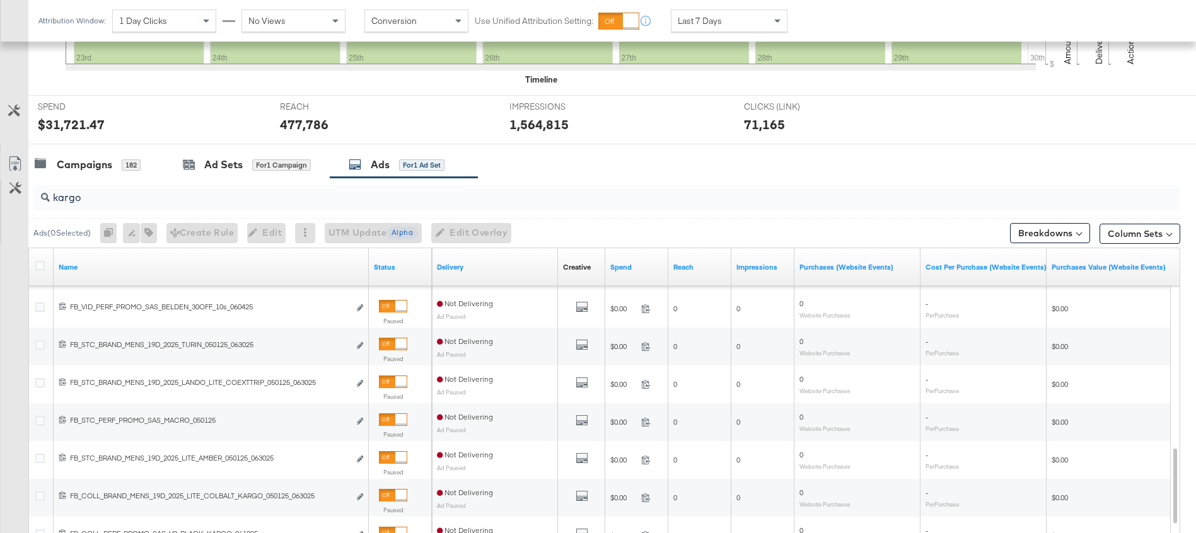
click at [283, 199] on input "kargo" at bounding box center [562, 192] width 1025 height 25
type input "kargo"
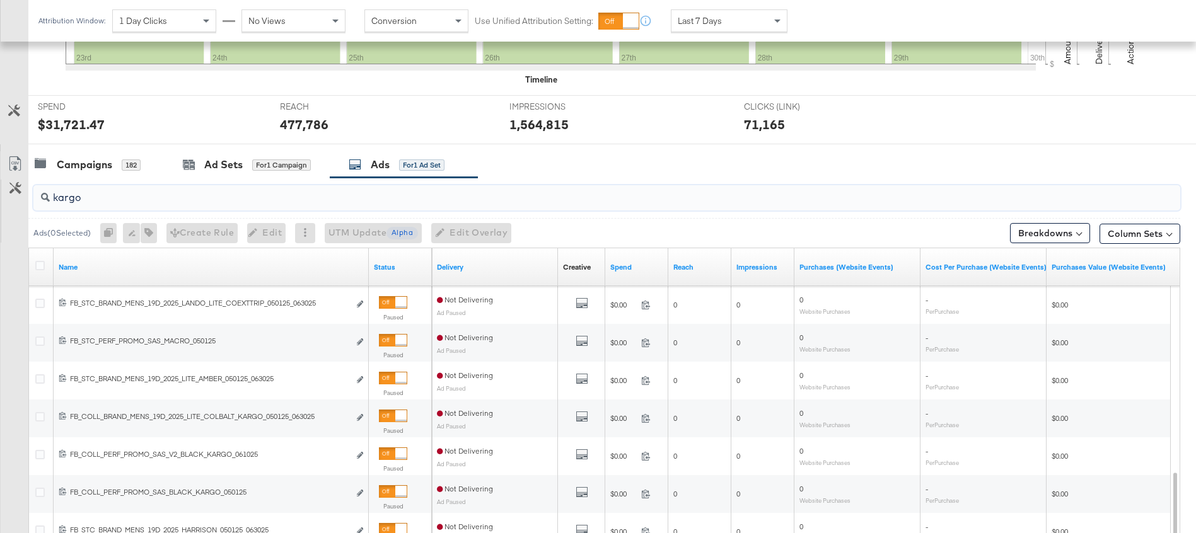
scroll to position [574, 0]
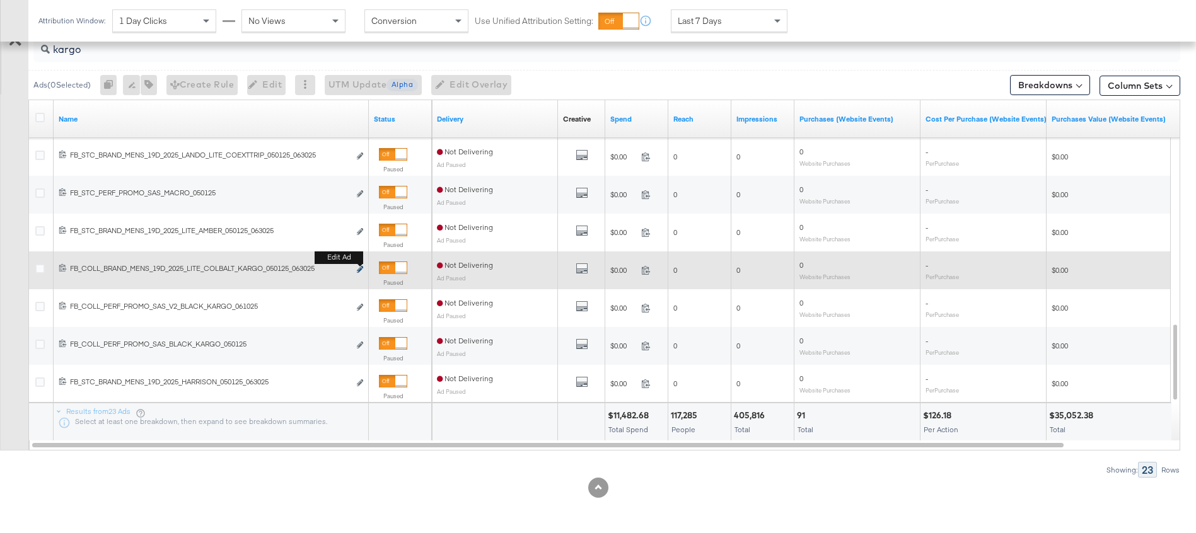
click at [361, 269] on icon "link" at bounding box center [360, 269] width 6 height 7
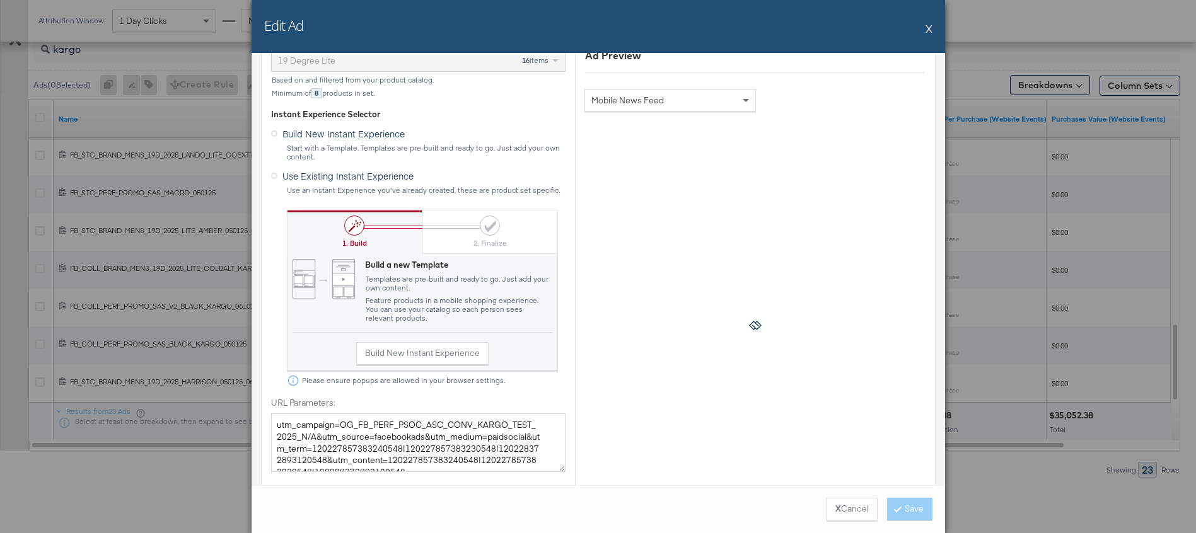
scroll to position [557, 0]
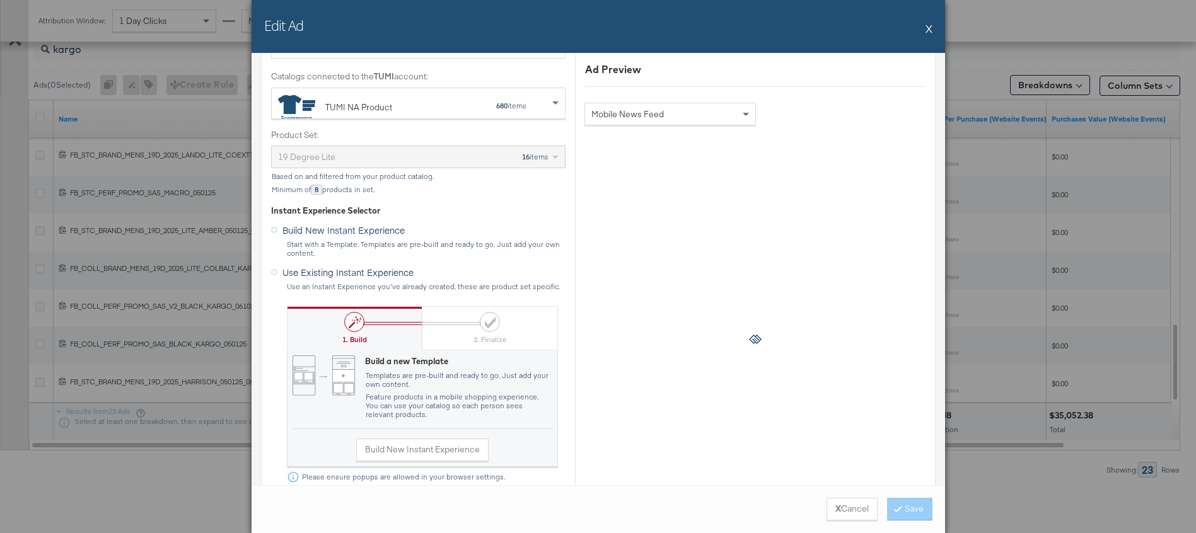
click at [927, 26] on button "X" at bounding box center [929, 28] width 7 height 25
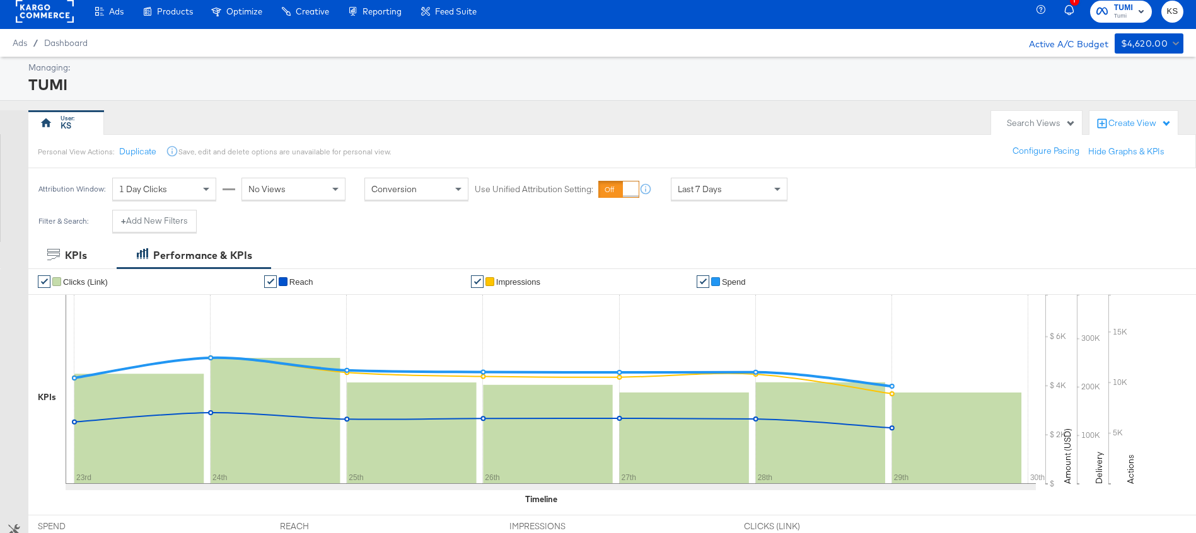
scroll to position [0, 0]
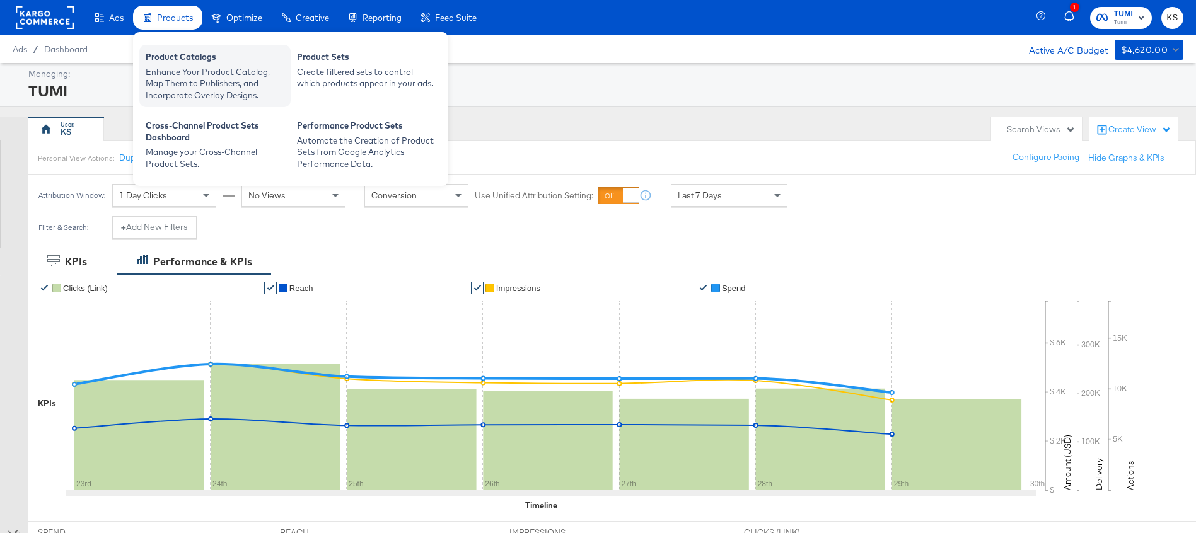
click at [165, 64] on div "Product Catalogs" at bounding box center [215, 58] width 139 height 15
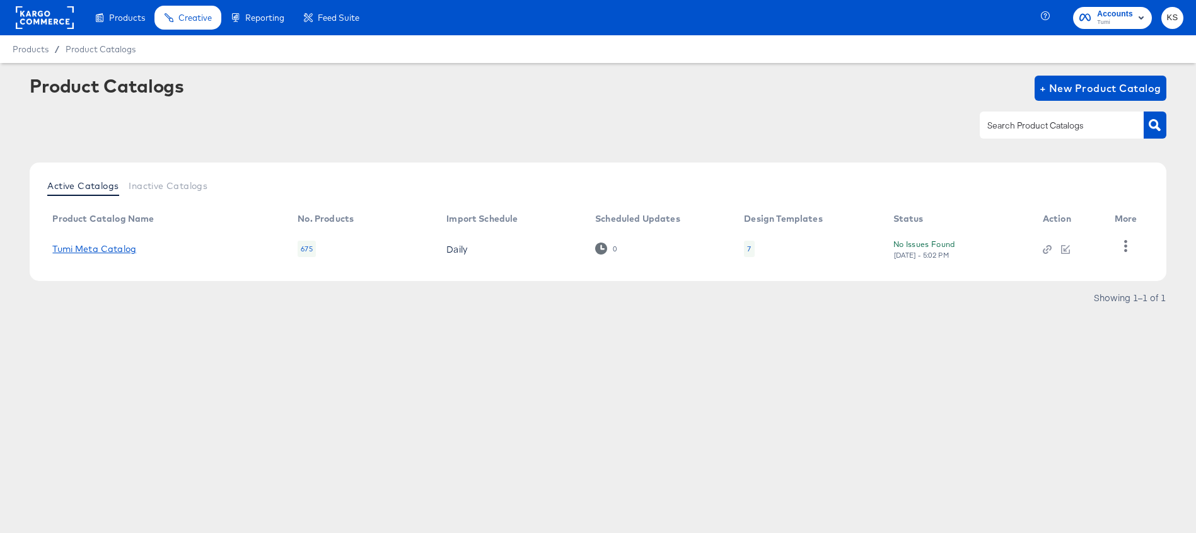
click at [94, 250] on link "Tumi Meta Catalog" at bounding box center [94, 249] width 84 height 10
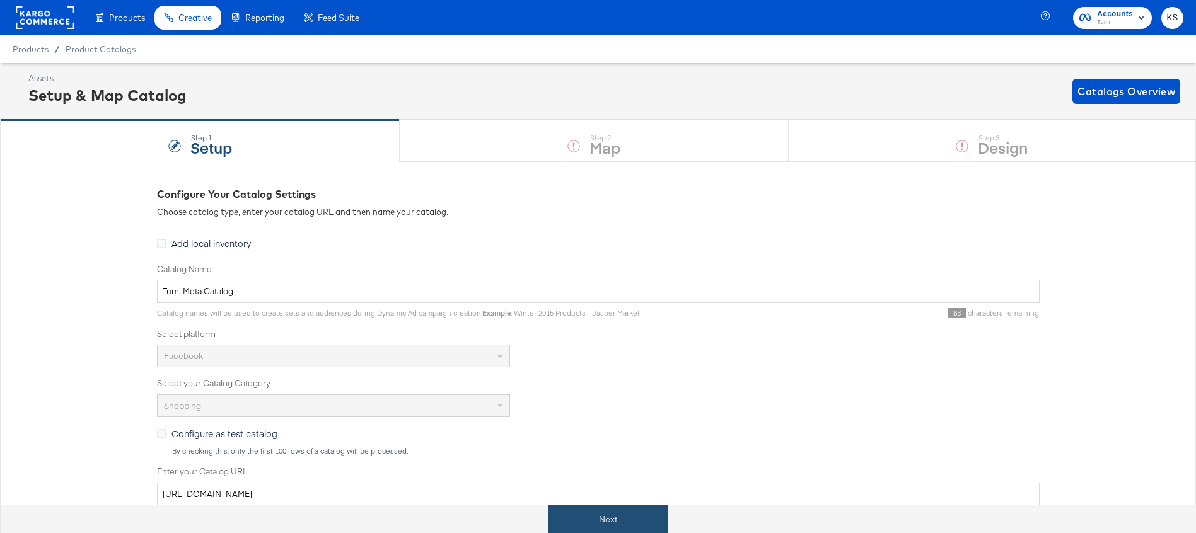
click at [584, 518] on button "Next" at bounding box center [608, 520] width 120 height 28
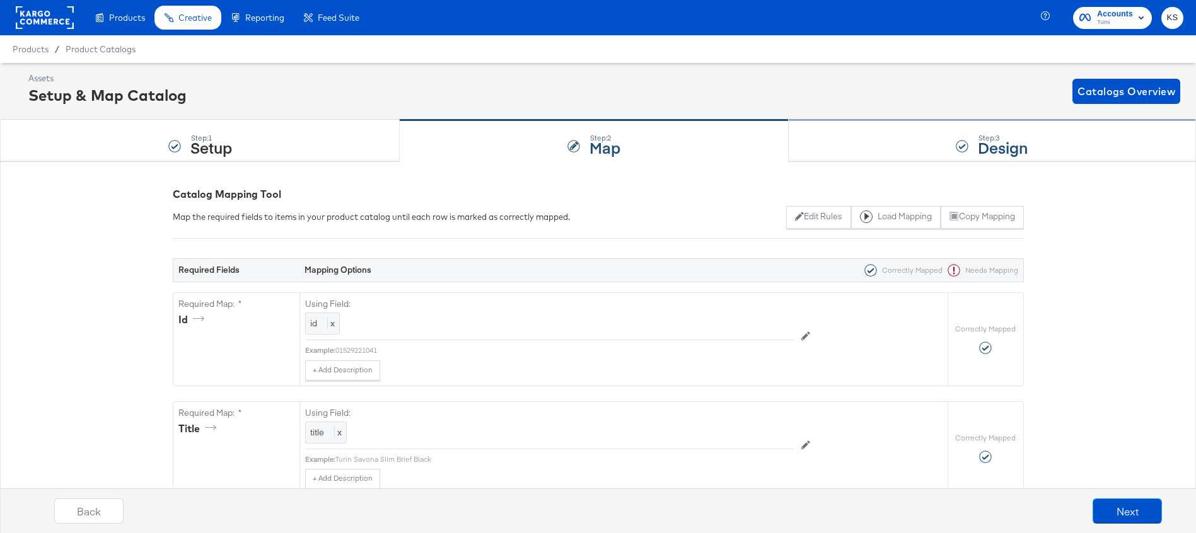
click at [871, 150] on div "Step: 3 Design" at bounding box center [992, 141] width 407 height 42
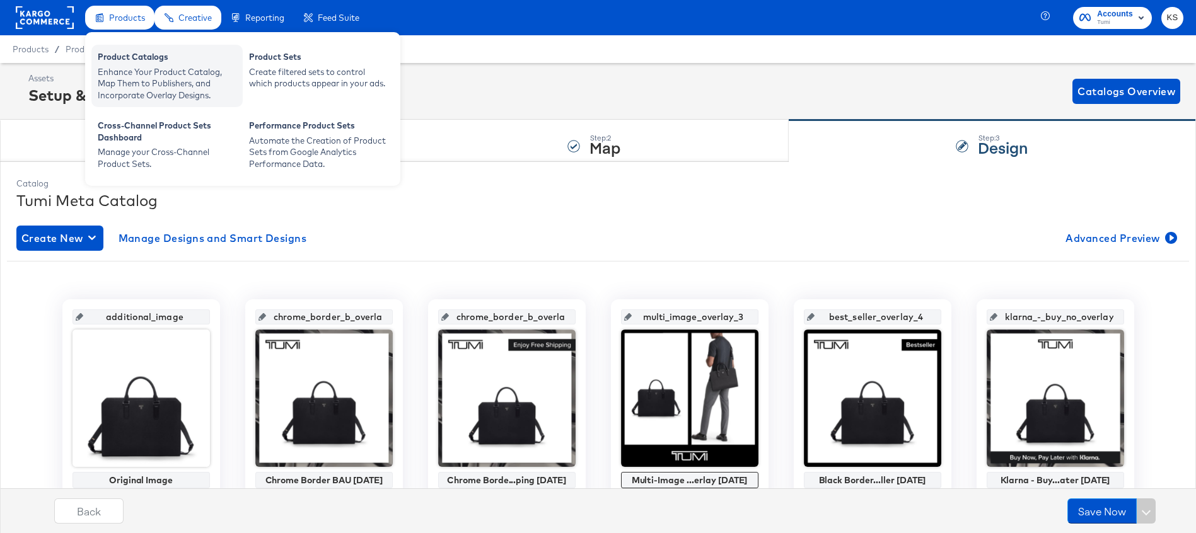
click at [139, 67] on div "Enhance Your Product Catalog, Map Them to Publishers, and Incorporate Overlay D…" at bounding box center [167, 83] width 139 height 35
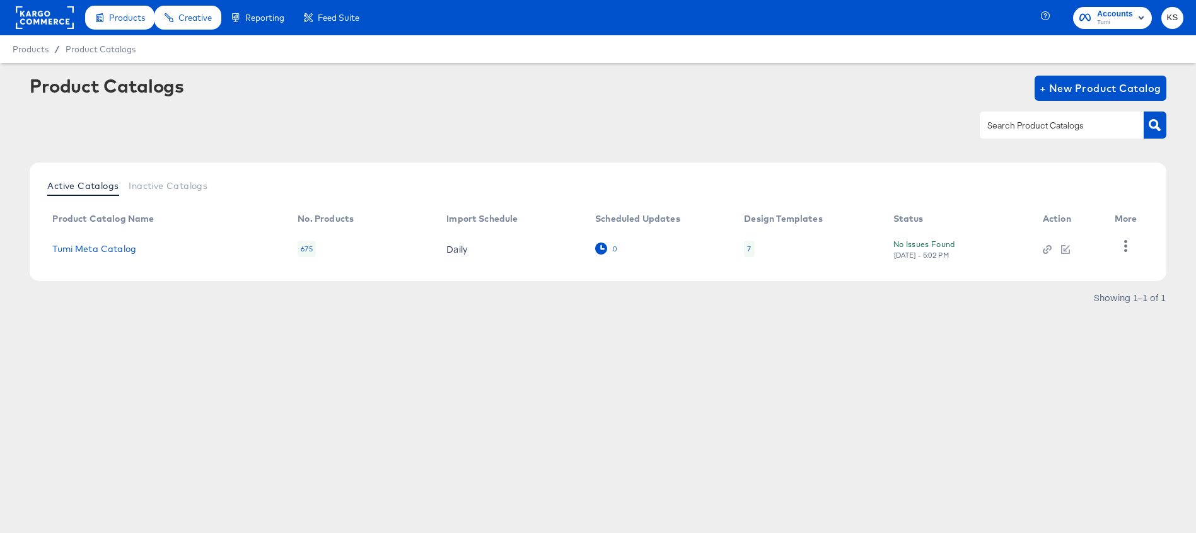
click at [602, 250] on icon at bounding box center [601, 249] width 12 height 12
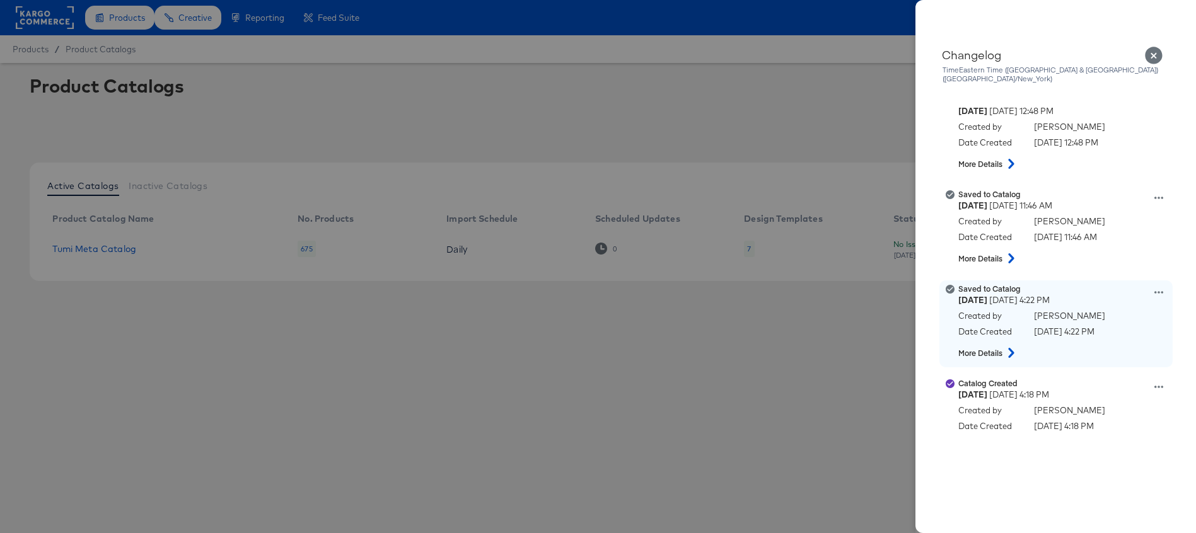
scroll to position [1245, 0]
click at [1010, 347] on icon at bounding box center [1011, 352] width 6 height 10
click at [1010, 344] on icon at bounding box center [1011, 351] width 10 height 15
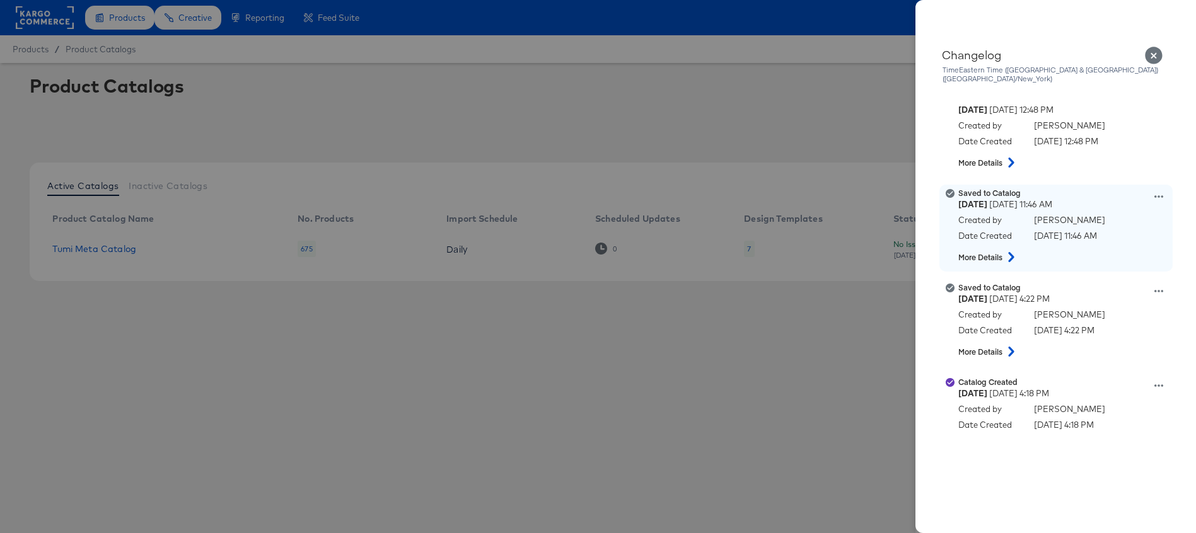
click at [1019, 255] on button at bounding box center [1011, 257] width 16 height 23
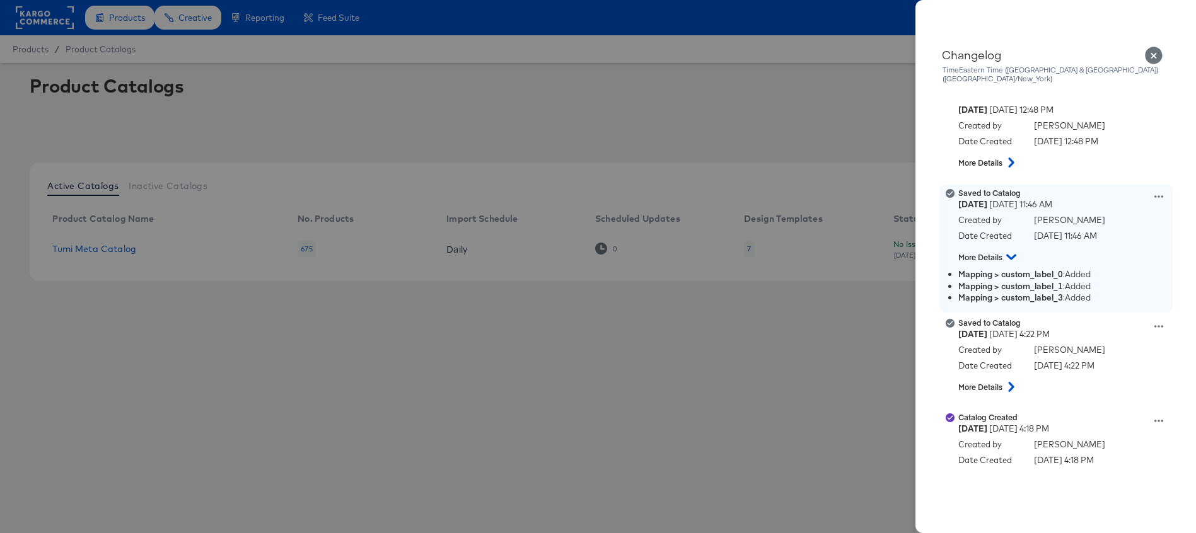
click at [1014, 250] on icon at bounding box center [1011, 257] width 10 height 15
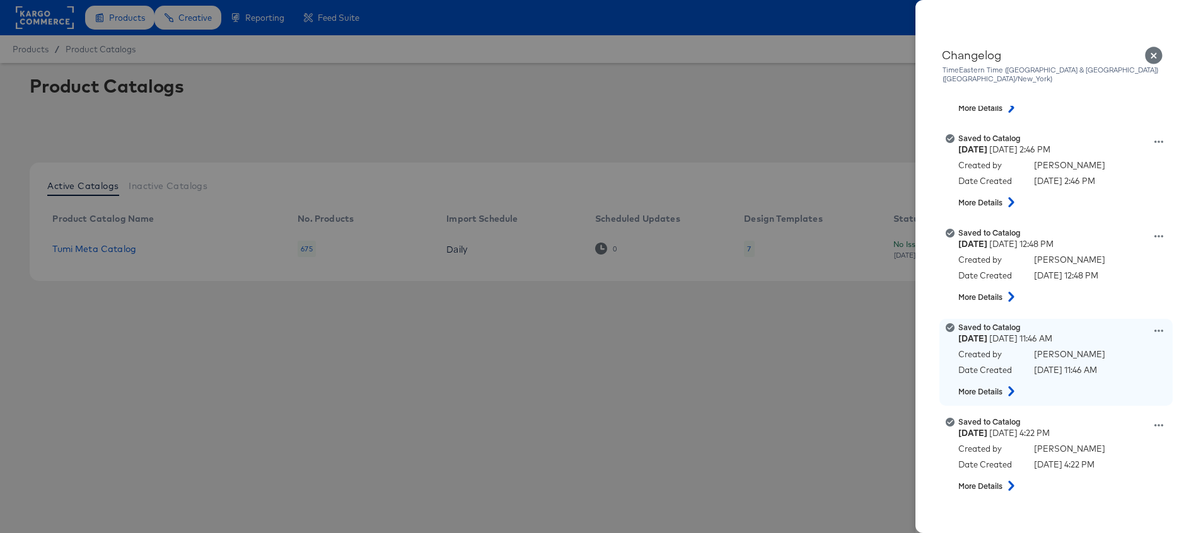
scroll to position [1064, 0]
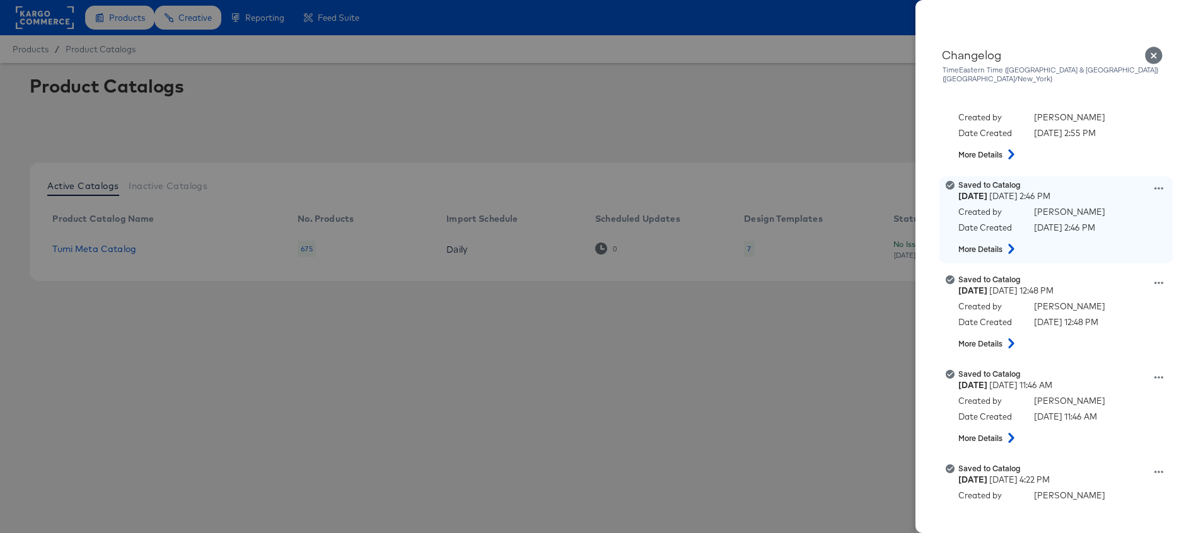
click at [1014, 244] on icon at bounding box center [1011, 249] width 15 height 10
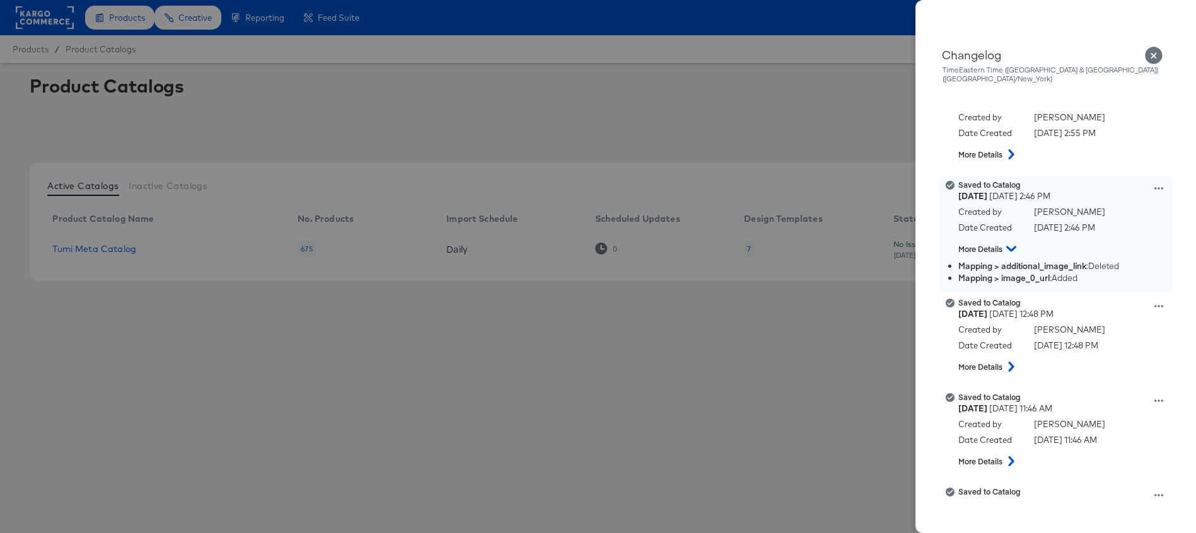
click at [1014, 247] on icon at bounding box center [1011, 250] width 10 height 6
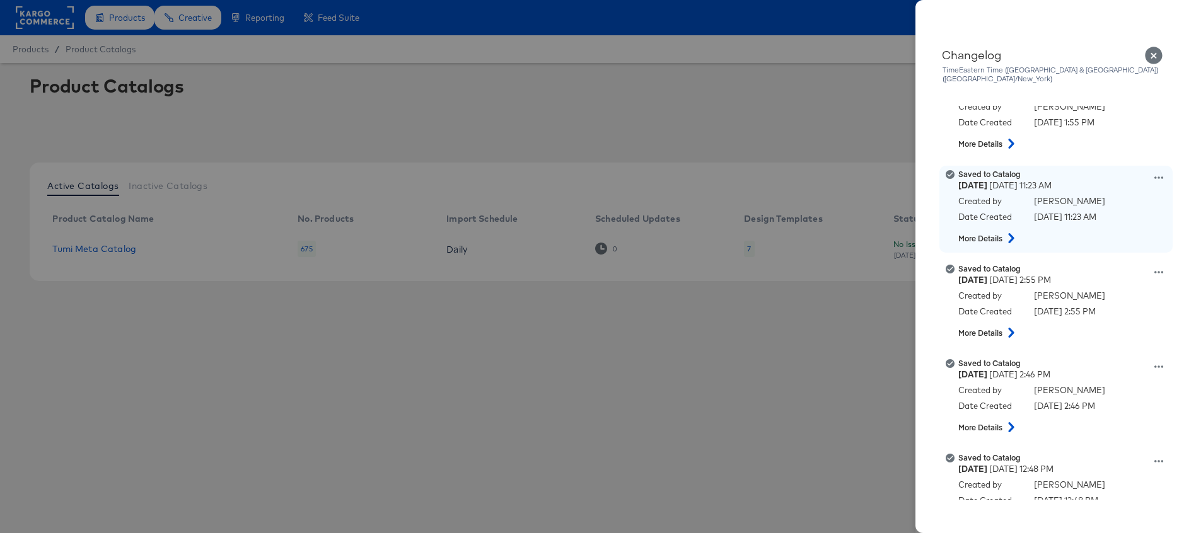
scroll to position [821, 0]
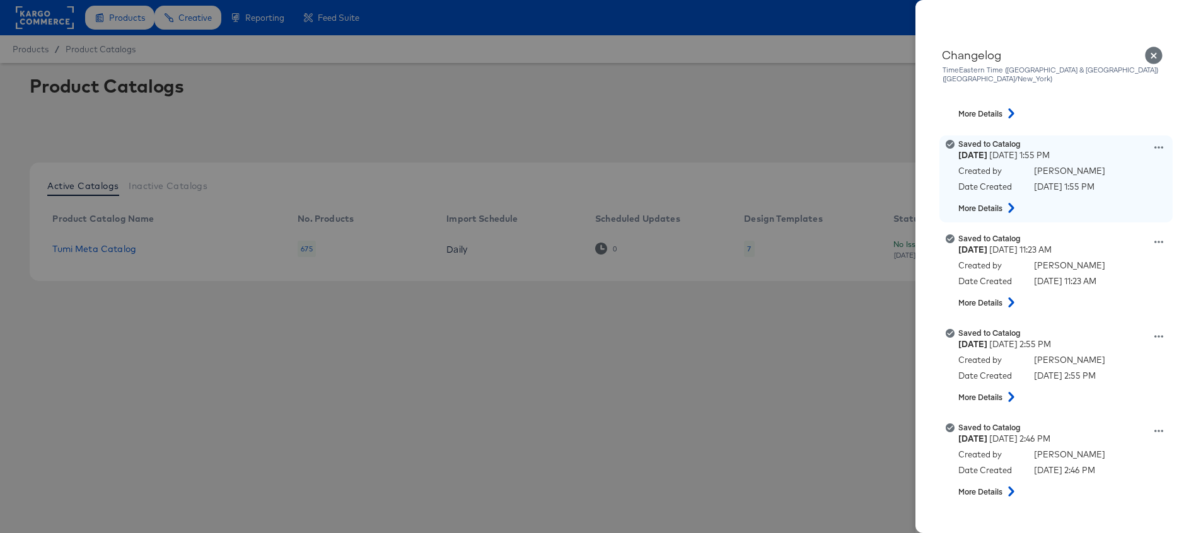
click at [1008, 203] on icon at bounding box center [1011, 208] width 15 height 10
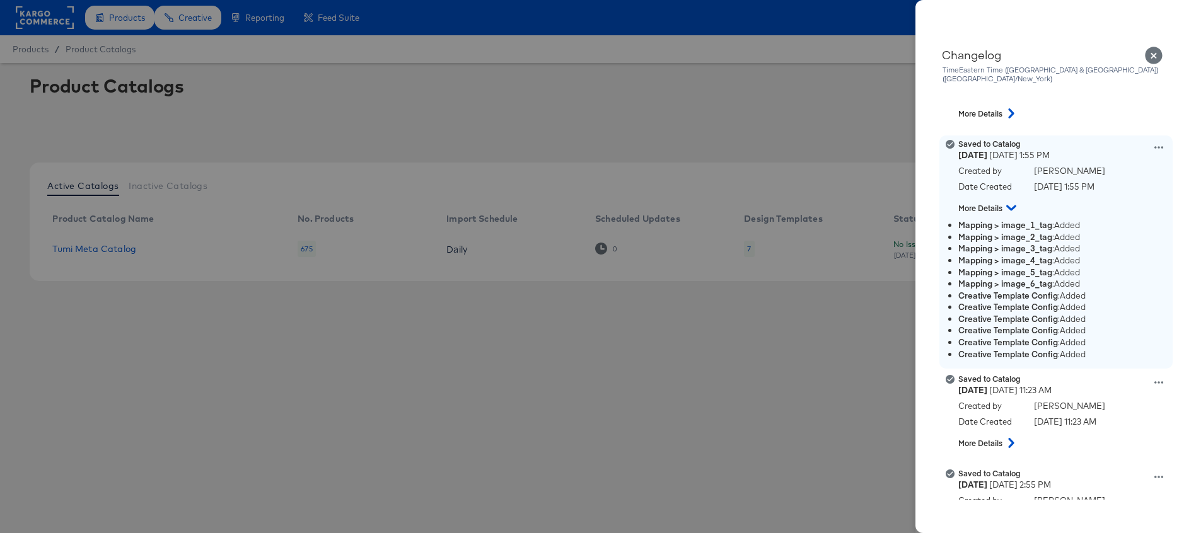
click at [1009, 200] on icon at bounding box center [1011, 207] width 10 height 15
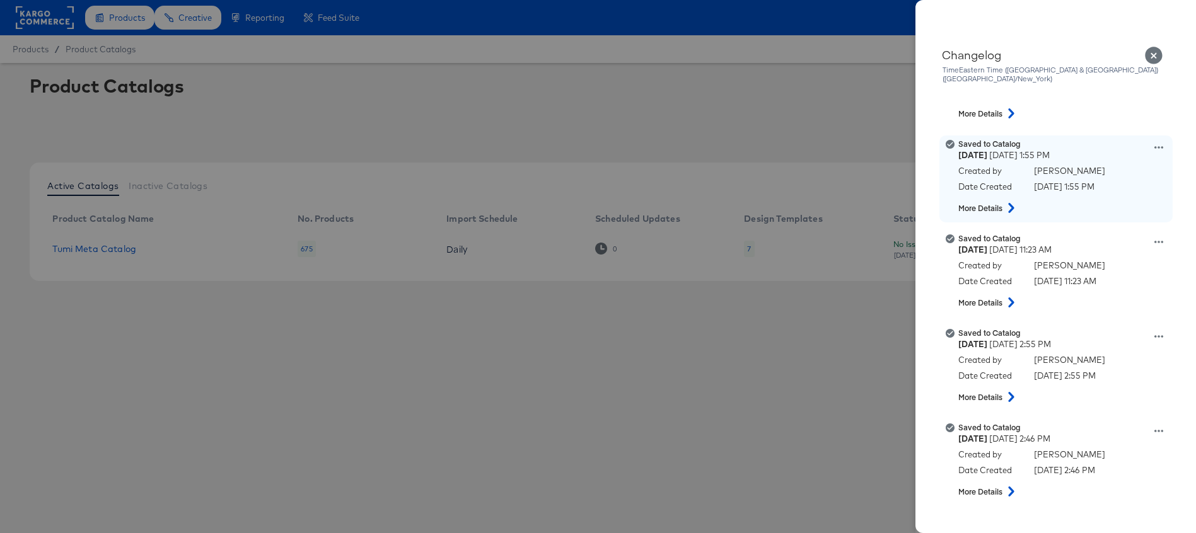
click at [1161, 143] on icon at bounding box center [1158, 147] width 9 height 9
click at [1092, 125] on button "View this version" at bounding box center [1100, 134] width 126 height 18
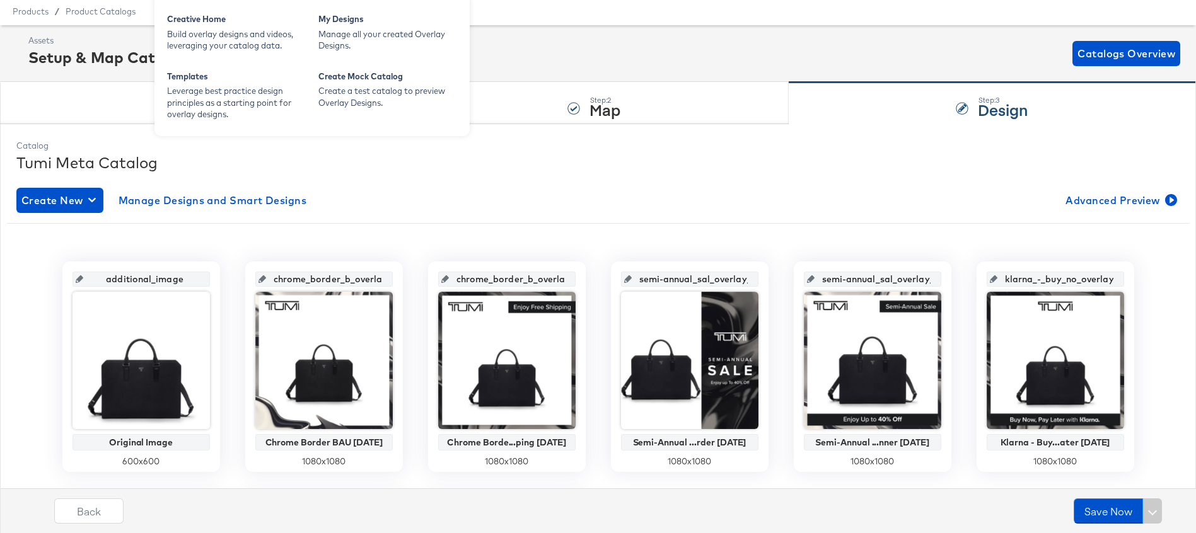
scroll to position [32, 0]
